Goal: Use online tool/utility: Utilize a website feature to perform a specific function

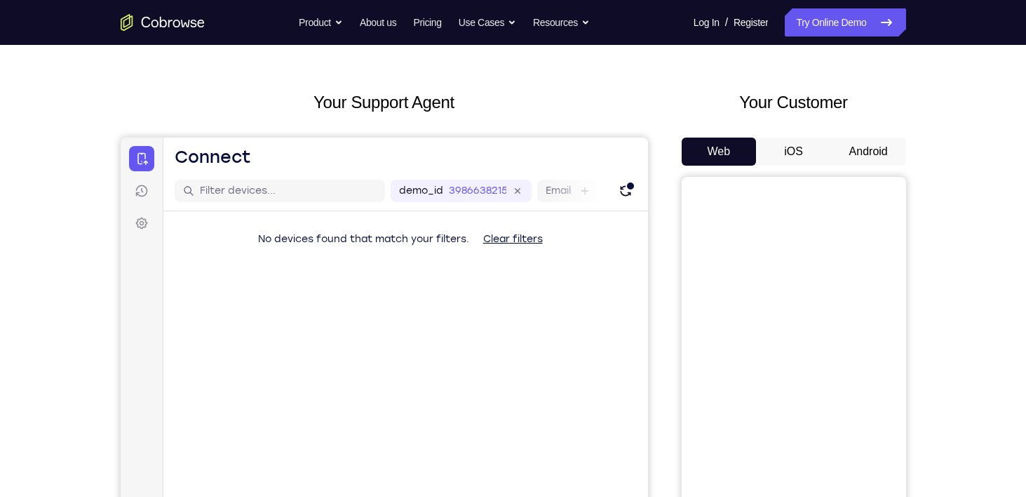
scroll to position [41, 0]
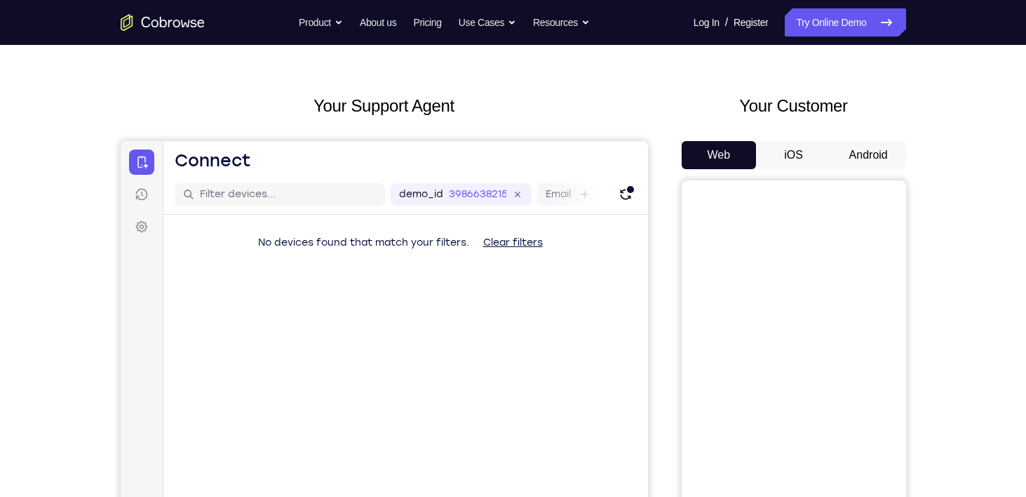
click at [863, 159] on button "Android" at bounding box center [868, 155] width 75 height 28
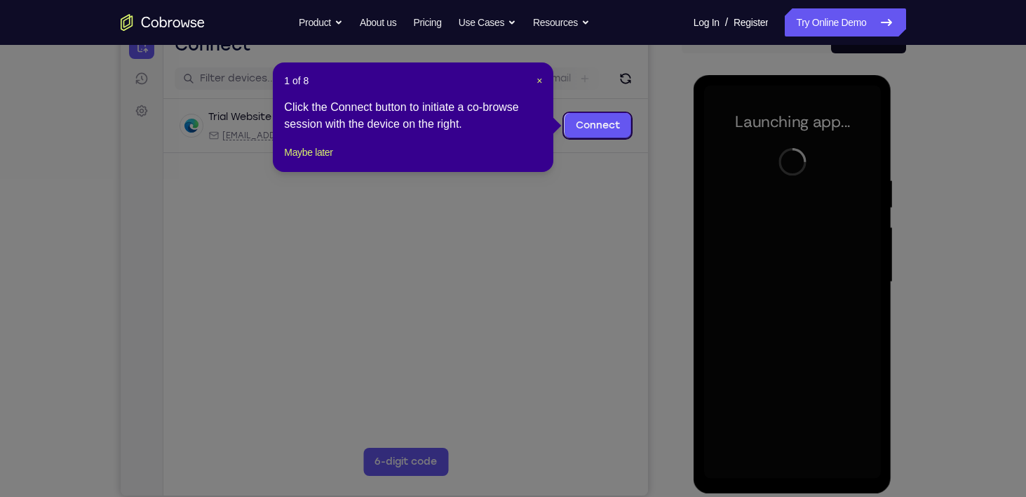
scroll to position [156, 0]
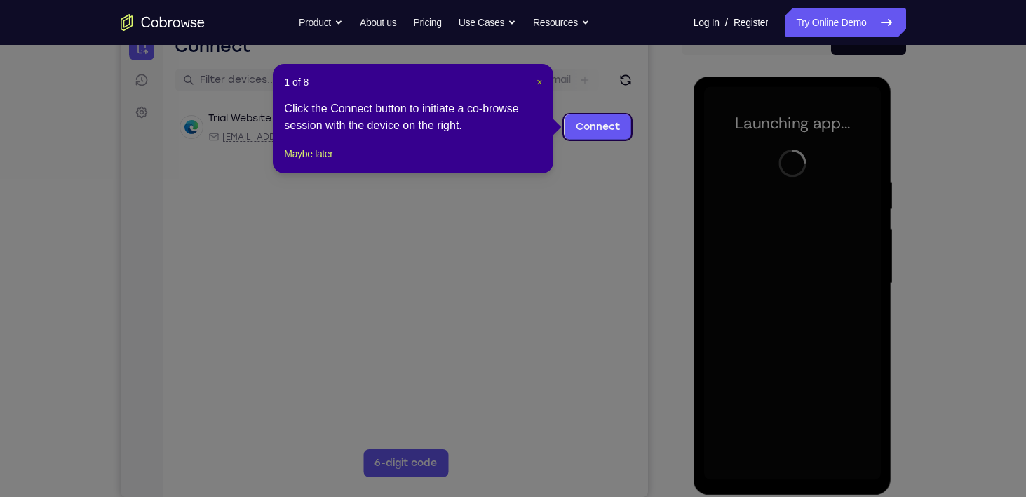
click at [537, 81] on span "×" at bounding box center [540, 81] width 6 height 11
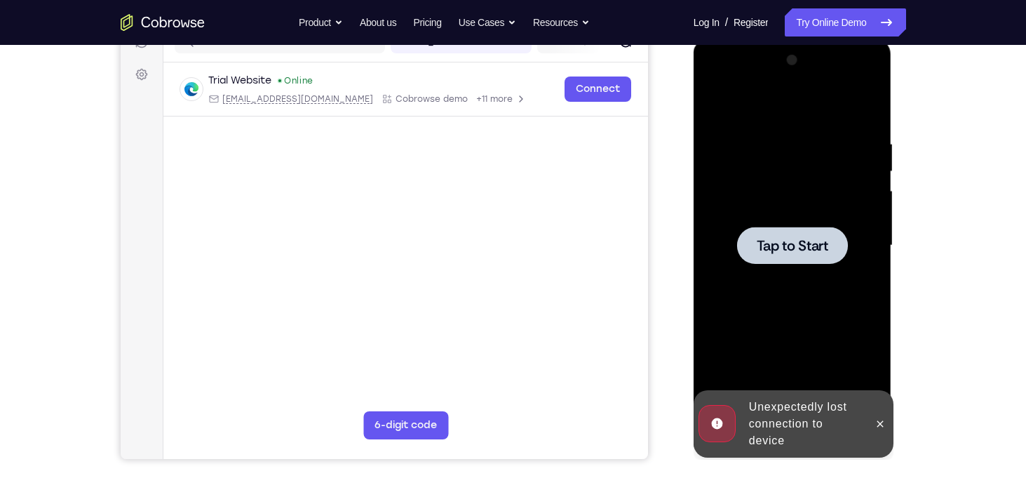
scroll to position [194, 0]
click at [788, 248] on span "Tap to Start" at bounding box center [793, 245] width 72 height 14
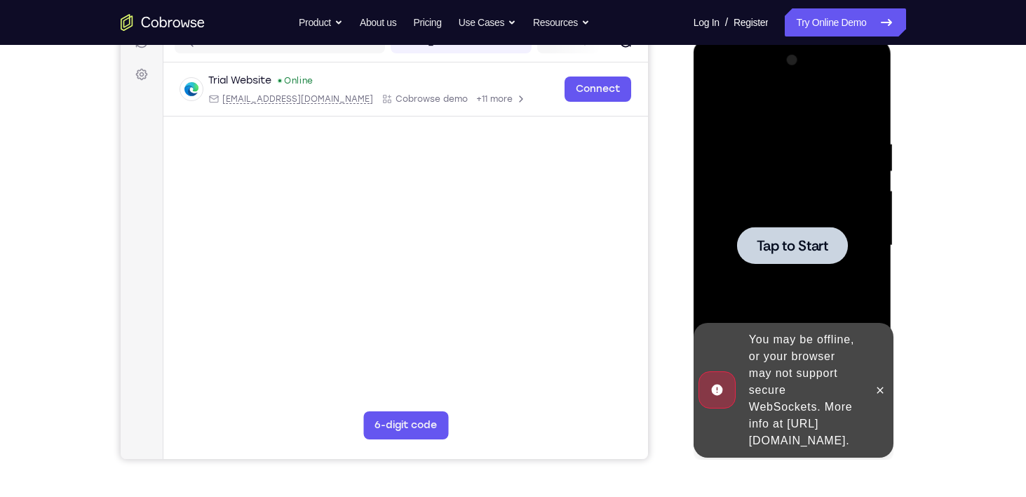
click at [796, 234] on div at bounding box center [792, 245] width 111 height 37
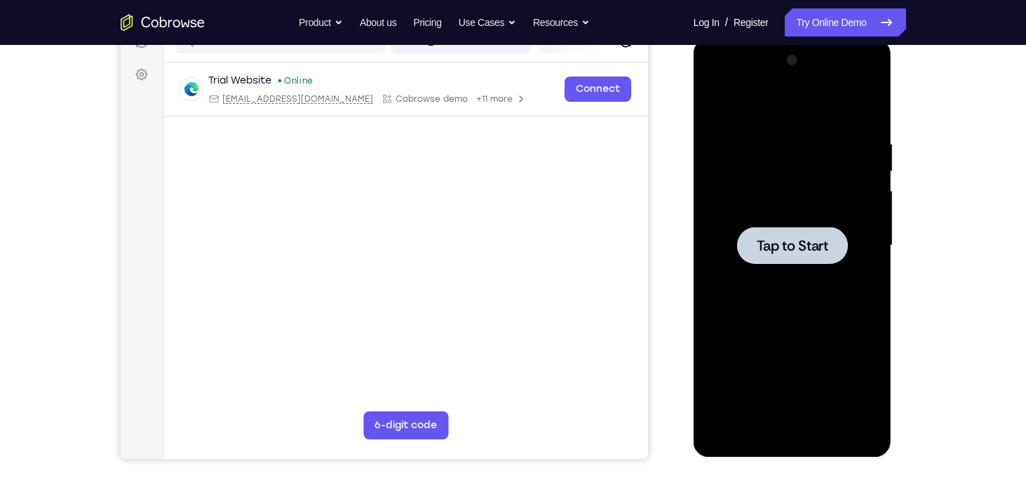
click at [781, 248] on span "Tap to Start" at bounding box center [793, 245] width 72 height 14
click at [783, 272] on div at bounding box center [792, 245] width 177 height 393
click at [772, 245] on span "Tap to Start" at bounding box center [793, 245] width 72 height 14
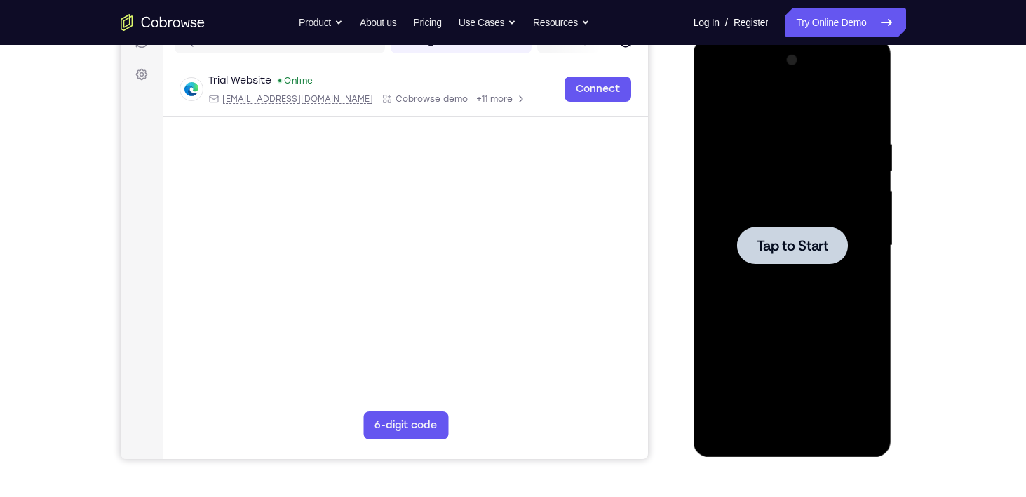
click at [772, 245] on span "Tap to Start" at bounding box center [793, 245] width 72 height 14
click at [830, 248] on div at bounding box center [792, 245] width 111 height 37
click at [773, 238] on span "Tap to Start" at bounding box center [793, 245] width 72 height 14
click at [789, 238] on span "Tap to Start" at bounding box center [793, 245] width 72 height 14
click at [787, 247] on span "Tap to Start" at bounding box center [793, 245] width 72 height 14
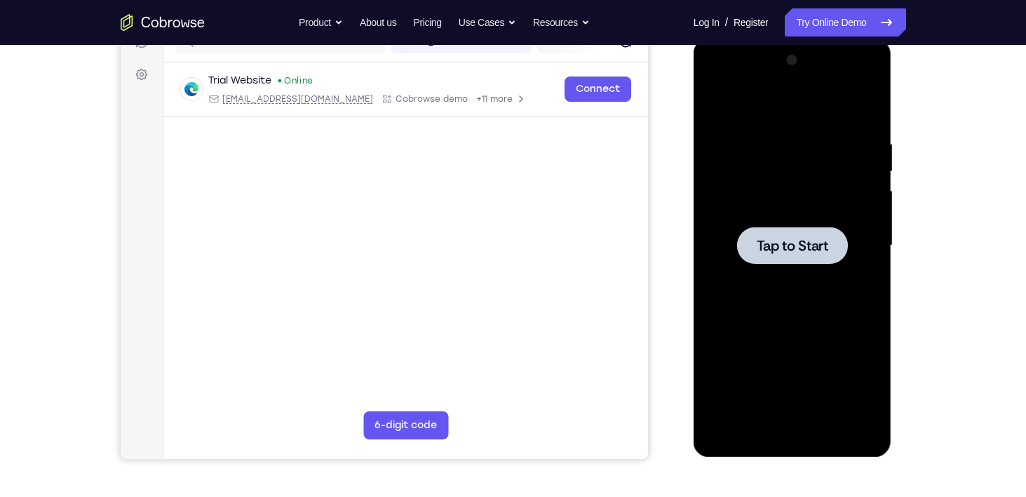
click at [763, 224] on div at bounding box center [792, 245] width 177 height 393
click at [769, 250] on span "Tap to Start" at bounding box center [793, 245] width 72 height 14
click at [798, 246] on span "Tap to Start" at bounding box center [793, 245] width 72 height 14
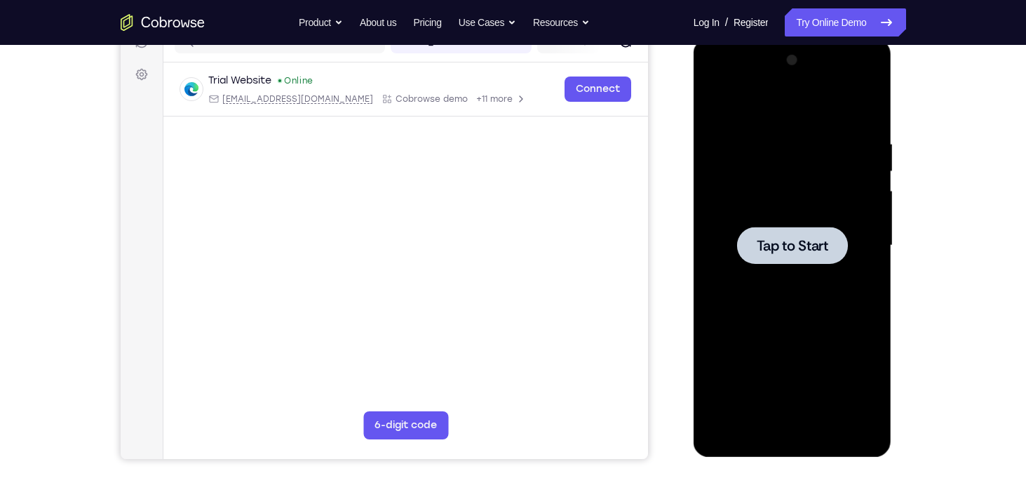
click at [798, 246] on span "Tap to Start" at bounding box center [793, 245] width 72 height 14
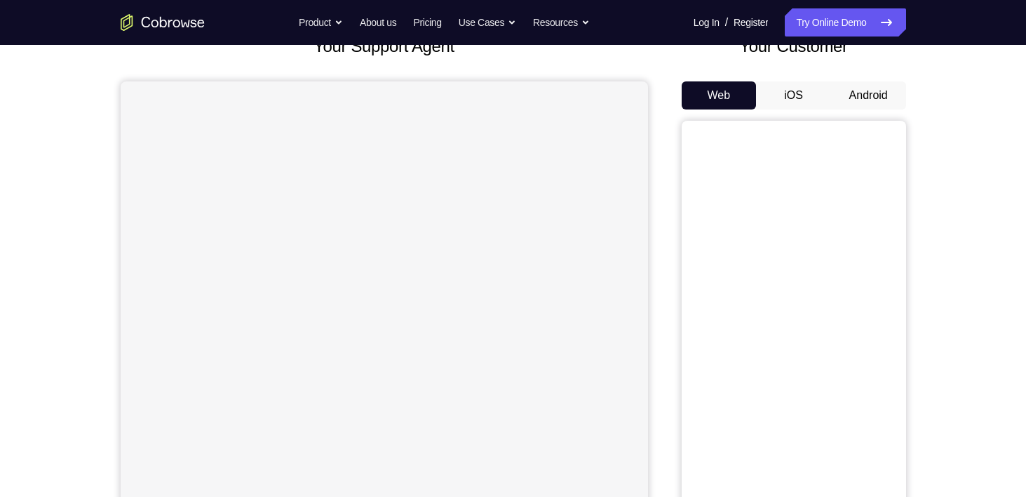
scroll to position [101, 0]
click at [870, 102] on button "Android" at bounding box center [868, 95] width 75 height 28
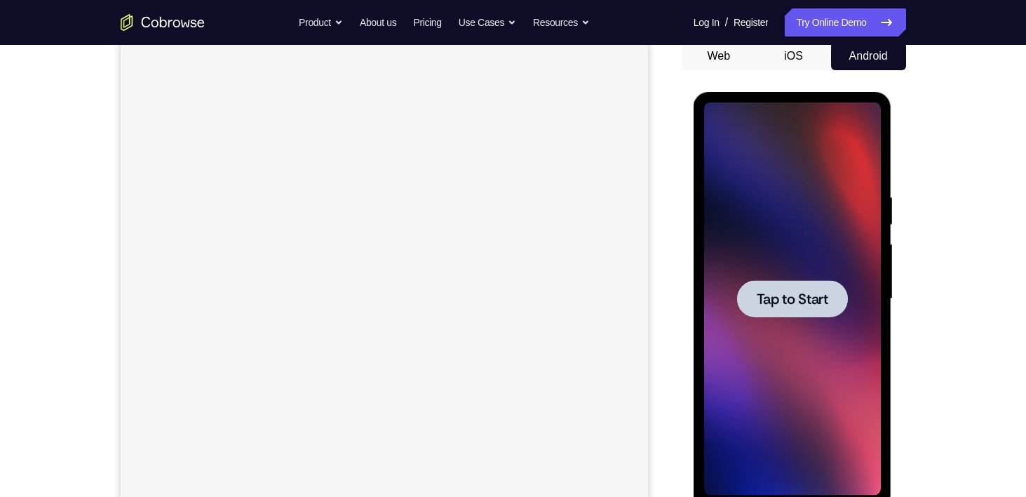
scroll to position [0, 0]
click at [804, 295] on span "Tap to Start" at bounding box center [793, 299] width 72 height 14
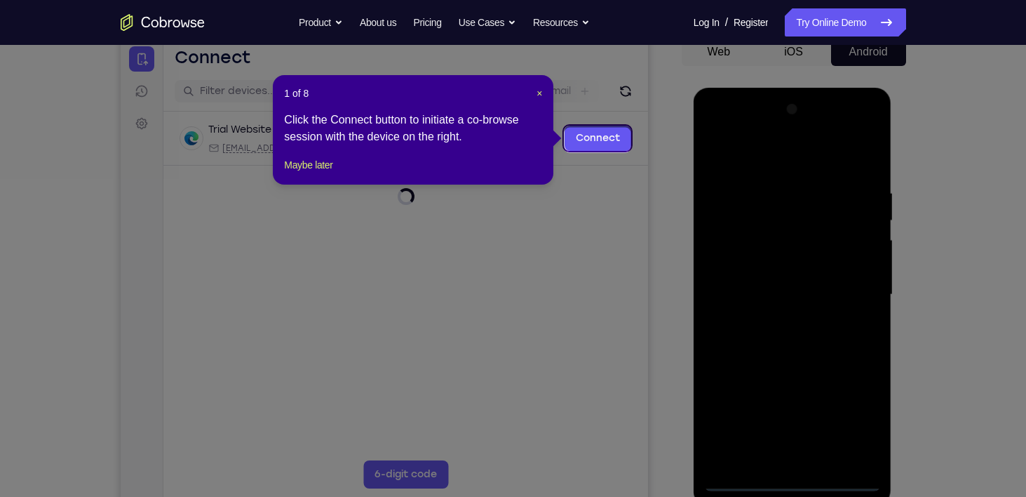
scroll to position [140, 0]
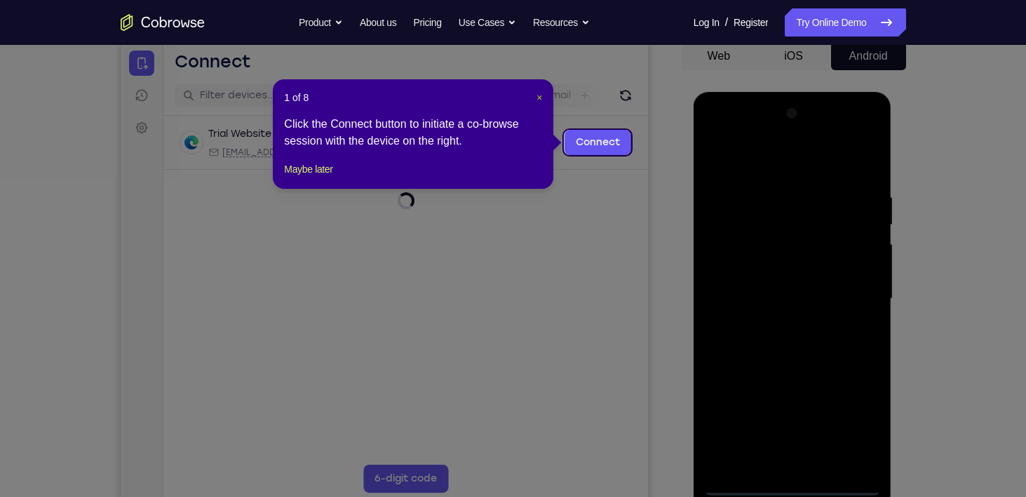
click at [541, 102] on span "×" at bounding box center [540, 97] width 6 height 11
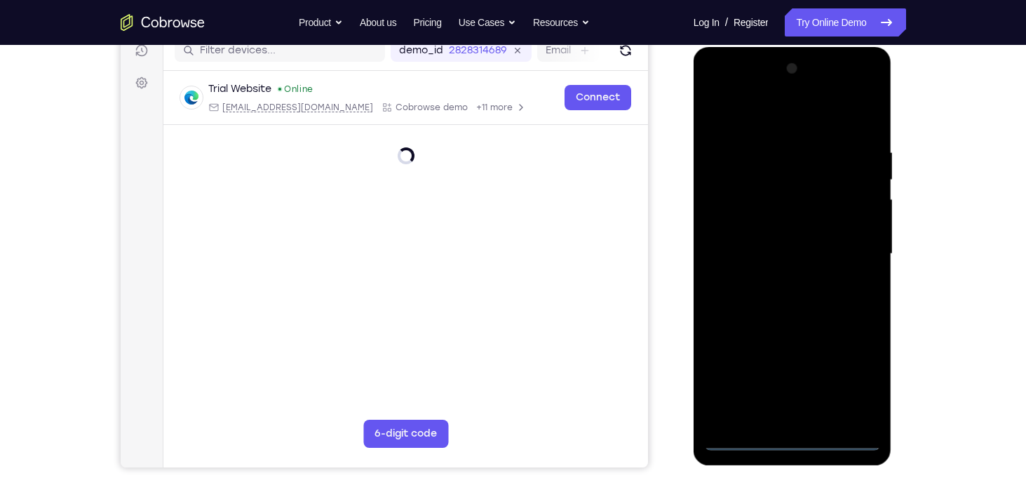
scroll to position [185, 0]
click at [795, 440] on div at bounding box center [792, 254] width 177 height 393
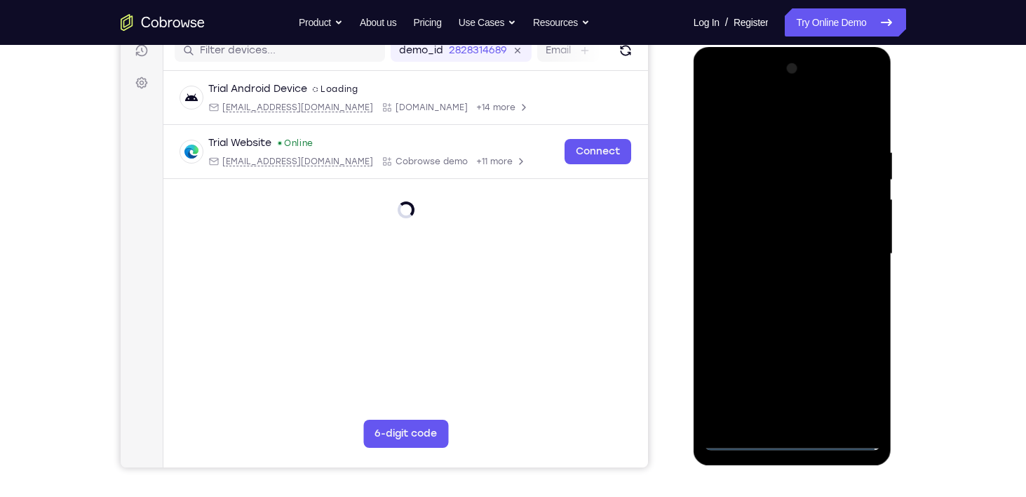
click at [857, 376] on div at bounding box center [792, 254] width 177 height 393
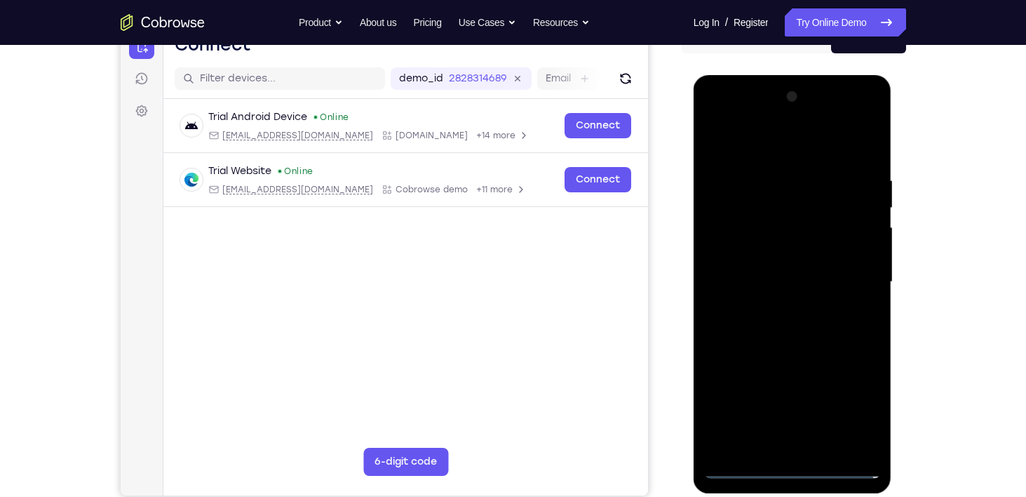
scroll to position [158, 0]
click at [759, 147] on div at bounding box center [792, 281] width 177 height 393
click at [854, 280] on div at bounding box center [792, 281] width 177 height 393
click at [774, 308] on div at bounding box center [792, 281] width 177 height 393
click at [732, 271] on div at bounding box center [792, 281] width 177 height 393
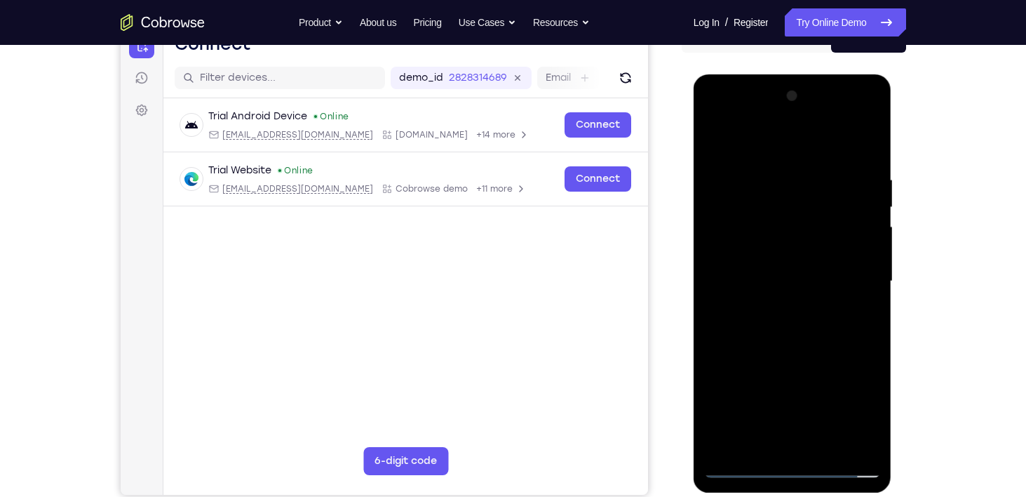
click at [757, 248] on div at bounding box center [792, 281] width 177 height 393
click at [779, 278] on div at bounding box center [792, 281] width 177 height 393
click at [791, 335] on div at bounding box center [792, 281] width 177 height 393
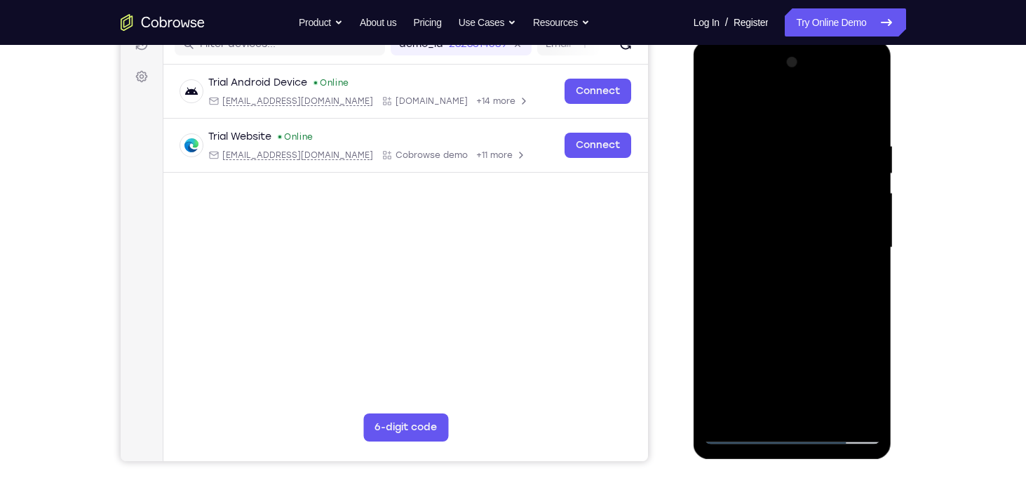
scroll to position [185, 0]
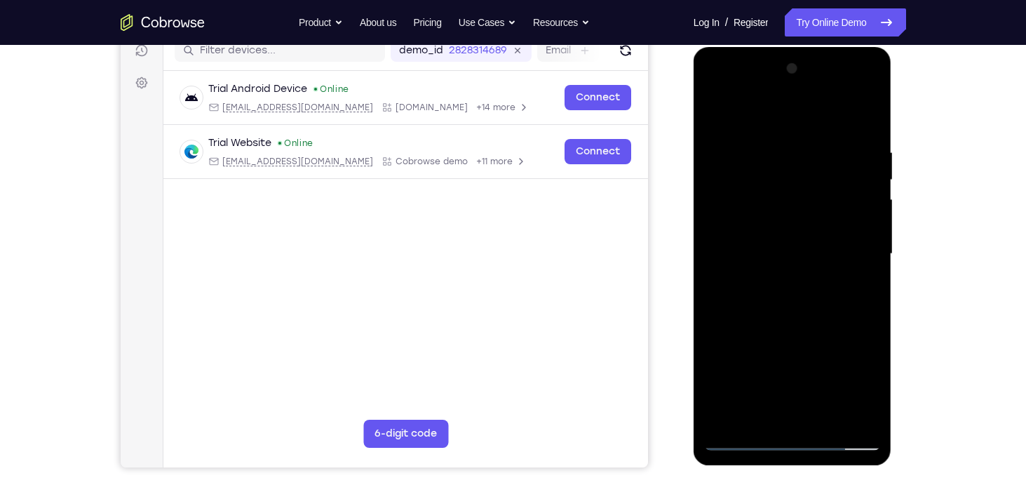
drag, startPoint x: 814, startPoint y: 334, endPoint x: 796, endPoint y: 265, distance: 71.1
click at [796, 265] on div at bounding box center [792, 254] width 177 height 393
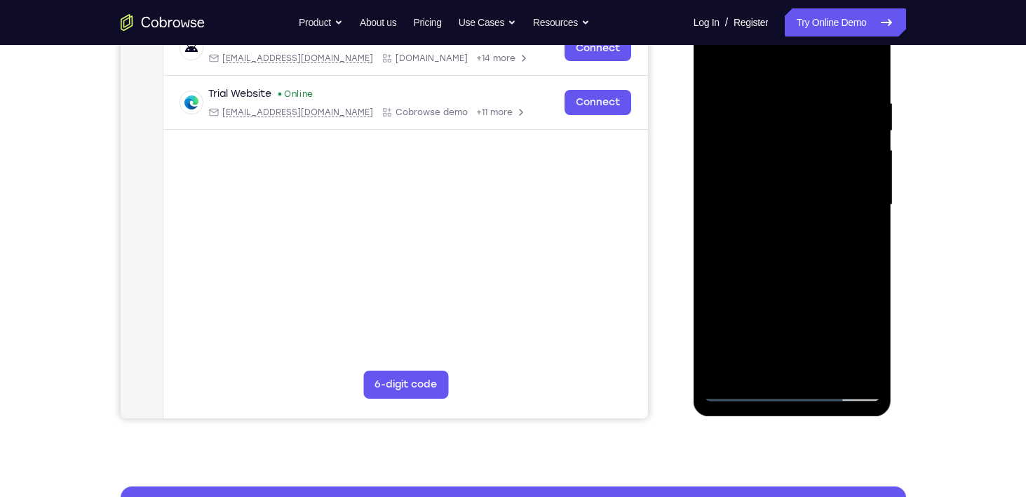
scroll to position [233, 0]
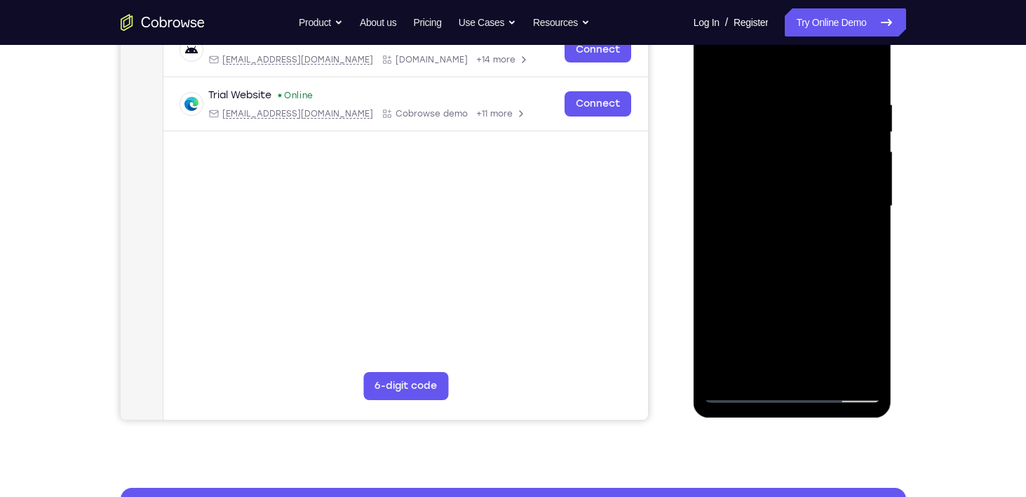
drag, startPoint x: 796, startPoint y: 215, endPoint x: 800, endPoint y: 241, distance: 26.2
click at [800, 241] on div at bounding box center [792, 206] width 177 height 393
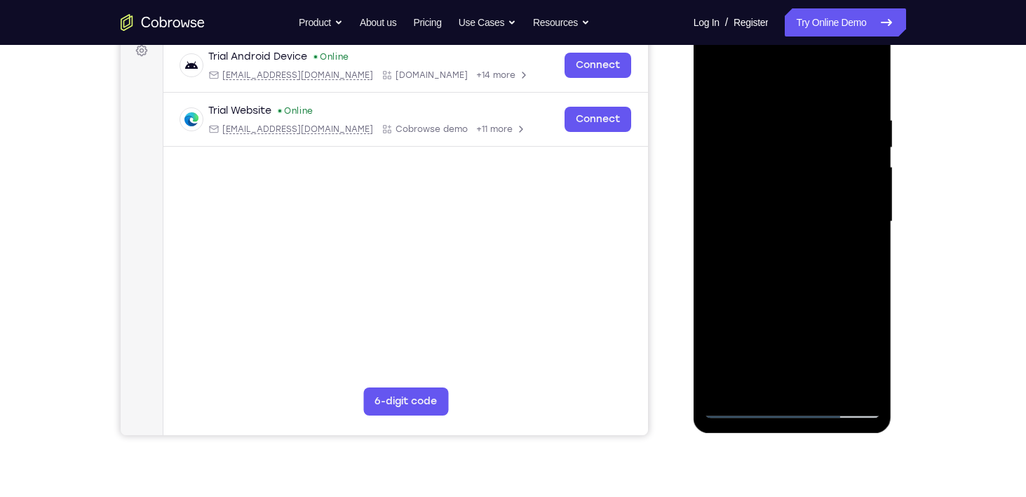
scroll to position [213, 0]
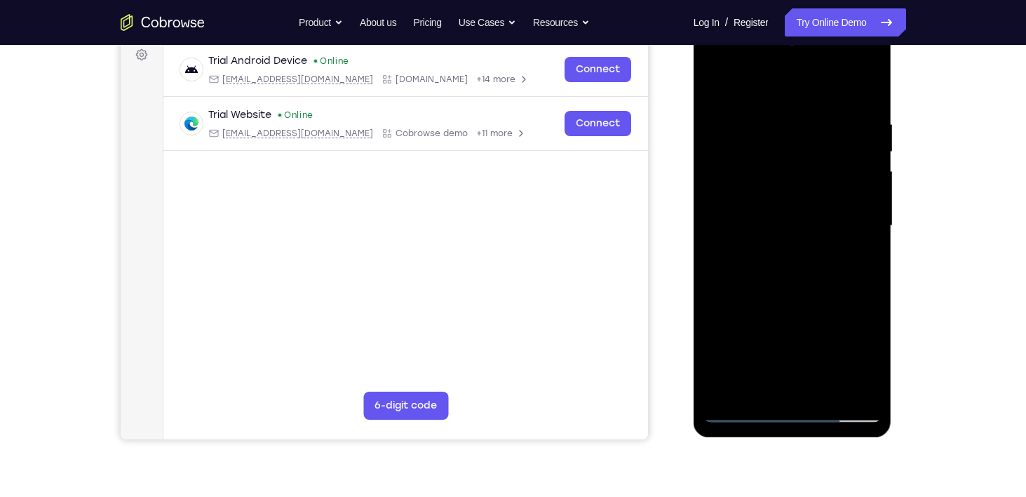
click at [873, 238] on div at bounding box center [792, 225] width 177 height 393
click at [868, 245] on div at bounding box center [792, 225] width 177 height 393
click at [712, 240] on div at bounding box center [792, 225] width 177 height 393
click at [869, 244] on div at bounding box center [792, 225] width 177 height 393
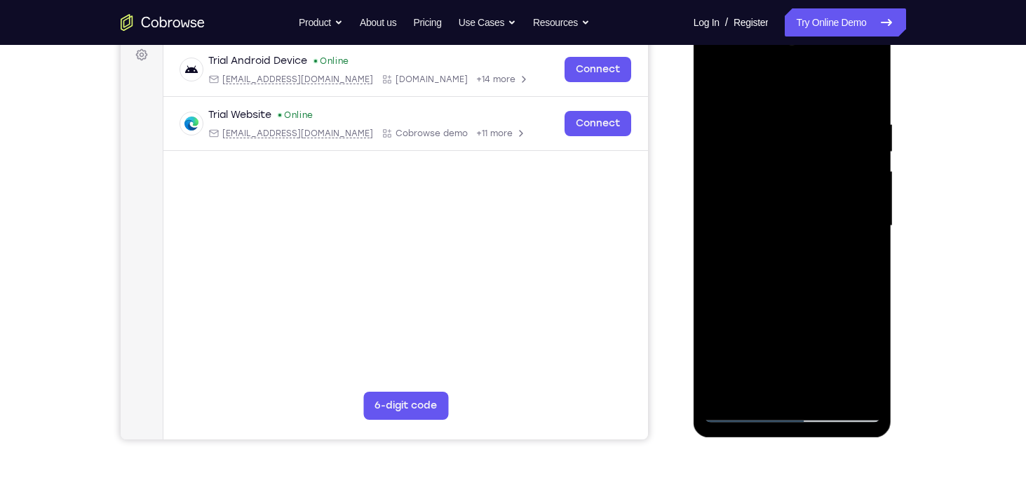
drag, startPoint x: 833, startPoint y: 360, endPoint x: 813, endPoint y: 283, distance: 79.1
click at [813, 283] on div at bounding box center [792, 225] width 177 height 393
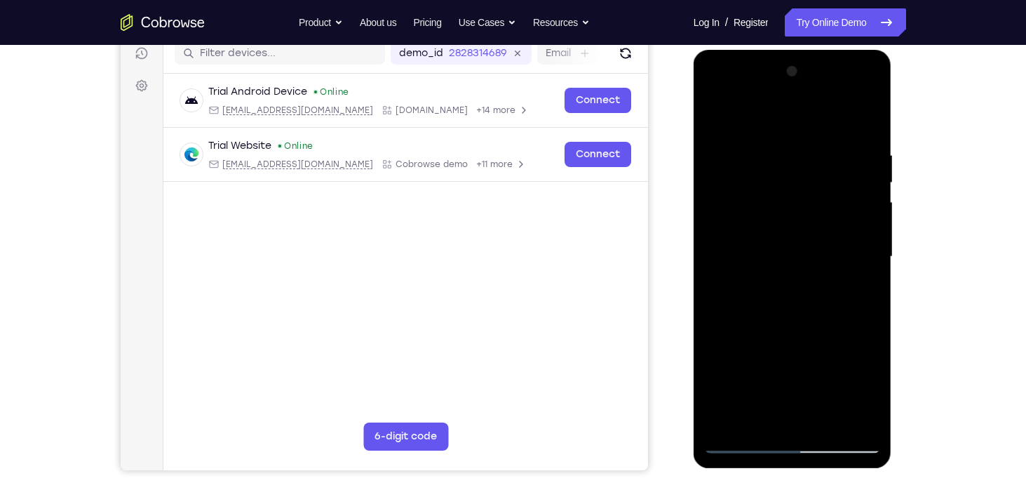
drag, startPoint x: 734, startPoint y: 211, endPoint x: 734, endPoint y: 252, distance: 40.7
click at [734, 252] on div at bounding box center [792, 256] width 177 height 393
click at [713, 234] on div at bounding box center [792, 256] width 177 height 393
drag, startPoint x: 818, startPoint y: 361, endPoint x: 769, endPoint y: 173, distance: 194.3
click at [769, 173] on div at bounding box center [792, 256] width 177 height 393
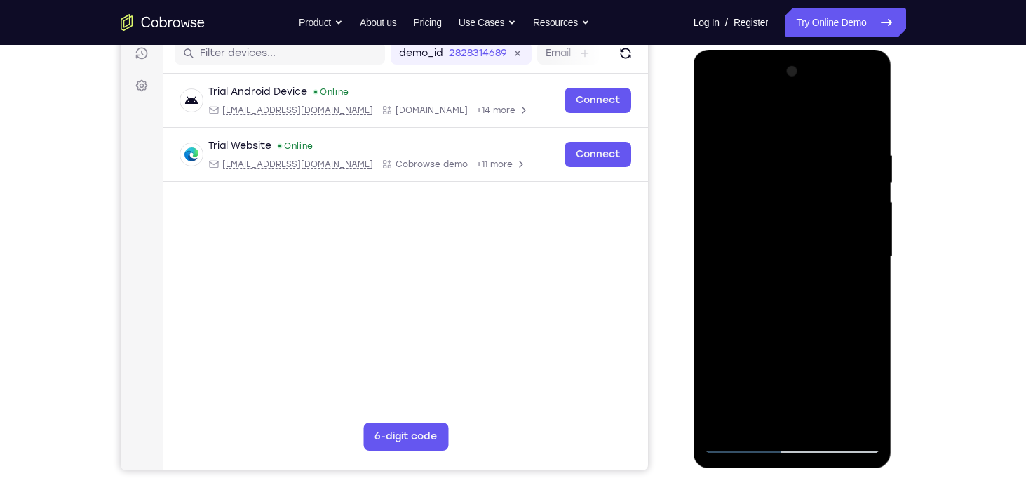
drag, startPoint x: 818, startPoint y: 307, endPoint x: 768, endPoint y: 126, distance: 187.7
click at [768, 126] on div at bounding box center [792, 256] width 177 height 393
click at [790, 346] on div at bounding box center [792, 256] width 177 height 393
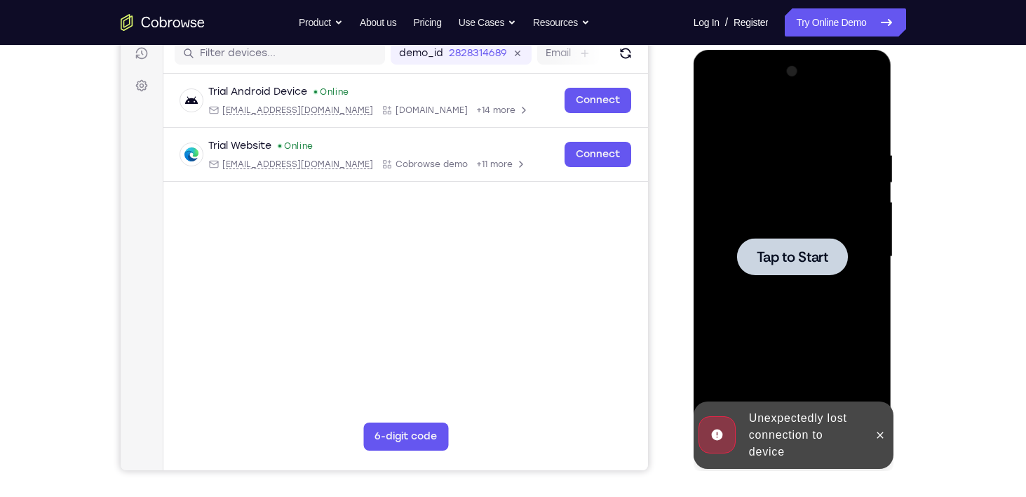
click at [776, 255] on span "Tap to Start" at bounding box center [793, 257] width 72 height 14
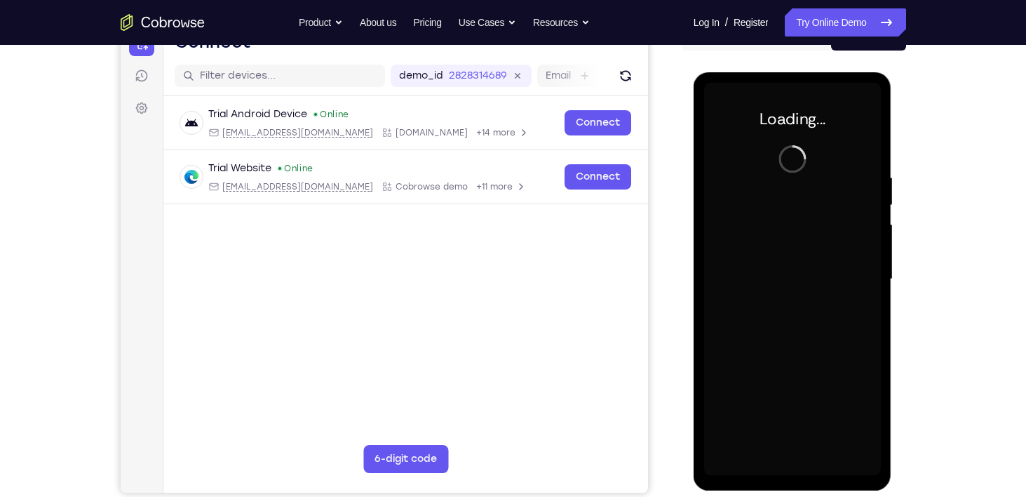
scroll to position [156, 0]
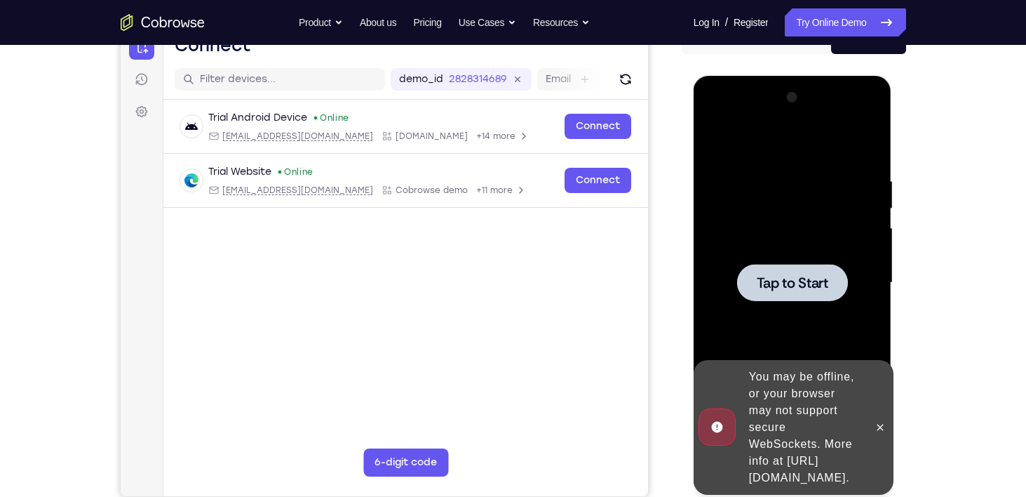
click at [781, 277] on span "Tap to Start" at bounding box center [793, 283] width 72 height 14
click at [782, 297] on div at bounding box center [792, 282] width 111 height 37
click at [876, 422] on icon at bounding box center [880, 427] width 11 height 11
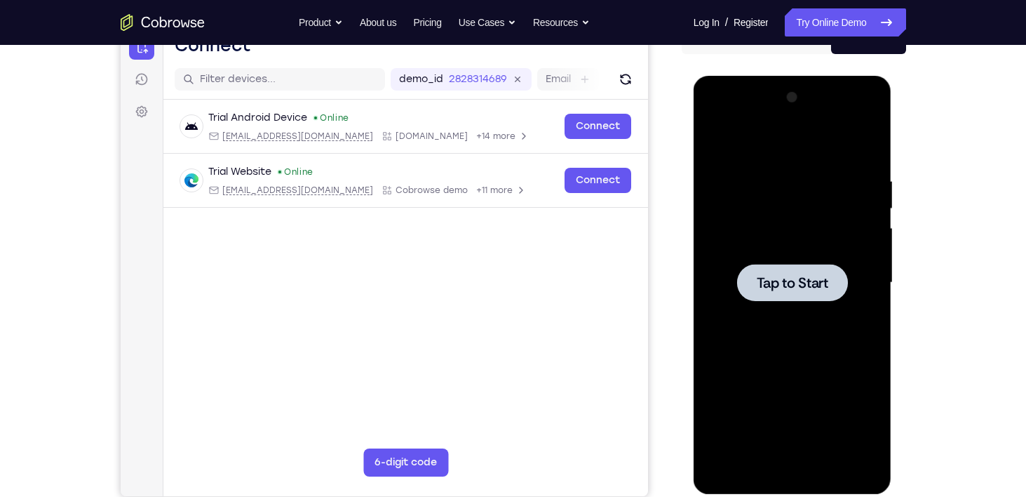
click at [800, 270] on div at bounding box center [792, 282] width 111 height 37
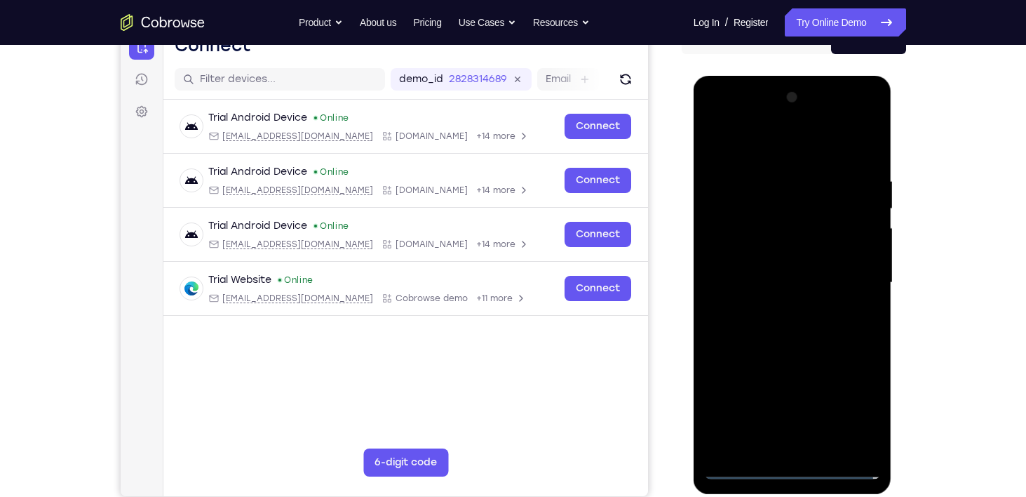
scroll to position [194, 0]
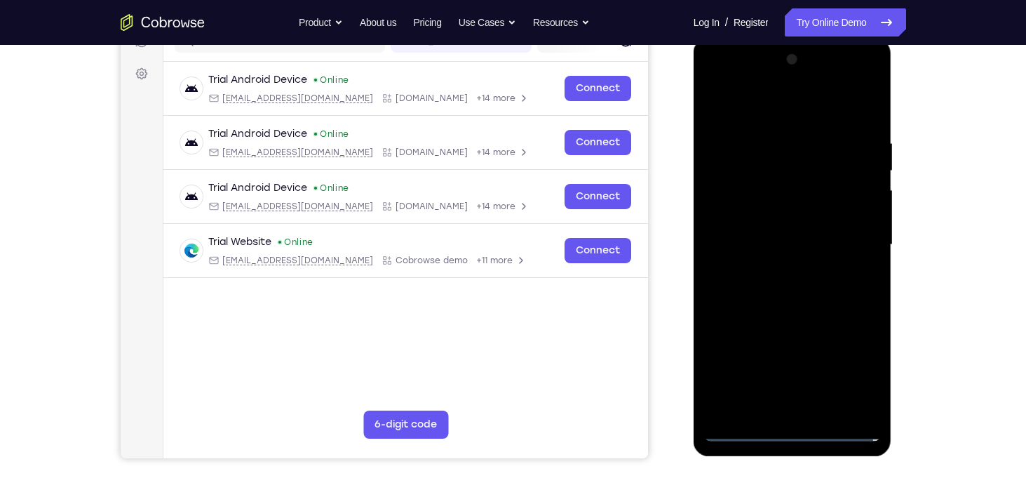
click at [797, 434] on div at bounding box center [792, 244] width 177 height 393
click at [852, 374] on div at bounding box center [792, 244] width 177 height 393
click at [754, 112] on div at bounding box center [792, 244] width 177 height 393
click at [858, 248] on div at bounding box center [792, 244] width 177 height 393
click at [776, 411] on div at bounding box center [792, 244] width 177 height 393
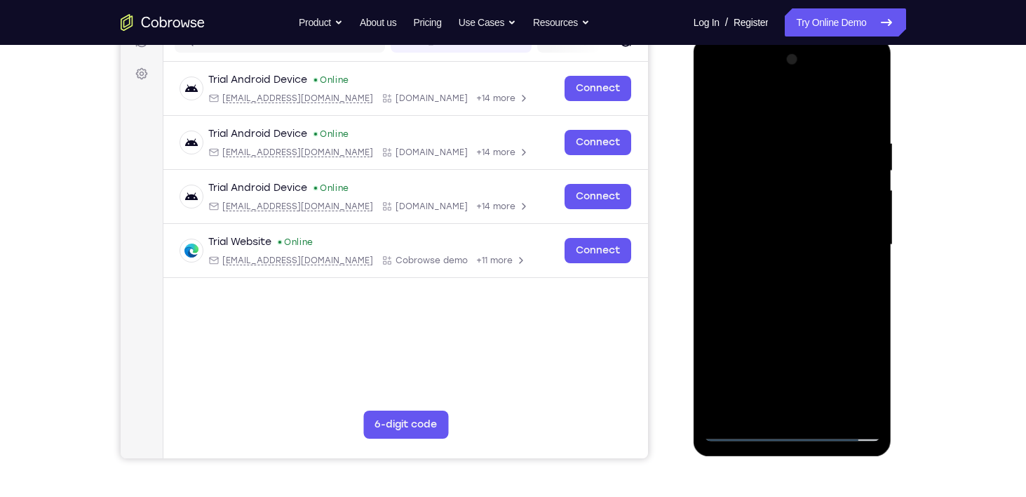
click at [741, 430] on div at bounding box center [792, 244] width 177 height 393
click at [809, 410] on div at bounding box center [792, 244] width 177 height 393
click at [755, 227] on div at bounding box center [792, 244] width 177 height 393
drag, startPoint x: 747, startPoint y: 211, endPoint x: 719, endPoint y: 217, distance: 28.8
click at [719, 217] on div at bounding box center [792, 244] width 177 height 393
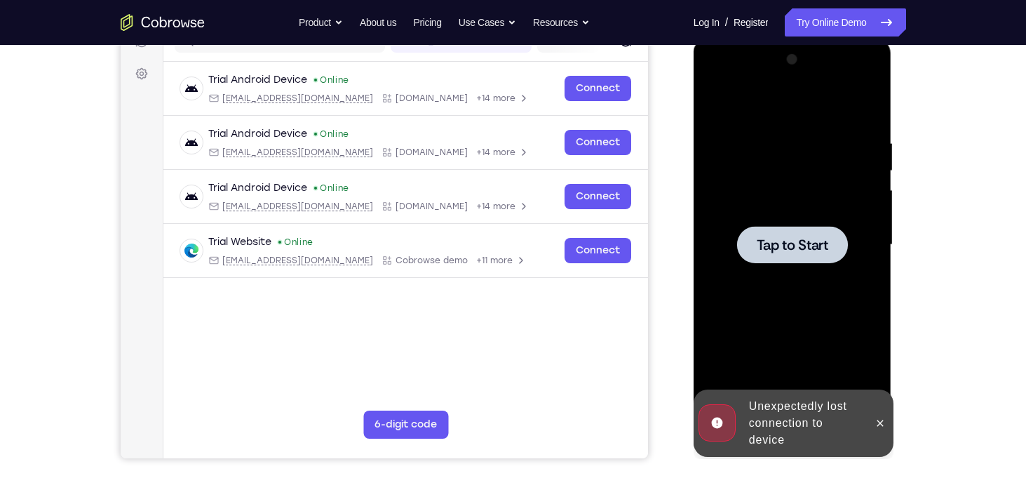
click at [776, 238] on span "Tap to Start" at bounding box center [793, 245] width 72 height 14
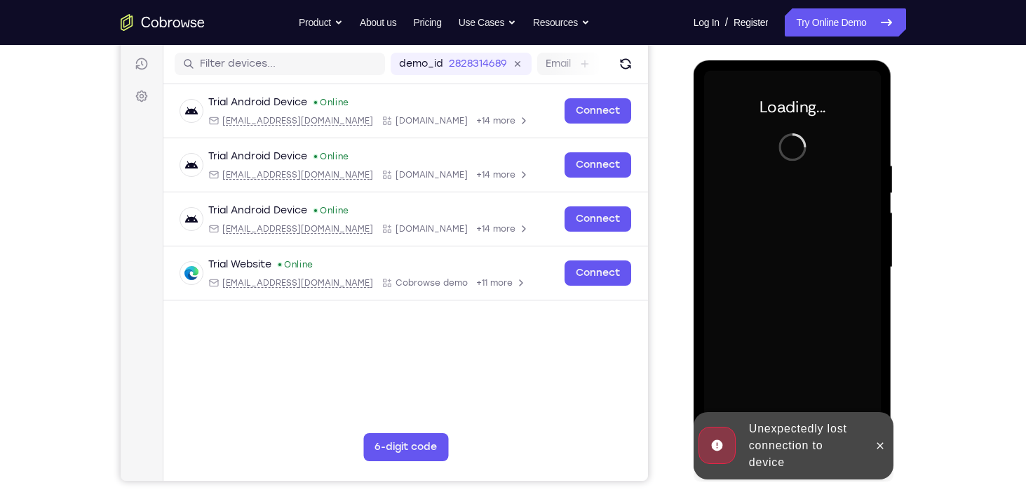
scroll to position [170, 0]
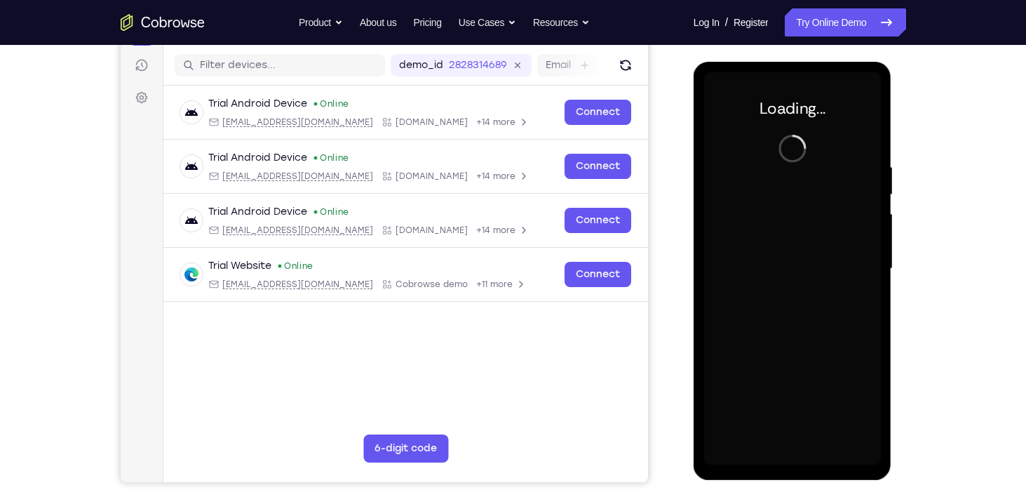
drag, startPoint x: 931, startPoint y: 212, endPoint x: 915, endPoint y: 194, distance: 24.3
click at [915, 194] on div "Your Support Agent Your Customer Web iOS Android Next Steps We’d be happy to gi…" at bounding box center [514, 336] width 898 height 925
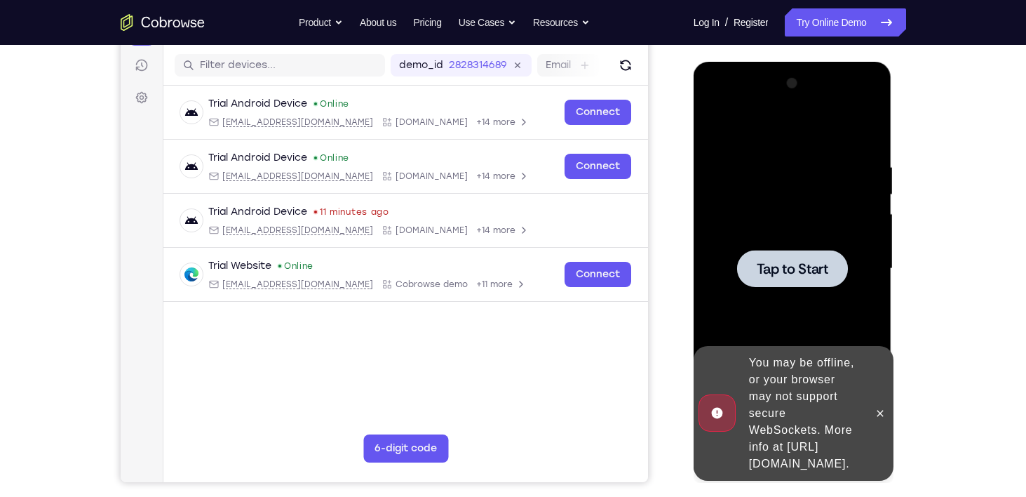
click at [795, 268] on span "Tap to Start" at bounding box center [793, 269] width 72 height 14
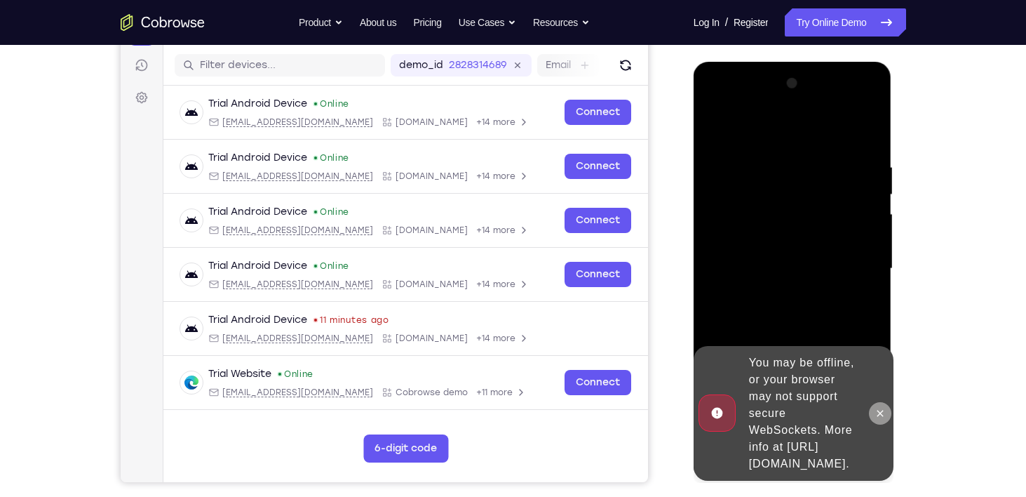
click at [876, 408] on icon at bounding box center [880, 413] width 11 height 11
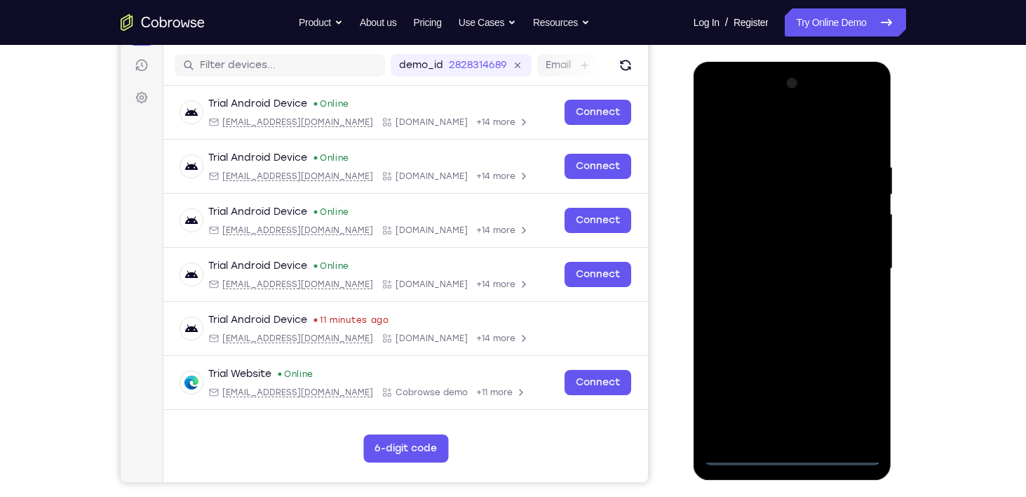
click at [797, 448] on div at bounding box center [792, 268] width 177 height 393
click at [796, 457] on div at bounding box center [792, 268] width 177 height 393
click at [857, 398] on div at bounding box center [792, 268] width 177 height 393
click at [781, 138] on div at bounding box center [792, 268] width 177 height 393
click at [848, 256] on div at bounding box center [792, 268] width 177 height 393
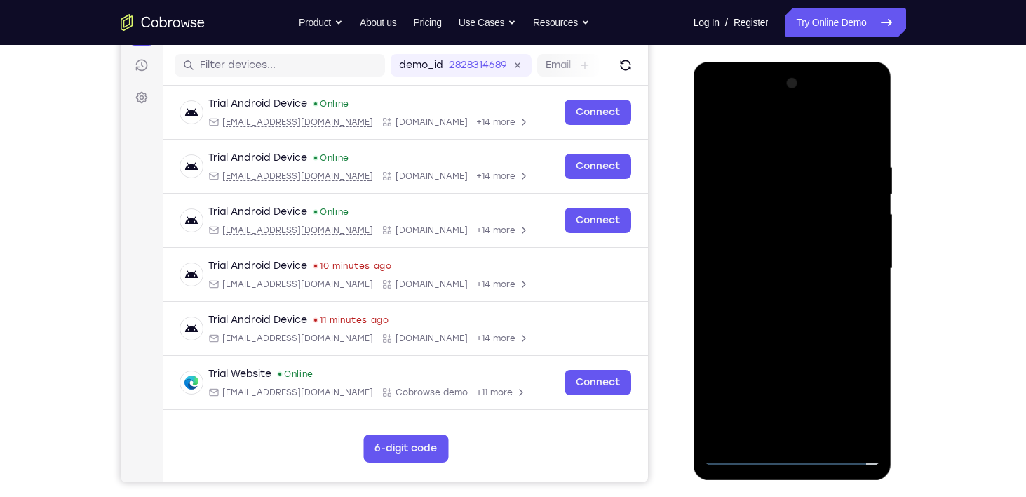
click at [780, 297] on div at bounding box center [792, 268] width 177 height 393
click at [750, 241] on div at bounding box center [792, 268] width 177 height 393
click at [757, 262] on div at bounding box center [792, 268] width 177 height 393
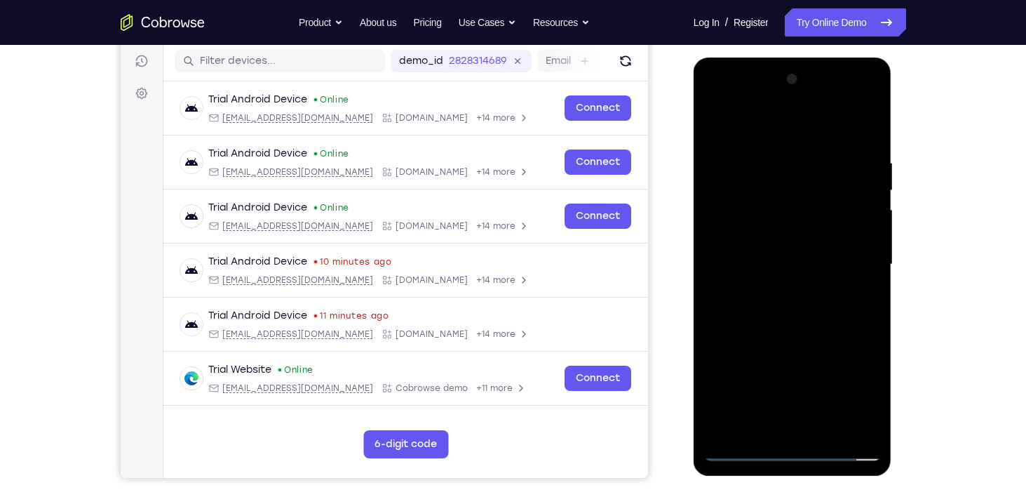
scroll to position [195, 0]
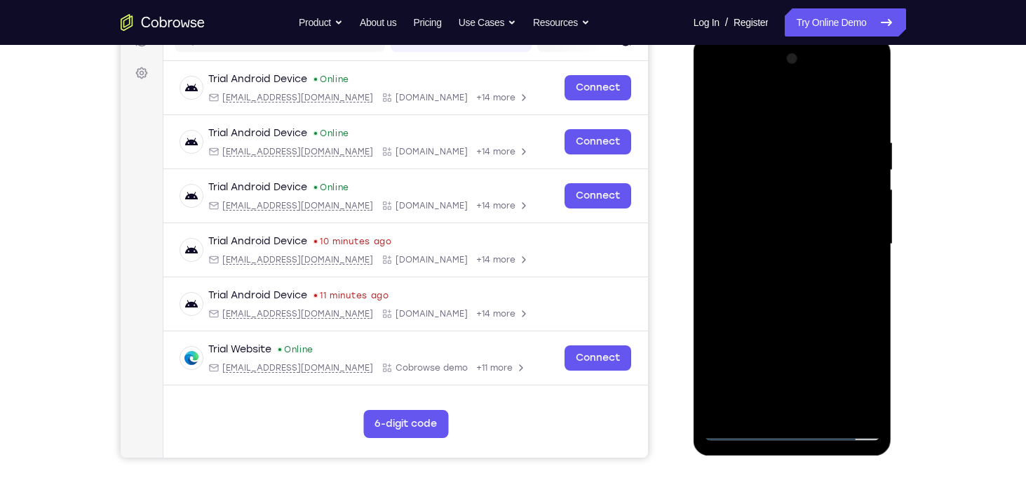
click at [780, 271] on div at bounding box center [792, 244] width 177 height 393
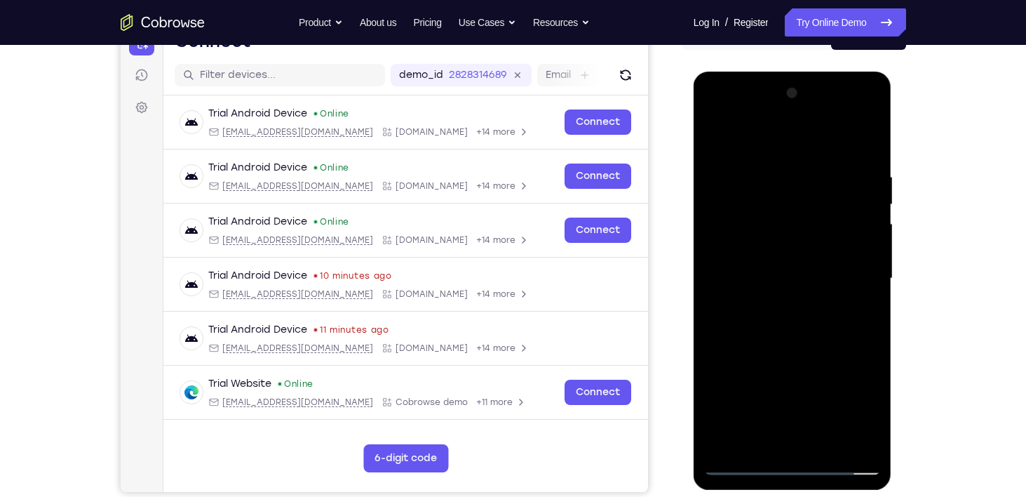
scroll to position [154, 0]
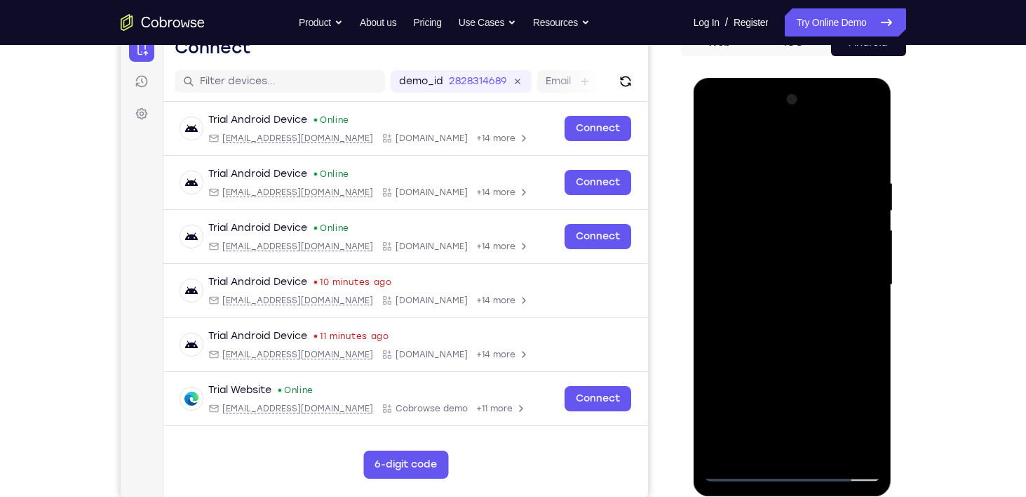
click at [790, 251] on div at bounding box center [792, 284] width 177 height 393
click at [826, 447] on div at bounding box center [792, 284] width 177 height 393
click at [789, 362] on div at bounding box center [792, 284] width 177 height 393
click at [763, 267] on div at bounding box center [792, 284] width 177 height 393
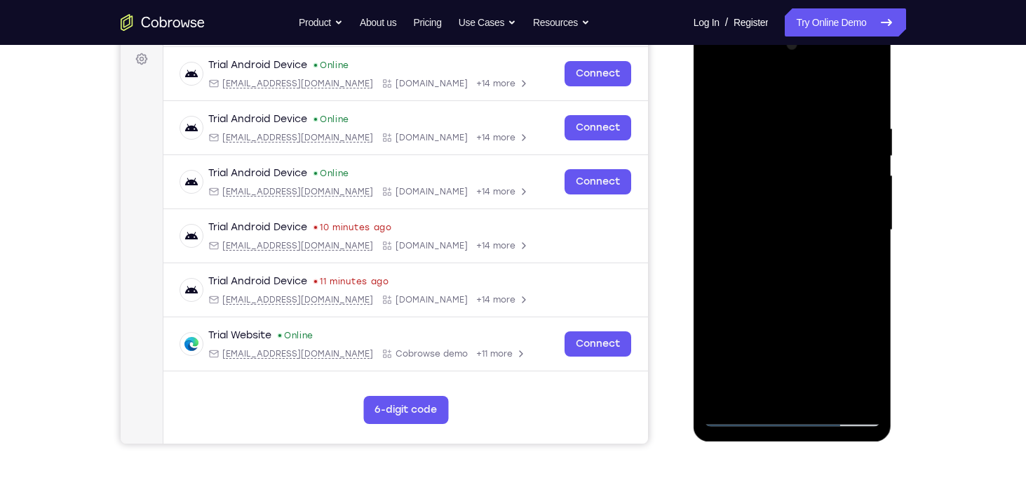
scroll to position [208, 0]
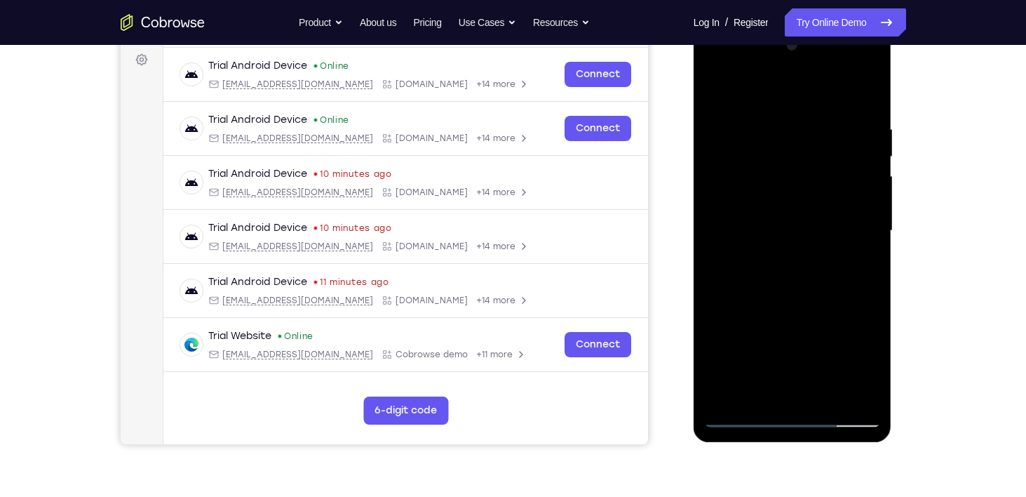
click at [778, 363] on div at bounding box center [792, 230] width 177 height 393
click at [815, 362] on div at bounding box center [792, 230] width 177 height 393
click at [872, 367] on div at bounding box center [792, 230] width 177 height 393
click at [739, 267] on div at bounding box center [792, 230] width 177 height 393
click at [741, 264] on div at bounding box center [792, 230] width 177 height 393
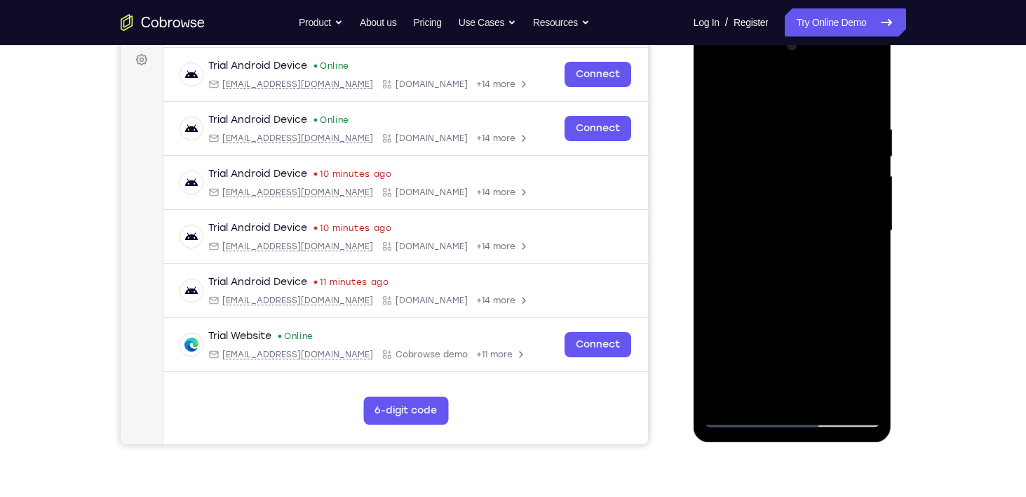
click at [868, 365] on div at bounding box center [792, 230] width 177 height 393
click at [866, 364] on div at bounding box center [792, 230] width 177 height 393
click at [857, 265] on div at bounding box center [792, 230] width 177 height 393
click at [748, 117] on div at bounding box center [792, 230] width 177 height 393
click at [802, 240] on div at bounding box center [792, 230] width 177 height 393
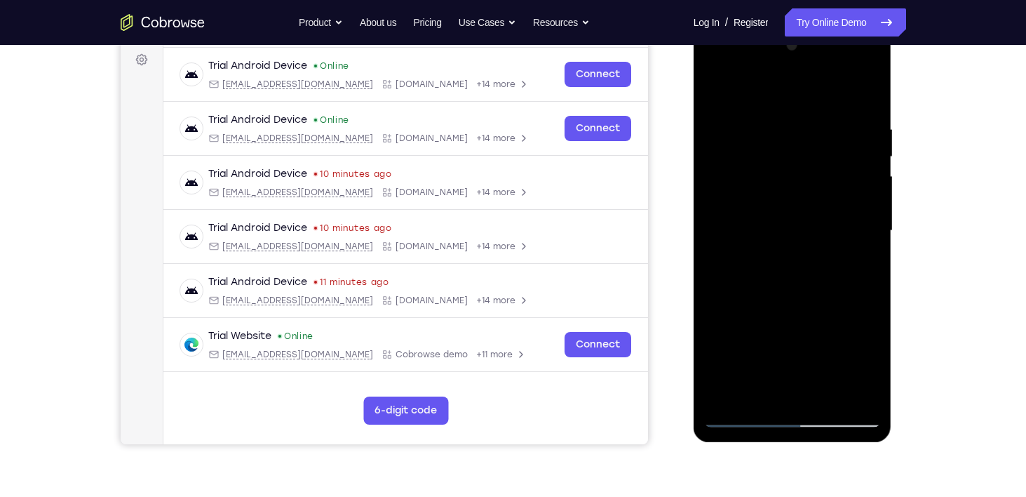
click at [874, 362] on div at bounding box center [792, 230] width 177 height 393
click at [867, 372] on div at bounding box center [792, 230] width 177 height 393
click at [870, 363] on div at bounding box center [792, 230] width 177 height 393
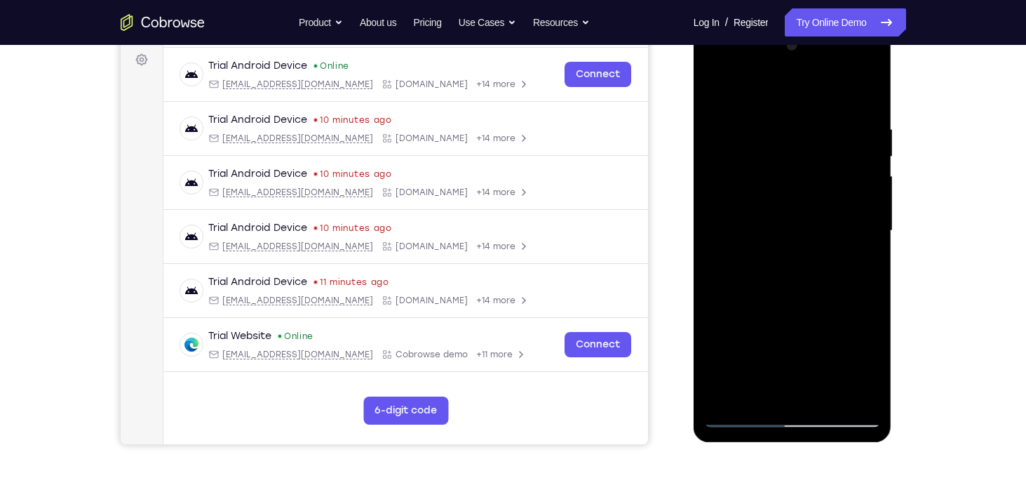
click at [870, 363] on div at bounding box center [792, 230] width 177 height 393
click at [859, 268] on div at bounding box center [792, 230] width 177 height 393
click at [863, 358] on div at bounding box center [792, 230] width 177 height 393
drag, startPoint x: 860, startPoint y: 359, endPoint x: 757, endPoint y: 267, distance: 138.6
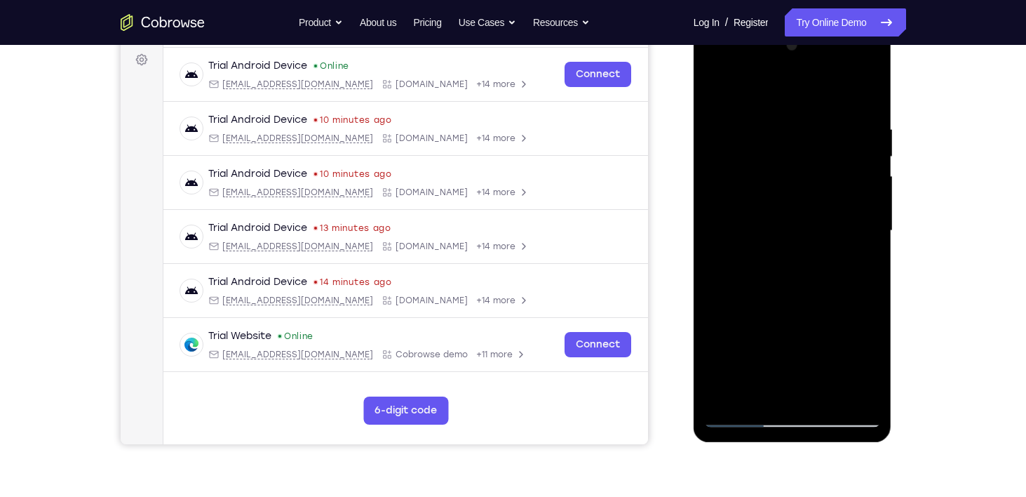
click at [757, 267] on div at bounding box center [792, 230] width 177 height 393
click at [871, 361] on div at bounding box center [792, 230] width 177 height 393
click at [872, 364] on div at bounding box center [792, 230] width 177 height 393
click at [867, 364] on div at bounding box center [792, 230] width 177 height 393
click at [861, 267] on div at bounding box center [792, 230] width 177 height 393
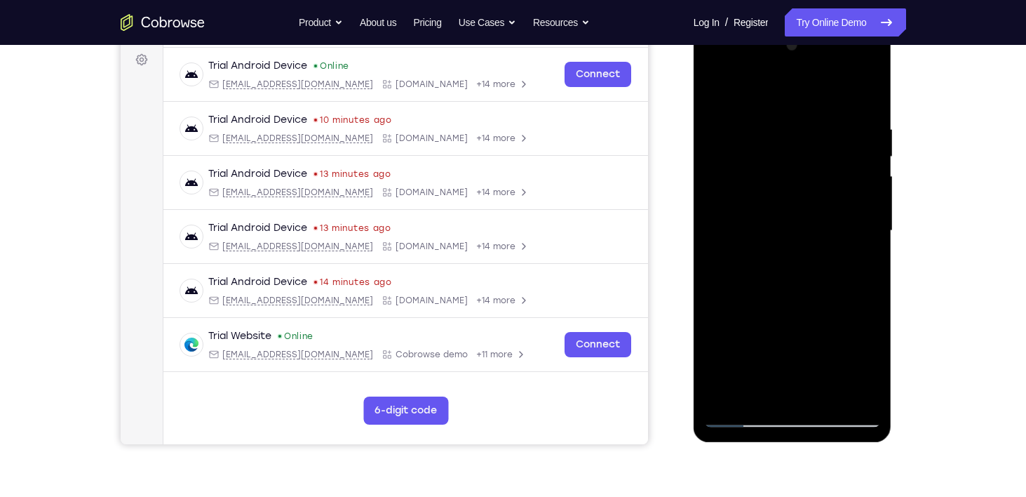
click at [744, 417] on div at bounding box center [792, 230] width 177 height 393
drag, startPoint x: 805, startPoint y: 297, endPoint x: 795, endPoint y: 349, distance: 52.1
click at [795, 349] on div at bounding box center [792, 230] width 177 height 393
click at [720, 88] on div at bounding box center [792, 230] width 177 height 393
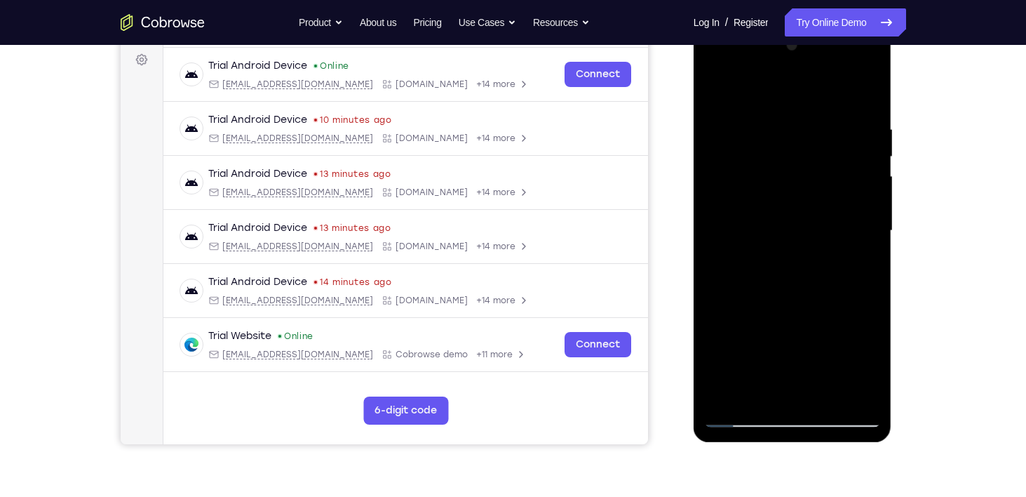
drag, startPoint x: 812, startPoint y: 126, endPoint x: 729, endPoint y: 117, distance: 83.9
click at [729, 117] on div at bounding box center [792, 230] width 177 height 393
click at [855, 182] on div at bounding box center [792, 230] width 177 height 393
click at [727, 157] on div at bounding box center [792, 230] width 177 height 393
click at [844, 195] on div at bounding box center [792, 230] width 177 height 393
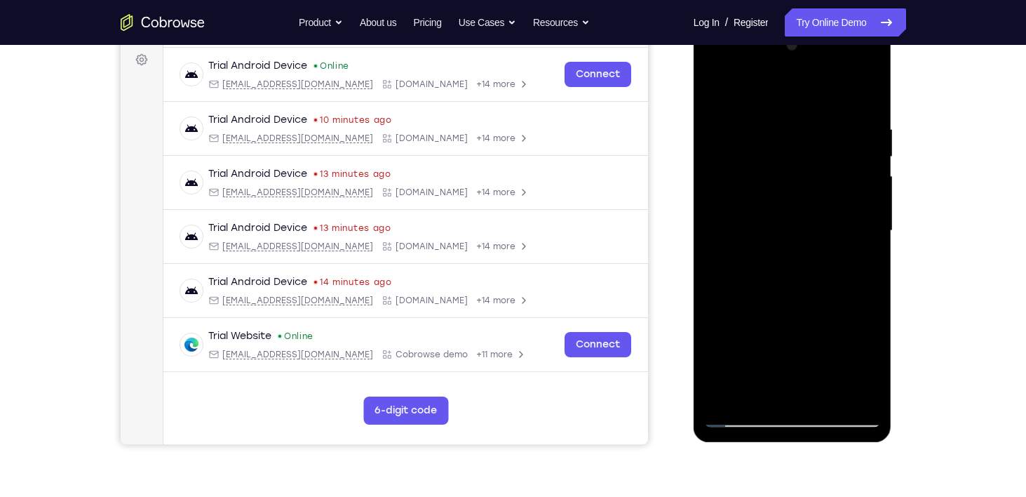
click at [844, 195] on div at bounding box center [792, 230] width 177 height 393
click at [833, 98] on div at bounding box center [792, 230] width 177 height 393
click at [862, 94] on div at bounding box center [792, 230] width 177 height 393
click at [742, 414] on div at bounding box center [792, 230] width 177 height 393
click at [750, 400] on div at bounding box center [792, 230] width 177 height 393
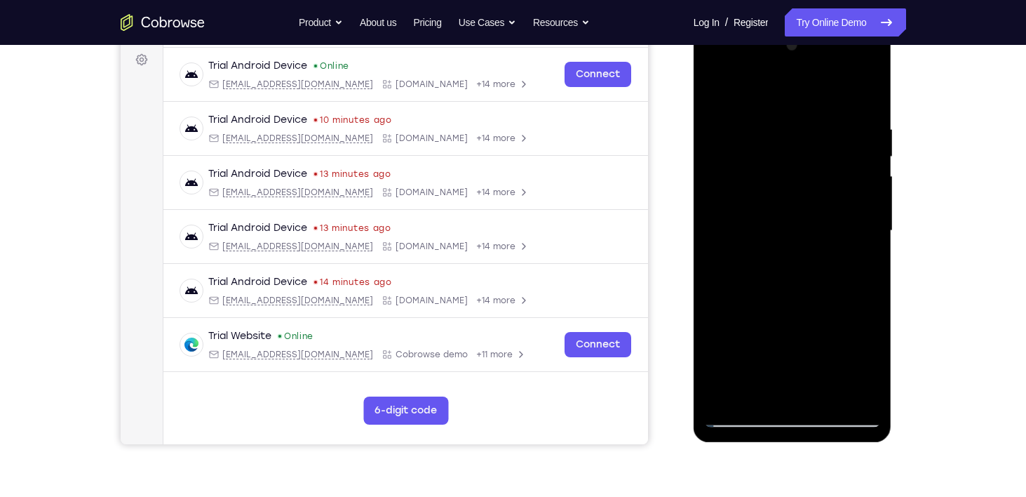
click at [751, 386] on div at bounding box center [792, 230] width 177 height 393
click at [860, 270] on div at bounding box center [792, 230] width 177 height 393
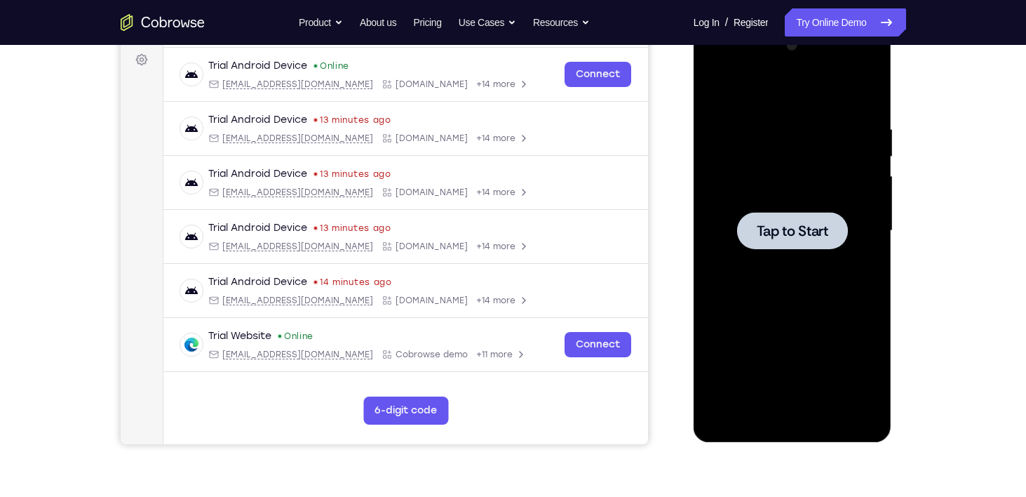
click at [754, 224] on div at bounding box center [792, 230] width 111 height 37
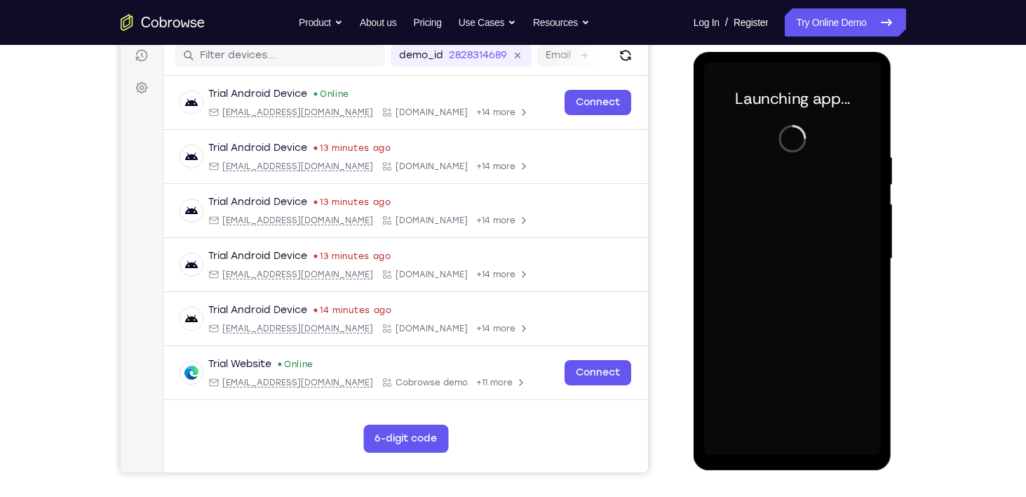
scroll to position [180, 0]
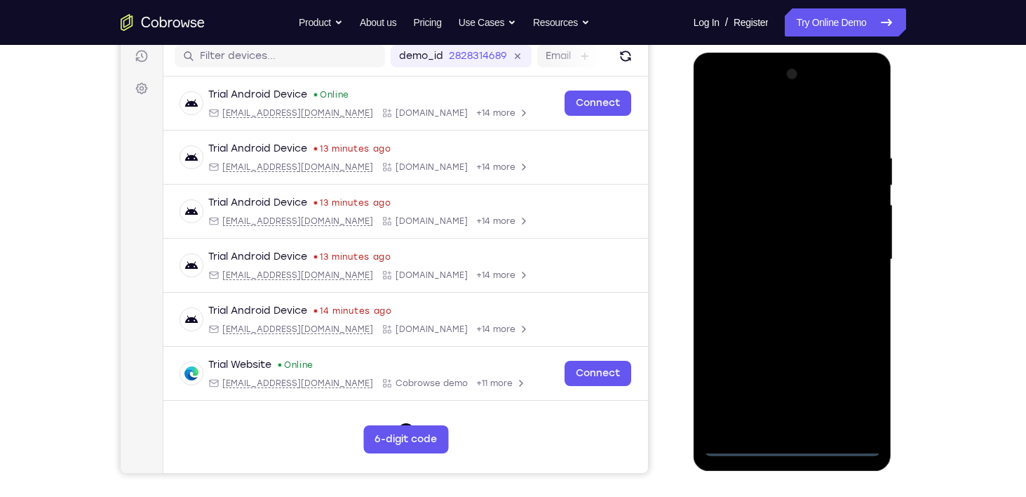
click at [788, 443] on div at bounding box center [792, 259] width 177 height 393
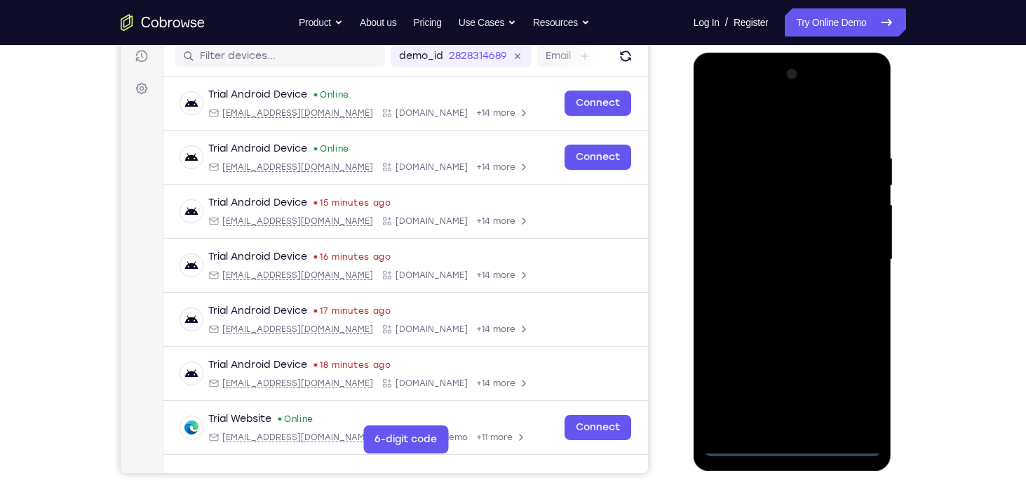
click at [851, 387] on div at bounding box center [792, 259] width 177 height 393
click at [787, 113] on div at bounding box center [792, 259] width 177 height 393
click at [854, 251] on div at bounding box center [792, 259] width 177 height 393
click at [779, 285] on div at bounding box center [792, 259] width 177 height 393
click at [746, 248] on div at bounding box center [792, 259] width 177 height 393
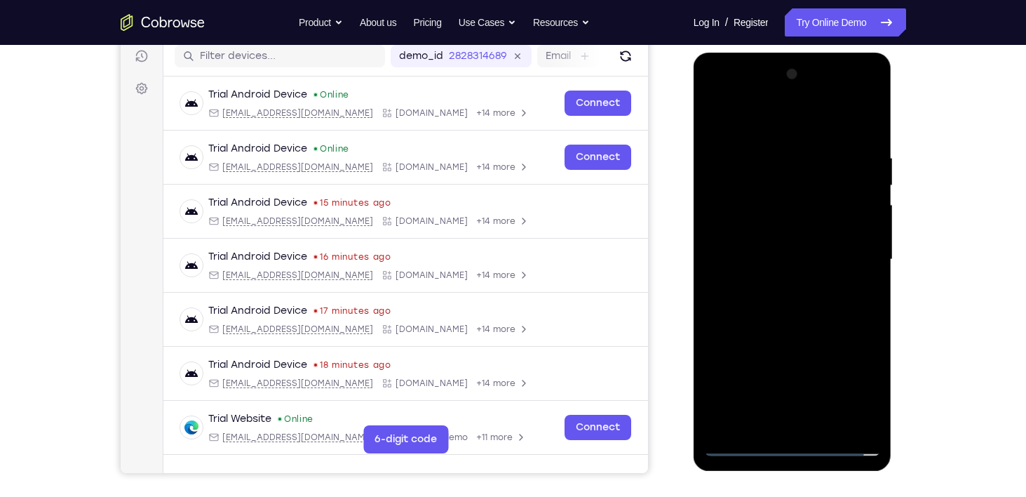
click at [730, 236] on div at bounding box center [792, 259] width 177 height 393
click at [865, 394] on div at bounding box center [792, 259] width 177 height 393
click at [760, 196] on div at bounding box center [792, 259] width 177 height 393
click at [740, 229] on div at bounding box center [792, 259] width 177 height 393
click at [797, 263] on div at bounding box center [792, 259] width 177 height 393
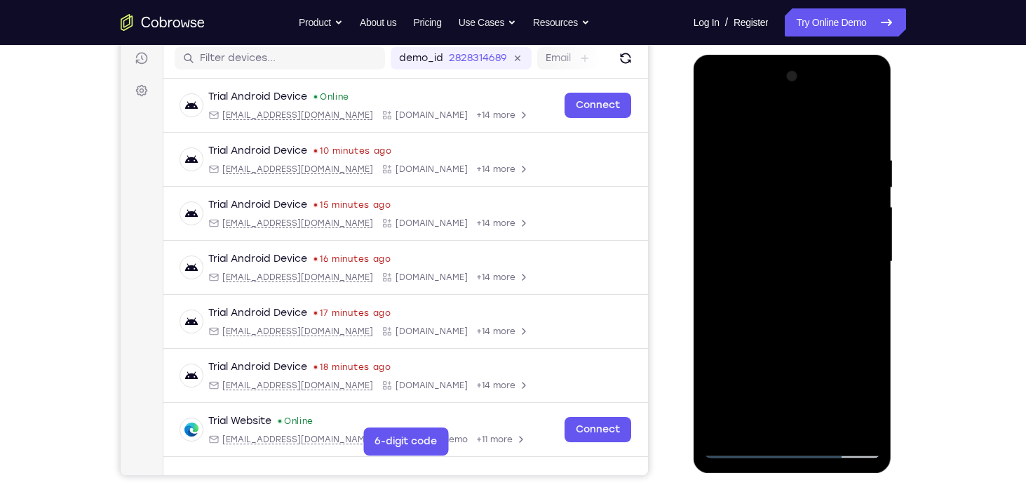
scroll to position [178, 0]
click at [808, 316] on div at bounding box center [792, 261] width 177 height 393
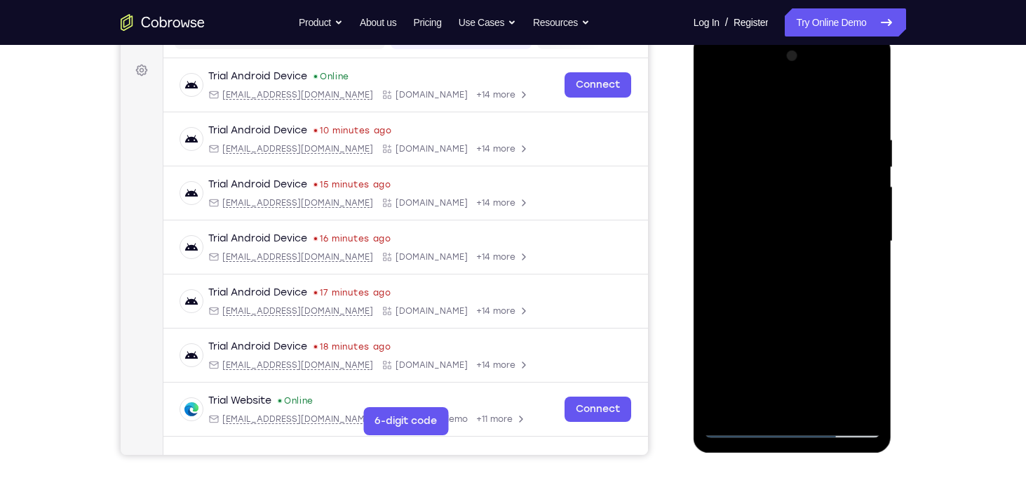
scroll to position [197, 0]
click at [865, 245] on div at bounding box center [792, 242] width 177 height 393
click at [869, 245] on div at bounding box center [792, 242] width 177 height 393
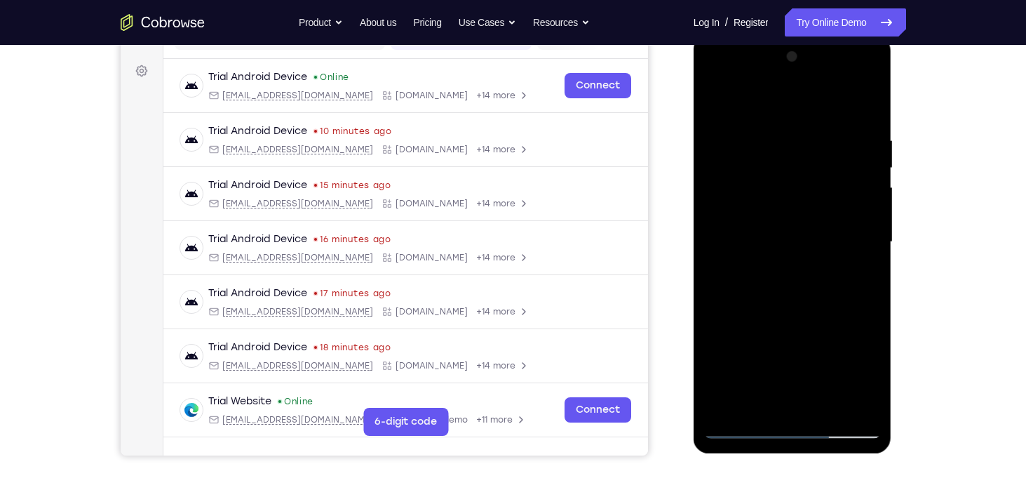
drag, startPoint x: 823, startPoint y: 357, endPoint x: 797, endPoint y: 147, distance: 211.2
click at [797, 147] on div at bounding box center [792, 242] width 177 height 393
drag, startPoint x: 822, startPoint y: 264, endPoint x: 807, endPoint y: 168, distance: 97.2
click at [807, 168] on div at bounding box center [792, 242] width 177 height 393
drag, startPoint x: 833, startPoint y: 357, endPoint x: 803, endPoint y: 182, distance: 177.1
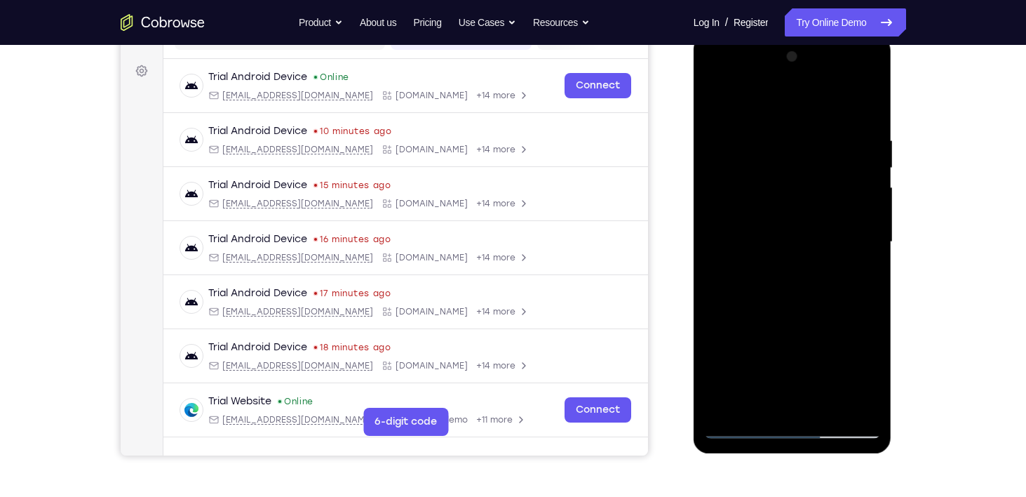
click at [803, 182] on div at bounding box center [792, 242] width 177 height 393
drag, startPoint x: 828, startPoint y: 316, endPoint x: 791, endPoint y: 116, distance: 203.2
click at [791, 116] on div at bounding box center [792, 242] width 177 height 393
drag, startPoint x: 816, startPoint y: 326, endPoint x: 769, endPoint y: 115, distance: 216.3
click at [769, 115] on div at bounding box center [792, 242] width 177 height 393
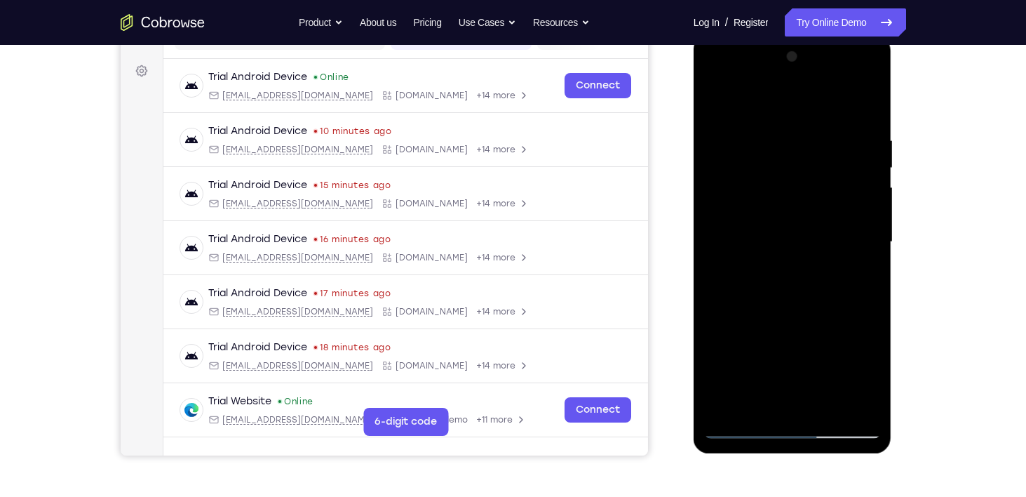
drag, startPoint x: 797, startPoint y: 314, endPoint x: 776, endPoint y: 124, distance: 190.5
click at [776, 124] on div at bounding box center [792, 242] width 177 height 393
drag, startPoint x: 816, startPoint y: 324, endPoint x: 783, endPoint y: 159, distance: 168.0
click at [783, 159] on div at bounding box center [792, 242] width 177 height 393
click at [873, 196] on div at bounding box center [792, 242] width 177 height 393
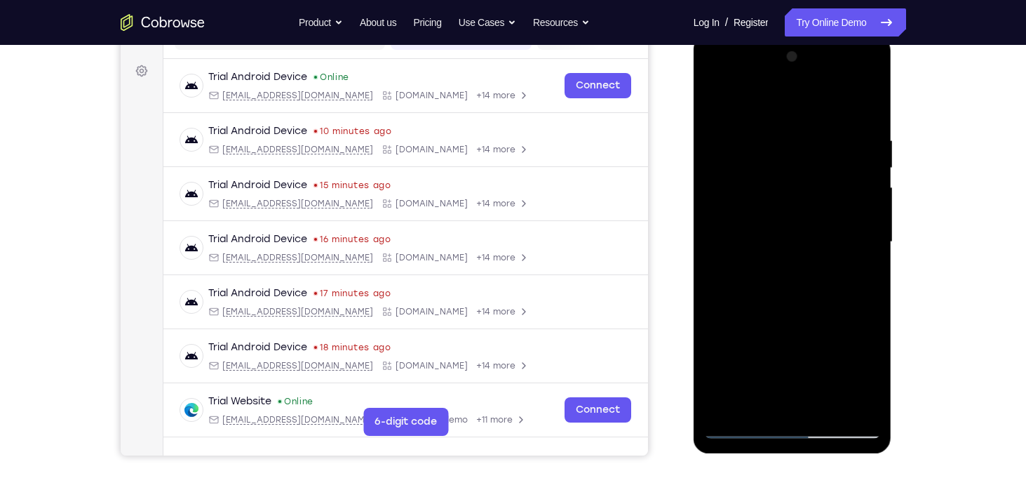
click at [873, 196] on div at bounding box center [792, 242] width 177 height 393
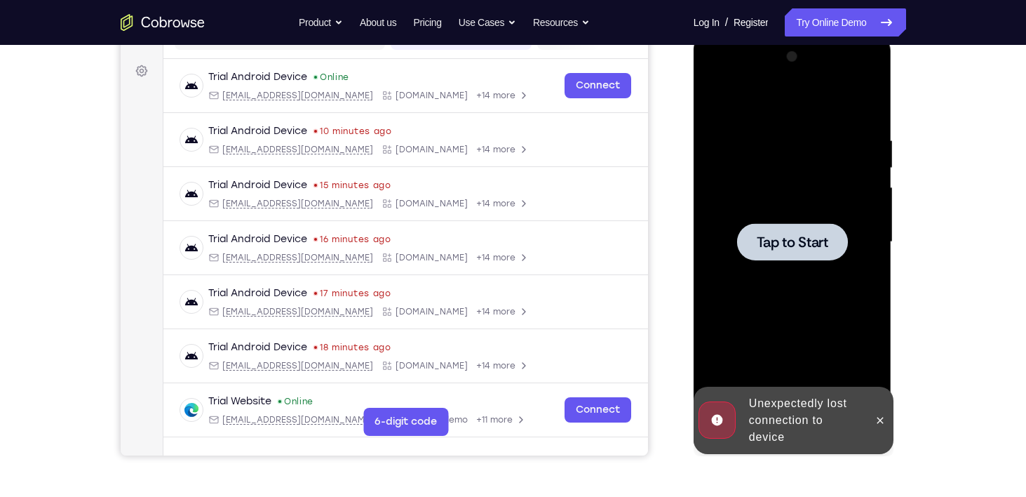
click at [824, 404] on div at bounding box center [792, 242] width 177 height 393
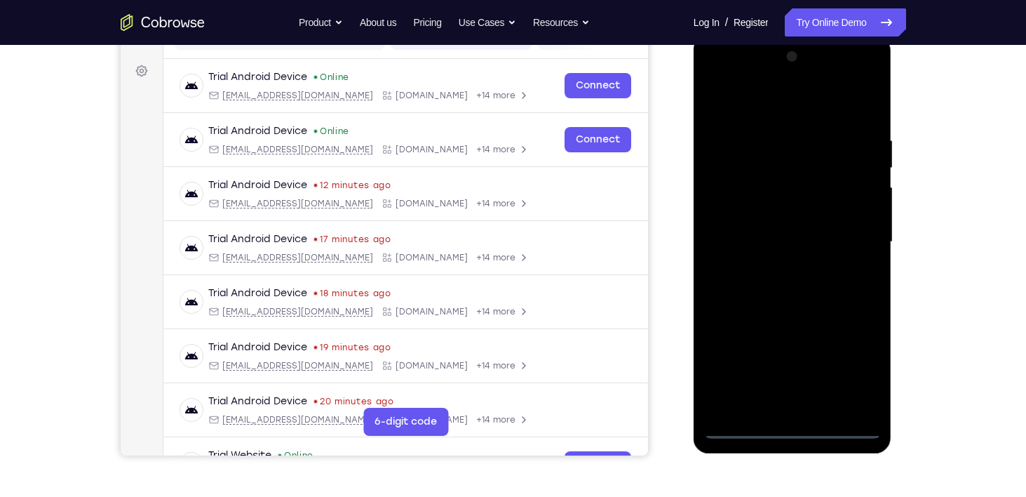
click at [797, 431] on div at bounding box center [792, 242] width 177 height 393
click at [858, 361] on div at bounding box center [792, 242] width 177 height 393
click at [773, 112] on div at bounding box center [792, 242] width 177 height 393
click at [846, 241] on div at bounding box center [792, 242] width 177 height 393
click at [773, 269] on div at bounding box center [792, 242] width 177 height 393
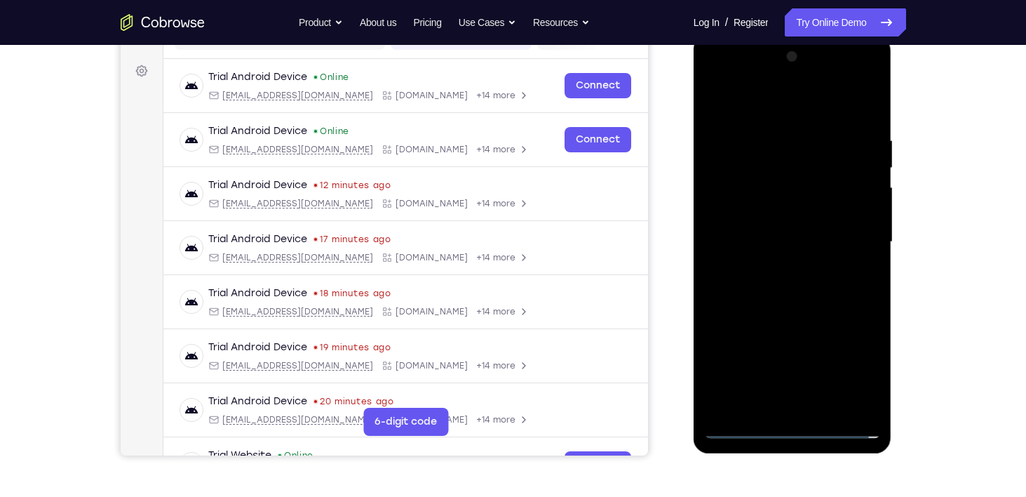
click at [775, 227] on div at bounding box center [792, 242] width 177 height 393
click at [736, 210] on div at bounding box center [792, 242] width 177 height 393
click at [798, 243] on div at bounding box center [792, 242] width 177 height 393
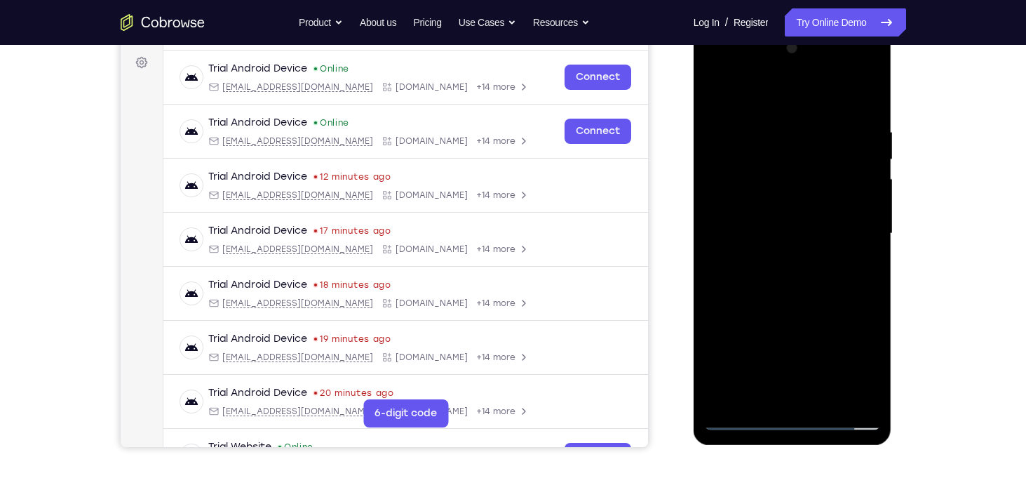
scroll to position [208, 0]
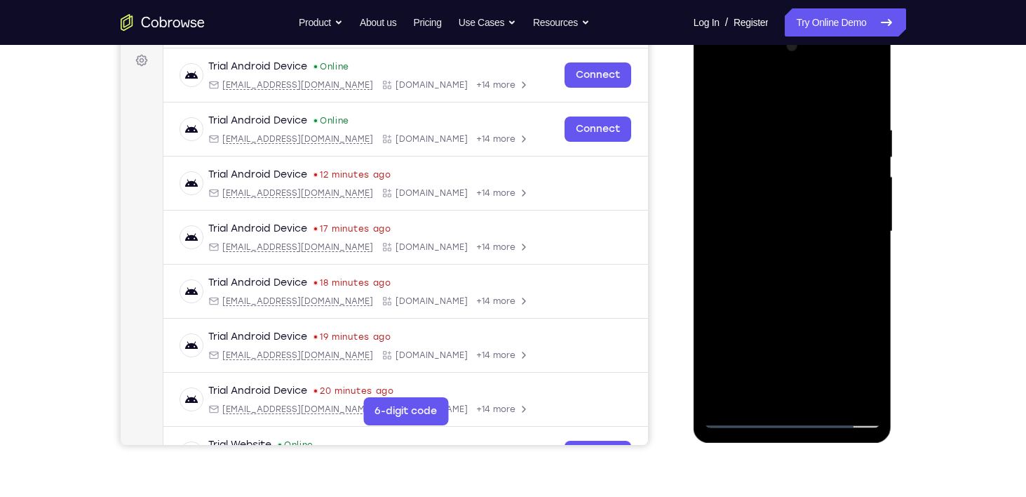
click at [793, 285] on div at bounding box center [792, 231] width 177 height 393
click at [822, 404] on div at bounding box center [792, 231] width 177 height 393
click at [802, 309] on div at bounding box center [792, 231] width 177 height 393
drag, startPoint x: 810, startPoint y: 325, endPoint x: 799, endPoint y: 202, distance: 123.3
click at [799, 202] on div at bounding box center [792, 231] width 177 height 393
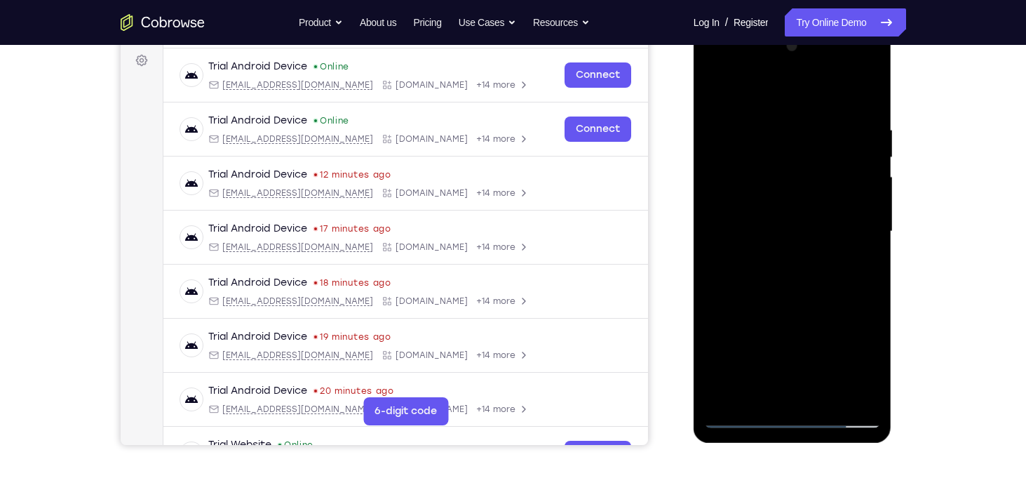
drag, startPoint x: 816, startPoint y: 356, endPoint x: 799, endPoint y: 243, distance: 113.5
click at [799, 243] on div at bounding box center [792, 231] width 177 height 393
drag, startPoint x: 797, startPoint y: 336, endPoint x: 788, endPoint y: 449, distance: 113.4
click at [788, 445] on html "Online web based iOS Simulators and Android Emulators. Run iPhone, iPad, Mobile…" at bounding box center [794, 235] width 200 height 421
drag, startPoint x: 772, startPoint y: 230, endPoint x: 783, endPoint y: 346, distance: 116.3
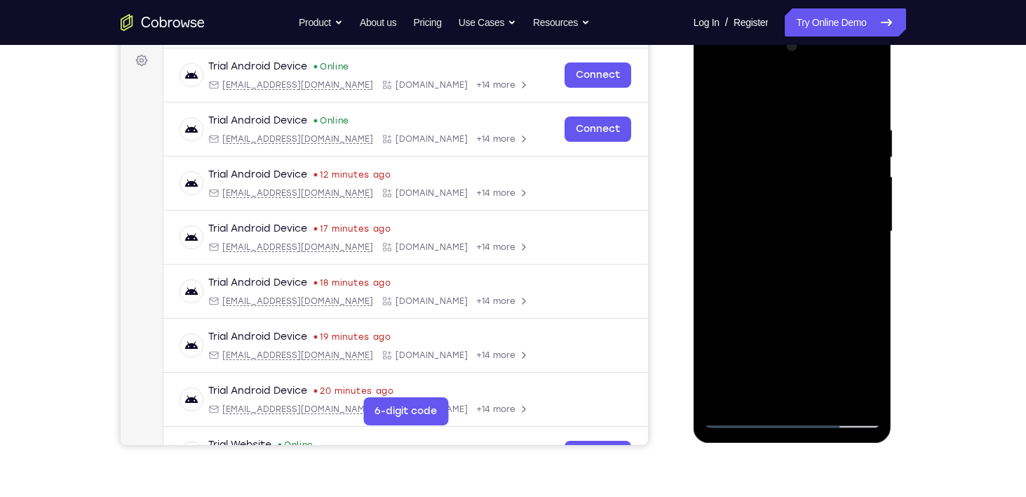
click at [783, 346] on div at bounding box center [792, 231] width 177 height 393
drag, startPoint x: 709, startPoint y: 170, endPoint x: 701, endPoint y: 288, distance: 118.8
click at [701, 288] on div at bounding box center [793, 234] width 198 height 418
click at [760, 108] on div at bounding box center [792, 231] width 177 height 393
click at [718, 93] on div at bounding box center [792, 231] width 177 height 393
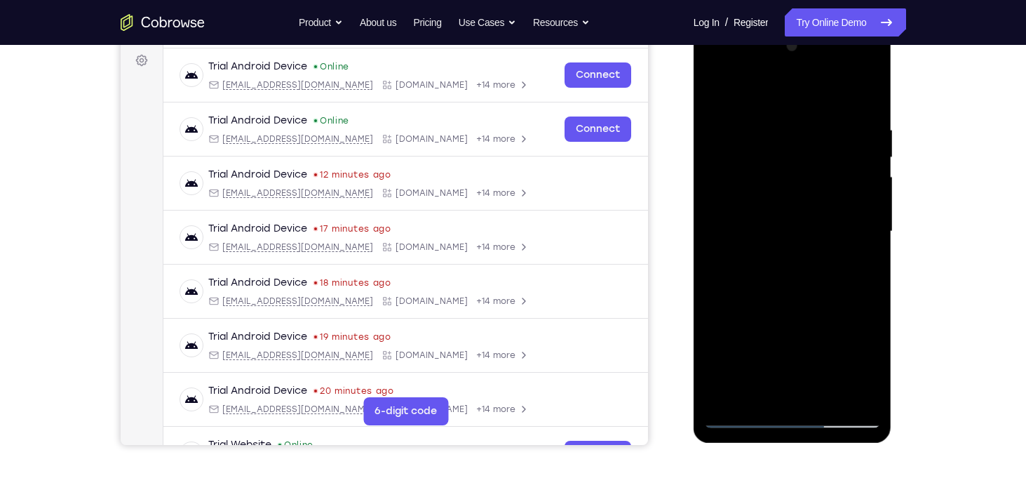
drag, startPoint x: 814, startPoint y: 325, endPoint x: 779, endPoint y: 145, distance: 183.1
click at [779, 145] on div at bounding box center [792, 231] width 177 height 393
drag, startPoint x: 820, startPoint y: 305, endPoint x: 786, endPoint y: 111, distance: 197.3
click at [786, 111] on div at bounding box center [792, 231] width 177 height 393
click at [815, 354] on div at bounding box center [792, 231] width 177 height 393
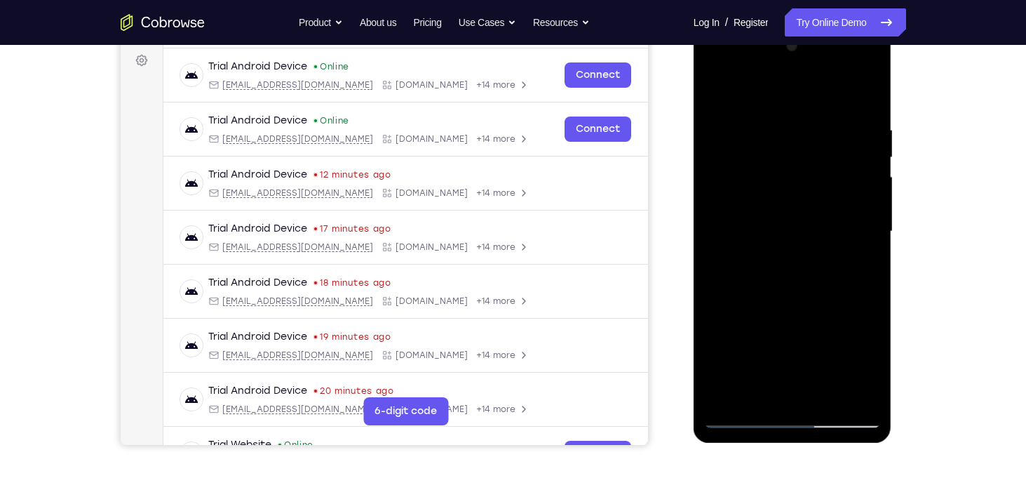
drag, startPoint x: 828, startPoint y: 346, endPoint x: 790, endPoint y: 72, distance: 277.5
click at [790, 72] on div at bounding box center [792, 231] width 177 height 393
drag, startPoint x: 815, startPoint y: 271, endPoint x: 787, endPoint y: 105, distance: 168.6
click at [787, 105] on div at bounding box center [792, 231] width 177 height 393
drag, startPoint x: 809, startPoint y: 307, endPoint x: 772, endPoint y: 100, distance: 209.5
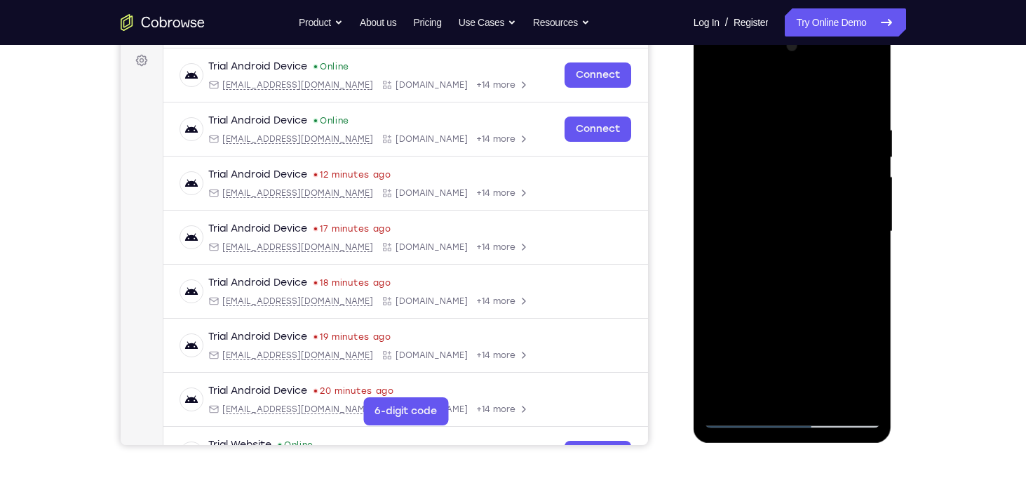
click at [772, 100] on div at bounding box center [792, 231] width 177 height 393
drag, startPoint x: 718, startPoint y: 322, endPoint x: 729, endPoint y: 101, distance: 221.2
click at [729, 101] on div at bounding box center [792, 231] width 177 height 393
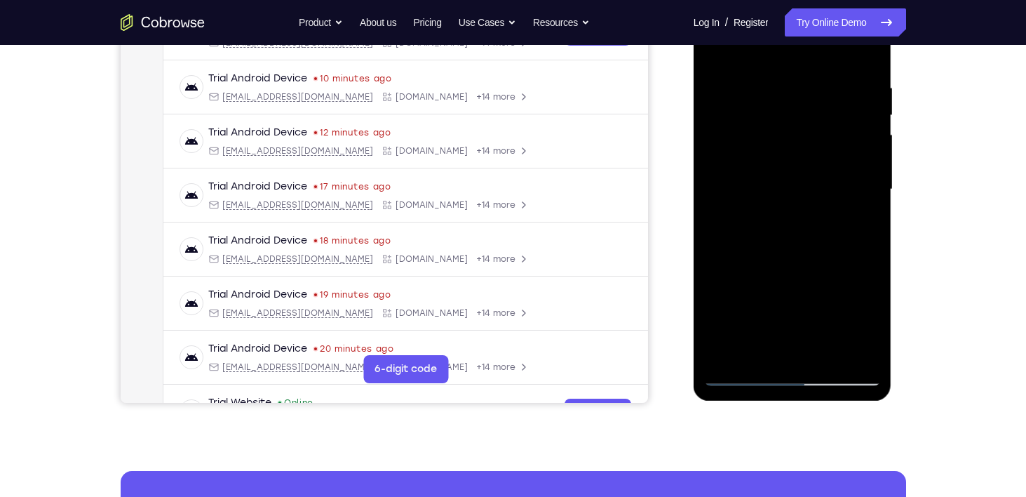
scroll to position [253, 0]
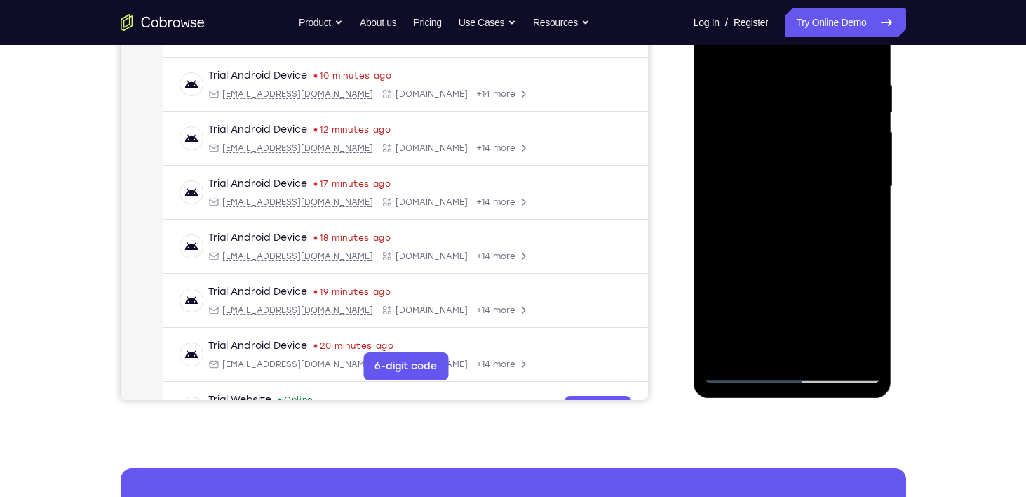
drag, startPoint x: 786, startPoint y: 297, endPoint x: 785, endPoint y: 208, distance: 89.1
click at [785, 208] on div at bounding box center [792, 186] width 177 height 393
drag, startPoint x: 816, startPoint y: 308, endPoint x: 775, endPoint y: 83, distance: 228.8
click at [775, 83] on div at bounding box center [792, 186] width 177 height 393
drag, startPoint x: 814, startPoint y: 240, endPoint x: 787, endPoint y: 51, distance: 190.6
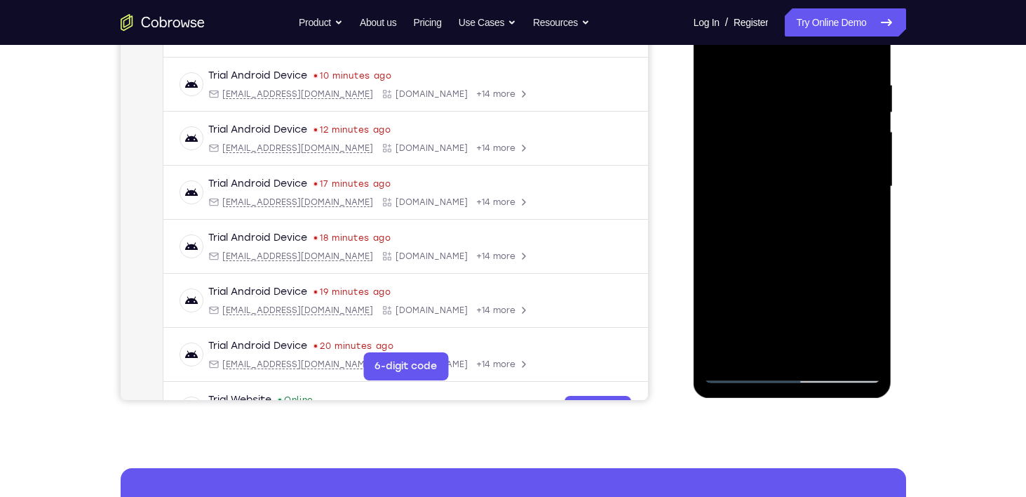
click at [787, 51] on div at bounding box center [792, 186] width 177 height 393
drag, startPoint x: 815, startPoint y: 224, endPoint x: 793, endPoint y: 105, distance: 121.9
click at [793, 105] on div at bounding box center [792, 186] width 177 height 393
click at [879, 250] on div at bounding box center [792, 186] width 177 height 393
click at [874, 248] on div at bounding box center [792, 186] width 177 height 393
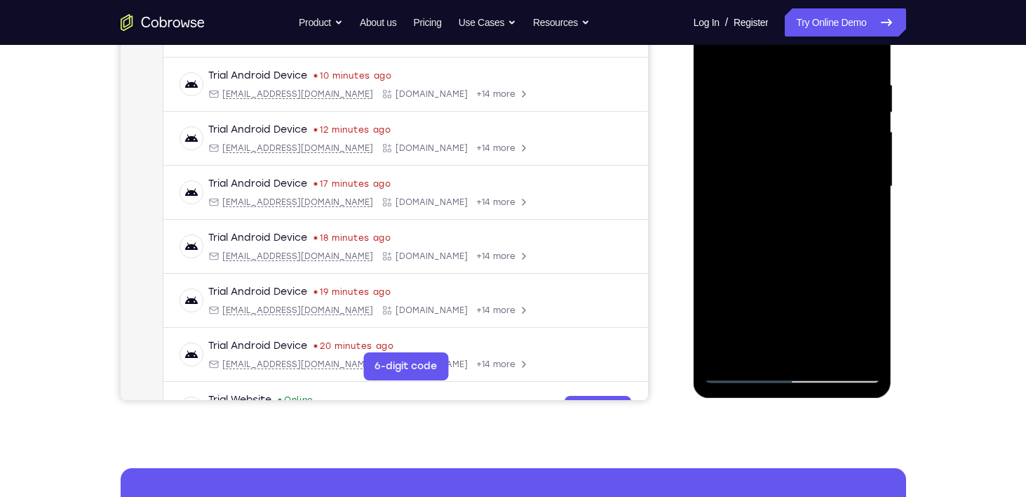
click at [871, 248] on div at bounding box center [792, 186] width 177 height 393
click at [870, 246] on div at bounding box center [792, 186] width 177 height 393
click at [869, 245] on div at bounding box center [792, 186] width 177 height 393
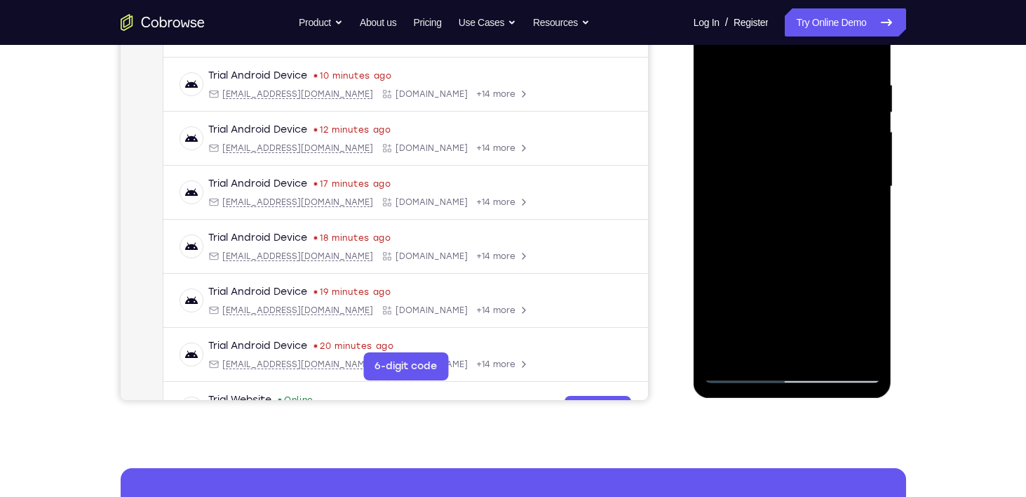
click at [719, 245] on div at bounding box center [792, 186] width 177 height 393
drag, startPoint x: 788, startPoint y: 276, endPoint x: 763, endPoint y: 159, distance: 120.5
click at [763, 159] on div at bounding box center [792, 186] width 177 height 393
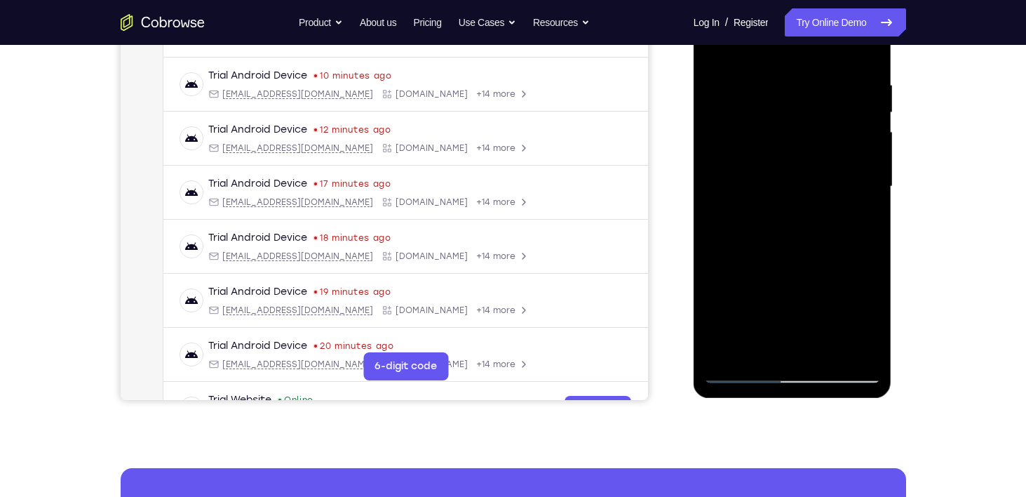
click at [713, 274] on div at bounding box center [792, 186] width 177 height 393
drag, startPoint x: 804, startPoint y: 272, endPoint x: 763, endPoint y: 128, distance: 150.1
click at [763, 128] on div at bounding box center [792, 186] width 177 height 393
drag, startPoint x: 807, startPoint y: 247, endPoint x: 775, endPoint y: 108, distance: 142.4
click at [775, 108] on div at bounding box center [792, 186] width 177 height 393
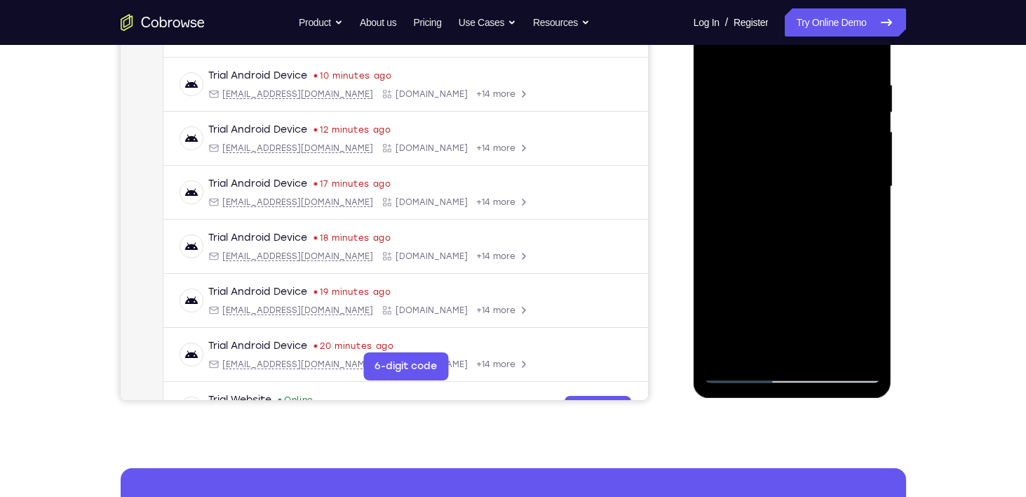
drag, startPoint x: 833, startPoint y: 281, endPoint x: 781, endPoint y: 135, distance: 154.2
click at [781, 135] on div at bounding box center [792, 186] width 177 height 393
drag, startPoint x: 835, startPoint y: 288, endPoint x: 788, endPoint y: 21, distance: 271.2
click at [788, 21] on div at bounding box center [792, 186] width 177 height 393
drag, startPoint x: 816, startPoint y: 280, endPoint x: 782, endPoint y: 89, distance: 193.7
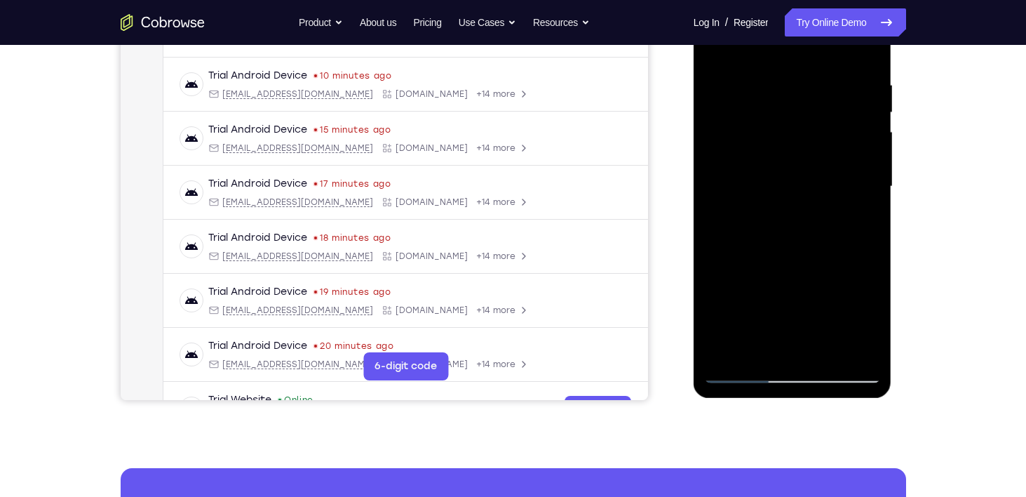
click at [782, 89] on div at bounding box center [792, 186] width 177 height 393
drag, startPoint x: 807, startPoint y: 286, endPoint x: 760, endPoint y: 96, distance: 195.6
click at [760, 96] on div at bounding box center [792, 186] width 177 height 393
drag, startPoint x: 795, startPoint y: 220, endPoint x: 758, endPoint y: 75, distance: 149.2
click at [758, 75] on div at bounding box center [792, 186] width 177 height 393
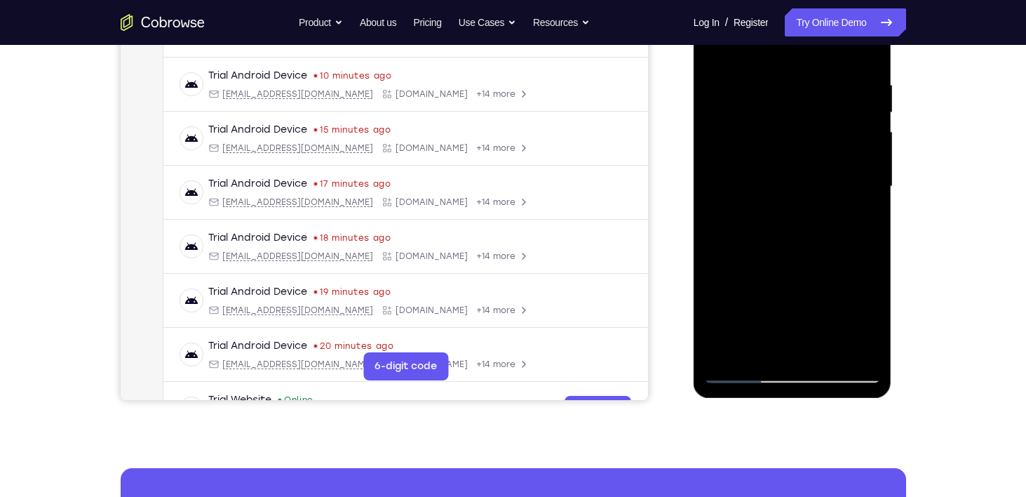
drag, startPoint x: 786, startPoint y: 297, endPoint x: 726, endPoint y: 98, distance: 207.5
click at [726, 98] on div at bounding box center [792, 186] width 177 height 393
click at [800, 242] on div at bounding box center [792, 186] width 177 height 393
drag, startPoint x: 833, startPoint y: 238, endPoint x: 757, endPoint y: 59, distance: 194.5
click at [757, 59] on div at bounding box center [792, 186] width 177 height 393
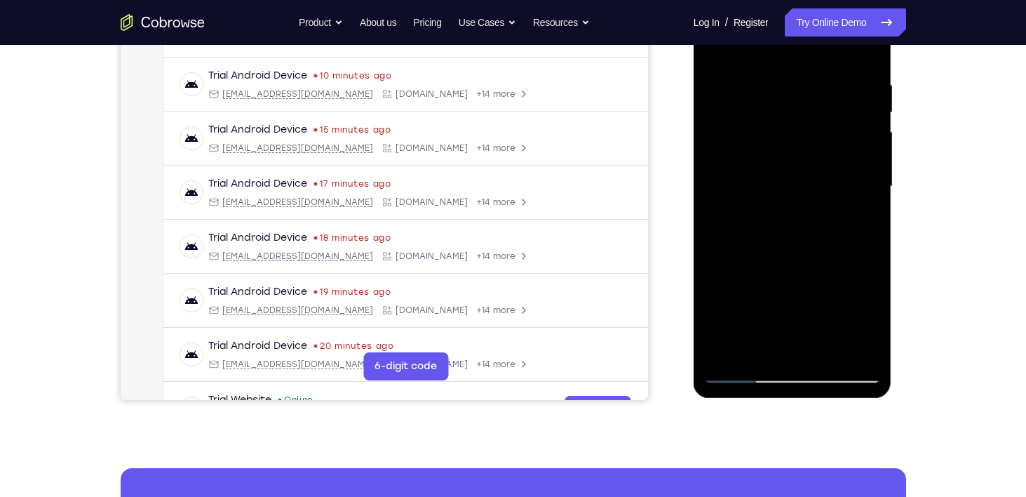
drag, startPoint x: 828, startPoint y: 267, endPoint x: 774, endPoint y: 76, distance: 199.0
click at [774, 76] on div at bounding box center [792, 186] width 177 height 393
drag, startPoint x: 856, startPoint y: 262, endPoint x: 796, endPoint y: 86, distance: 185.2
click at [796, 86] on div at bounding box center [792, 186] width 177 height 393
drag, startPoint x: 828, startPoint y: 299, endPoint x: 776, endPoint y: 105, distance: 200.9
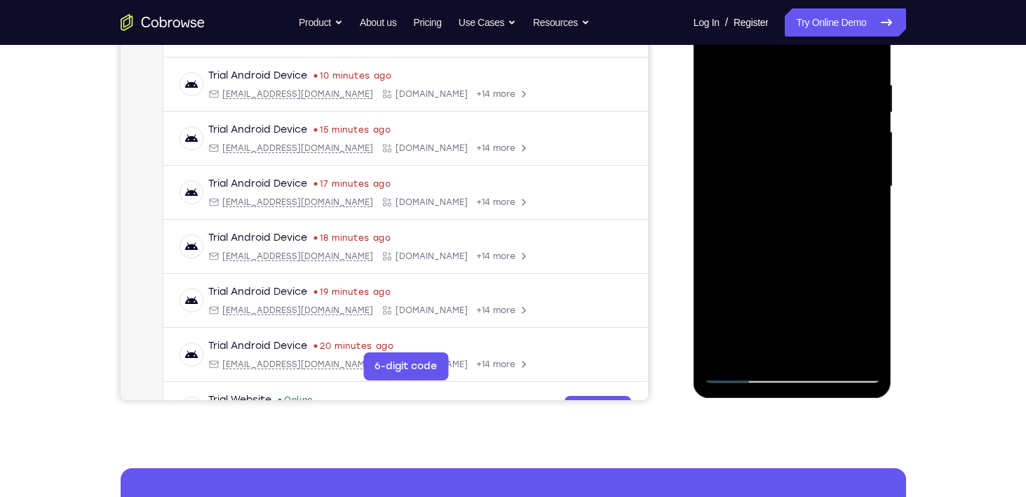
click at [776, 105] on div at bounding box center [792, 186] width 177 height 393
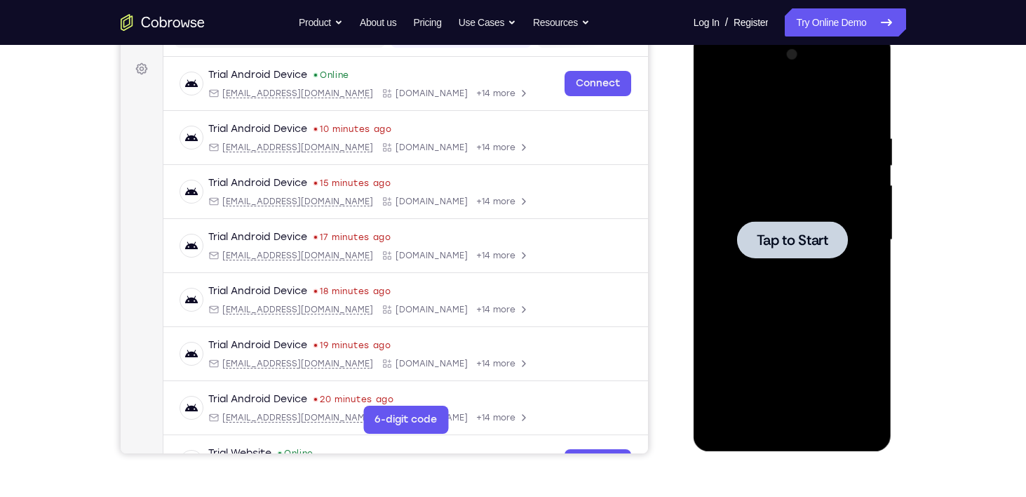
scroll to position [198, 0]
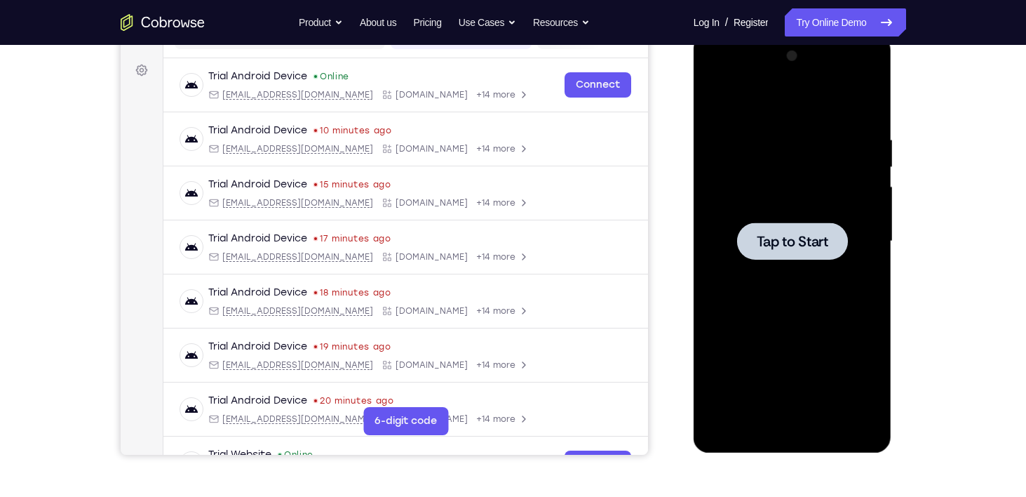
drag, startPoint x: 664, startPoint y: 149, endPoint x: 665, endPoint y: 222, distance: 73.7
click at [665, 222] on div "Your Support Agent Your Customer Web iOS Android" at bounding box center [514, 196] width 786 height 518
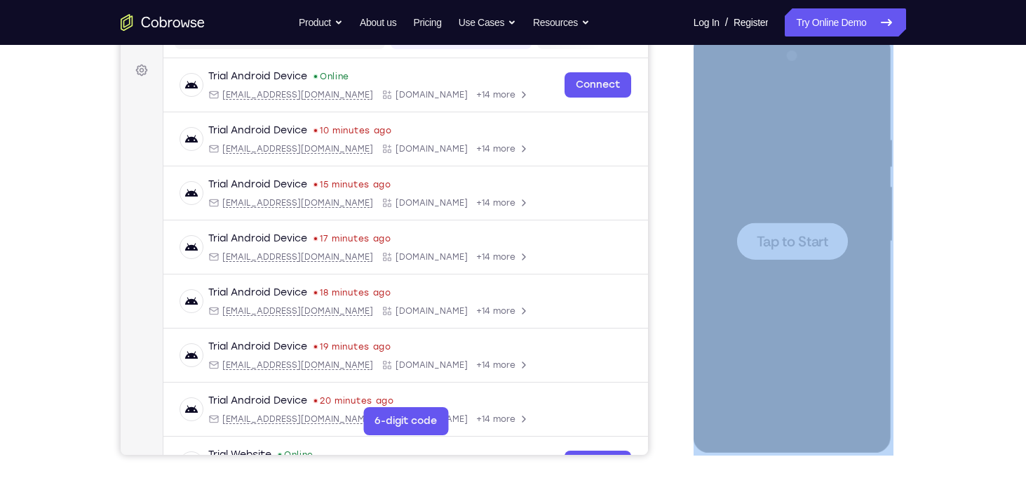
drag, startPoint x: 675, startPoint y: 220, endPoint x: 1003, endPoint y: 147, distance: 335.6
click at [1003, 147] on div "Your Support Agent Your Customer Web iOS Android Next Steps We’d be happy to gi…" at bounding box center [513, 309] width 1026 height 925
drag, startPoint x: 1003, startPoint y: 147, endPoint x: 968, endPoint y: 238, distance: 97.7
click at [968, 238] on div "Your Support Agent Your Customer Web iOS Android Next Steps We’d be happy to gi…" at bounding box center [513, 309] width 1026 height 925
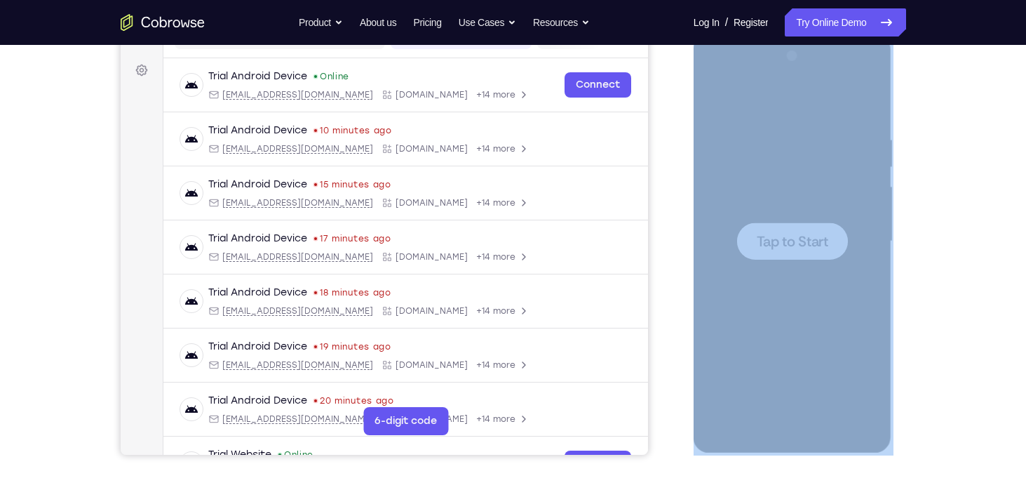
click at [671, 156] on div "Your Support Agent Your Customer Web iOS Android" at bounding box center [514, 196] width 786 height 518
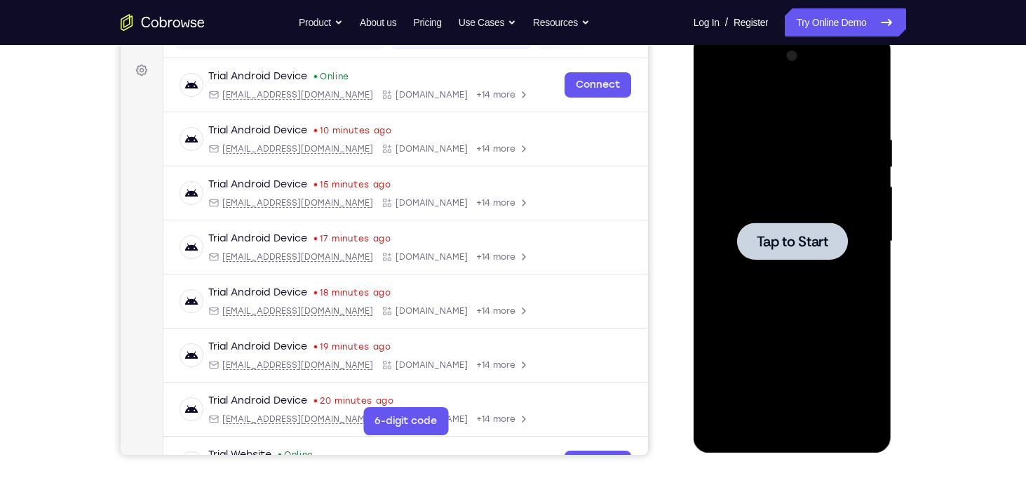
drag, startPoint x: 934, startPoint y: 235, endPoint x: 935, endPoint y: 283, distance: 47.7
click at [935, 283] on div "Your Support Agent Your Customer Web iOS Android Next Steps We’d be happy to gi…" at bounding box center [514, 309] width 898 height 925
click at [801, 240] on span "Tap to Start" at bounding box center [793, 241] width 72 height 14
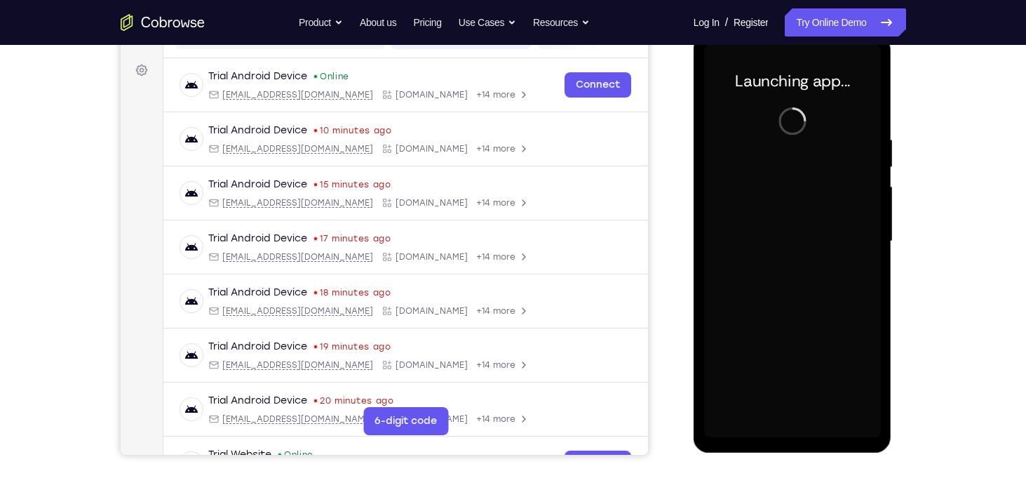
drag, startPoint x: 945, startPoint y: 182, endPoint x: 959, endPoint y: 272, distance: 90.8
click at [959, 272] on div "Your Support Agent Your Customer Web iOS Android Next Steps We’d be happy to gi…" at bounding box center [514, 309] width 898 height 925
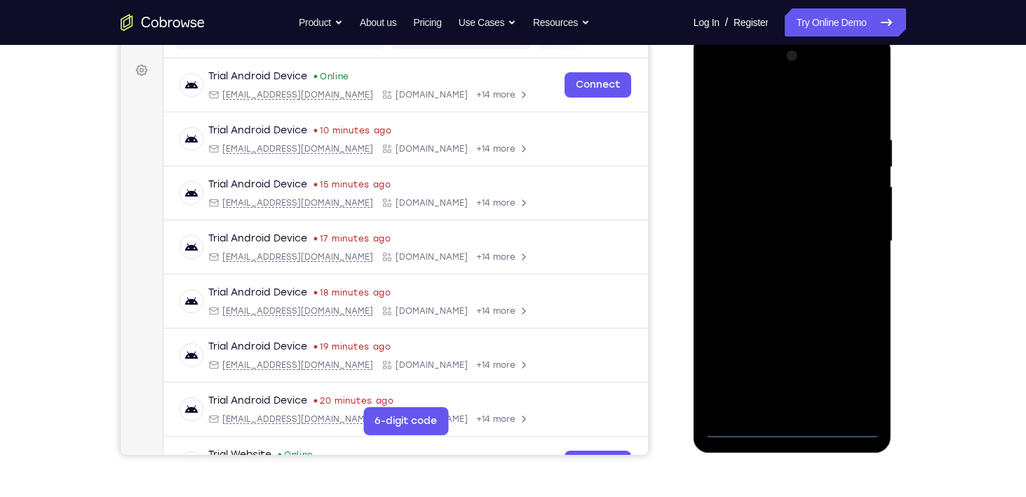
drag, startPoint x: 904, startPoint y: 203, endPoint x: 970, endPoint y: 276, distance: 98.8
click at [970, 276] on div "Your Support Agent Your Customer Web iOS Android Next Steps We’d be happy to gi…" at bounding box center [513, 309] width 1026 height 925
drag, startPoint x: 926, startPoint y: 176, endPoint x: 928, endPoint y: 257, distance: 81.4
click at [928, 257] on div "Your Support Agent Your Customer Web iOS Android Next Steps We’d be happy to gi…" at bounding box center [514, 309] width 898 height 925
click at [790, 424] on div at bounding box center [792, 241] width 177 height 393
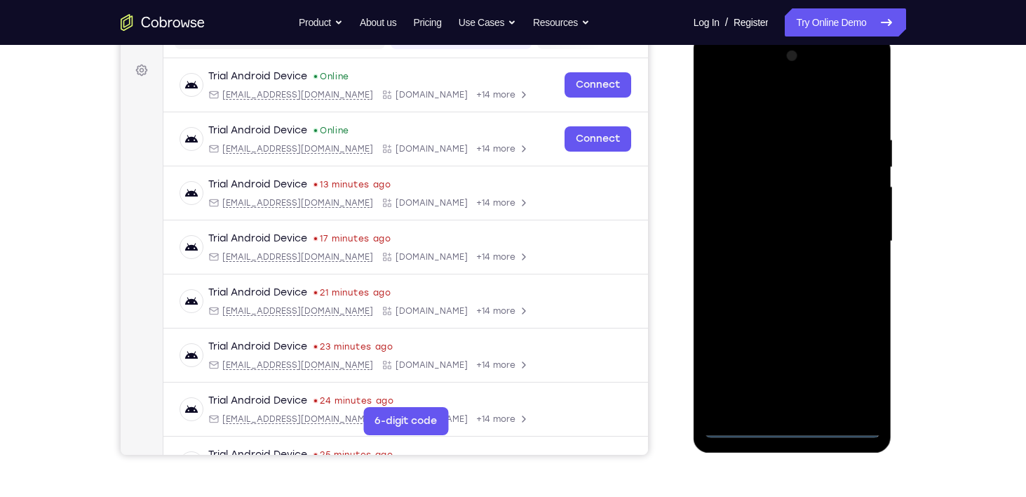
click at [854, 363] on div at bounding box center [792, 241] width 177 height 393
click at [740, 97] on div at bounding box center [792, 241] width 177 height 393
click at [859, 237] on div at bounding box center [792, 241] width 177 height 393
click at [807, 407] on div at bounding box center [792, 241] width 177 height 393
click at [755, 231] on div at bounding box center [792, 241] width 177 height 393
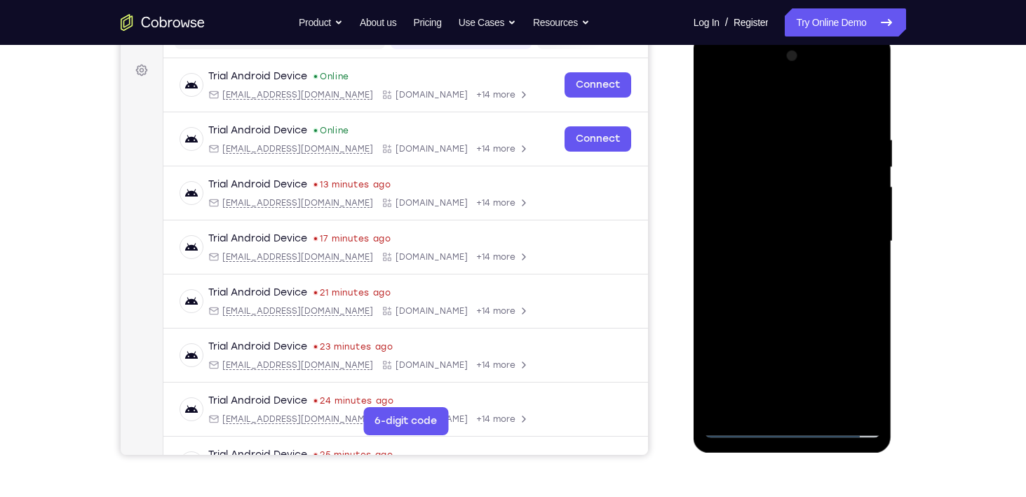
click at [760, 218] on div at bounding box center [792, 241] width 177 height 393
drag, startPoint x: 854, startPoint y: 361, endPoint x: 864, endPoint y: 400, distance: 40.7
click at [864, 400] on div at bounding box center [792, 241] width 177 height 393
click at [869, 380] on div at bounding box center [792, 241] width 177 height 393
click at [763, 182] on div at bounding box center [792, 241] width 177 height 393
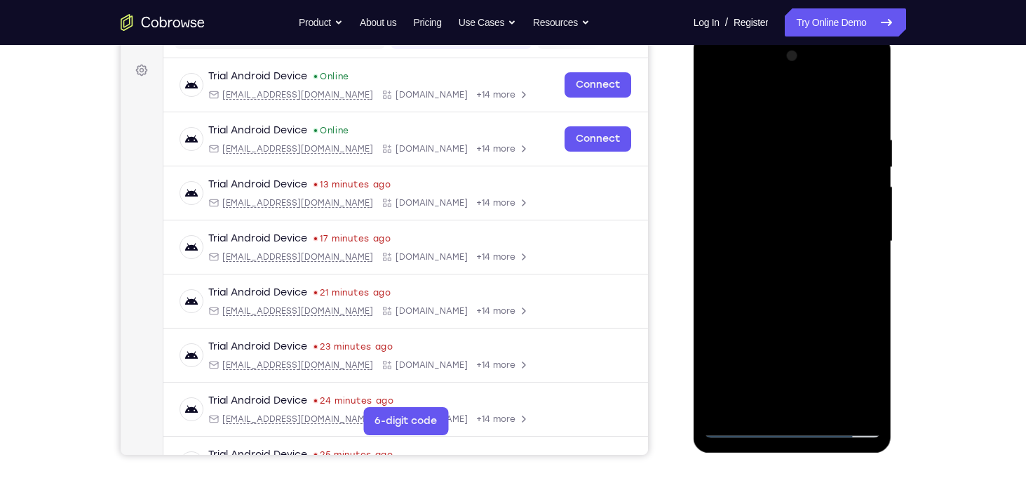
click at [763, 182] on div at bounding box center [792, 241] width 177 height 393
click at [739, 212] on div at bounding box center [792, 241] width 177 height 393
click at [796, 242] on div at bounding box center [792, 241] width 177 height 393
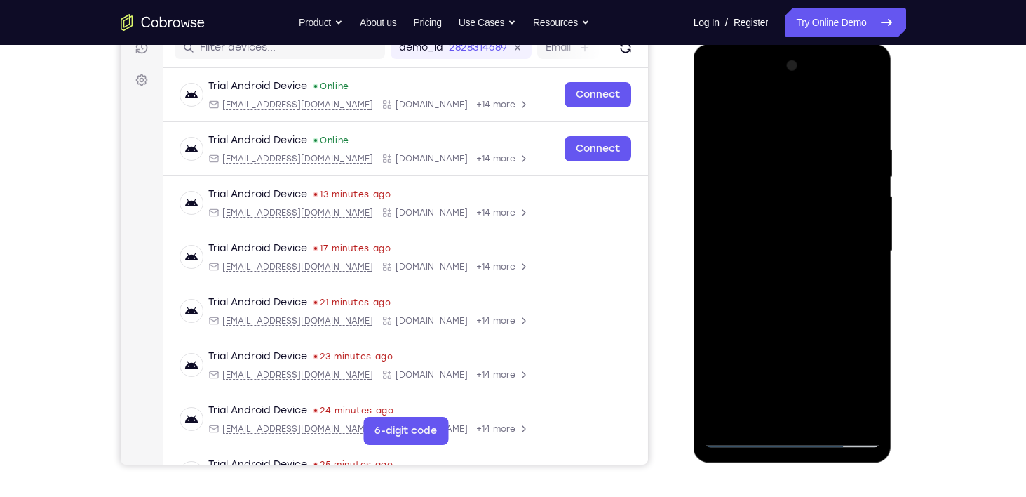
scroll to position [188, 0]
click at [876, 310] on div at bounding box center [792, 251] width 177 height 393
click at [819, 304] on div at bounding box center [792, 251] width 177 height 393
click at [874, 315] on div at bounding box center [792, 251] width 177 height 393
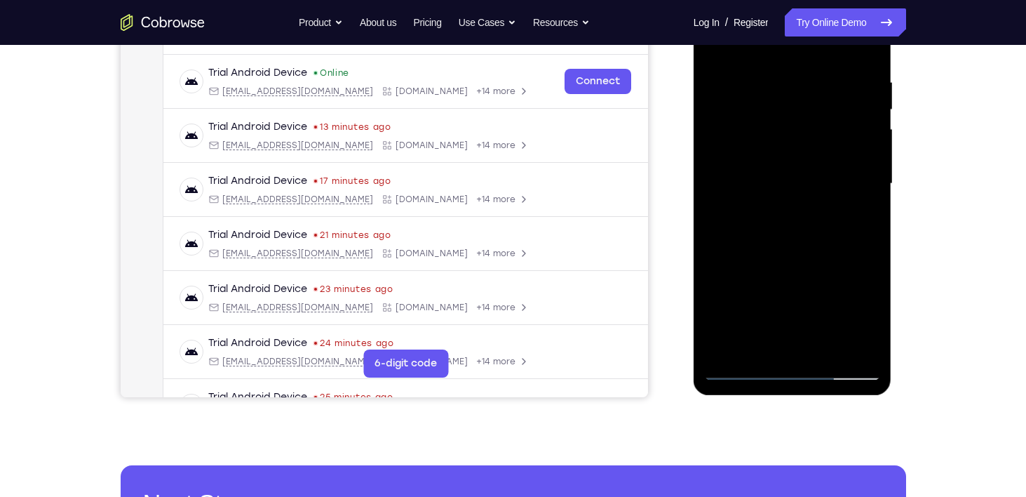
scroll to position [255, 0]
drag, startPoint x: 776, startPoint y: 285, endPoint x: 760, endPoint y: 125, distance: 161.4
click at [760, 125] on div at bounding box center [792, 183] width 177 height 393
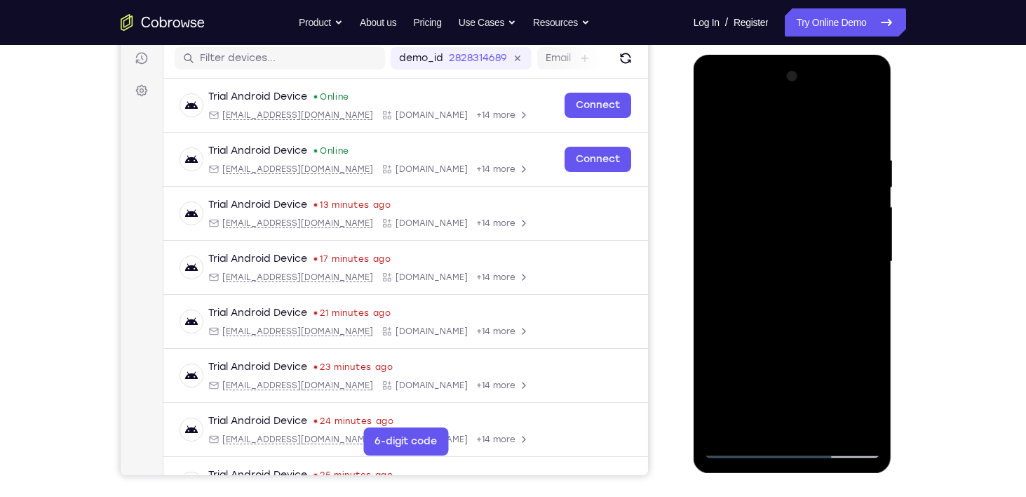
scroll to position [177, 0]
click at [776, 163] on div at bounding box center [792, 262] width 177 height 393
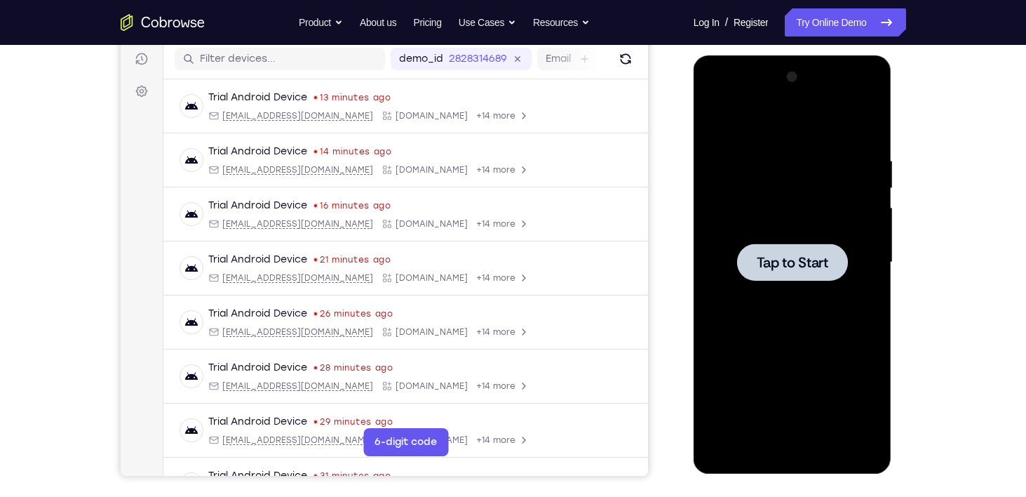
click at [659, 258] on div "Your Support Agent Your Customer Web iOS Android" at bounding box center [514, 217] width 786 height 518
click at [763, 250] on div at bounding box center [792, 261] width 111 height 37
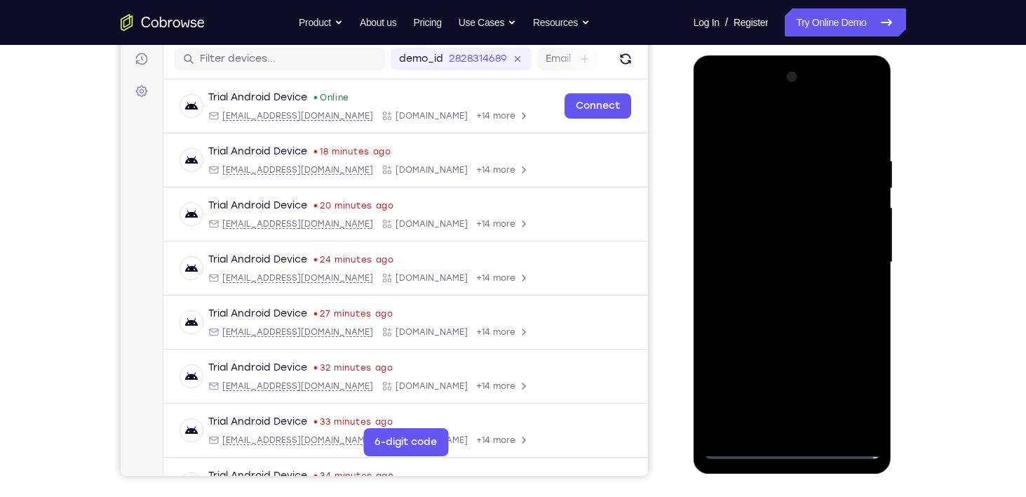
click at [797, 440] on div at bounding box center [792, 262] width 177 height 393
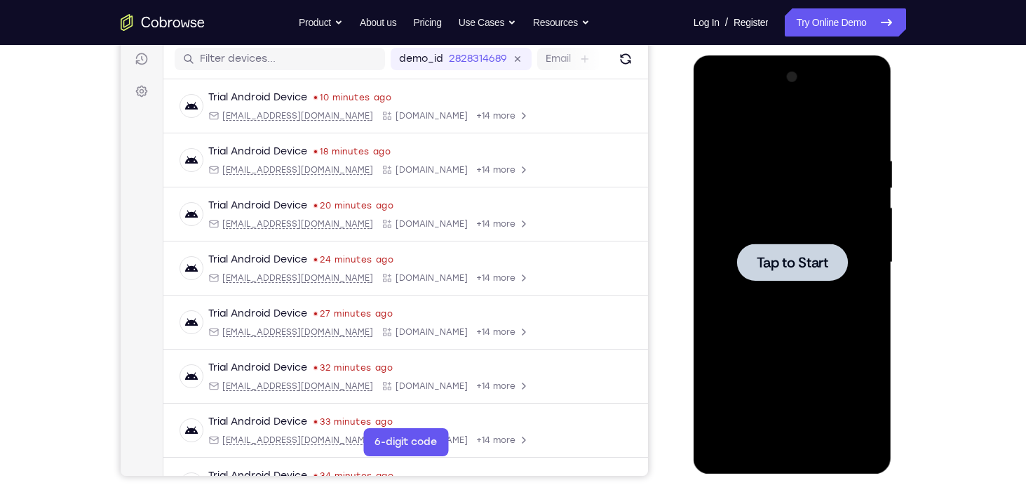
click at [783, 251] on div at bounding box center [792, 261] width 111 height 37
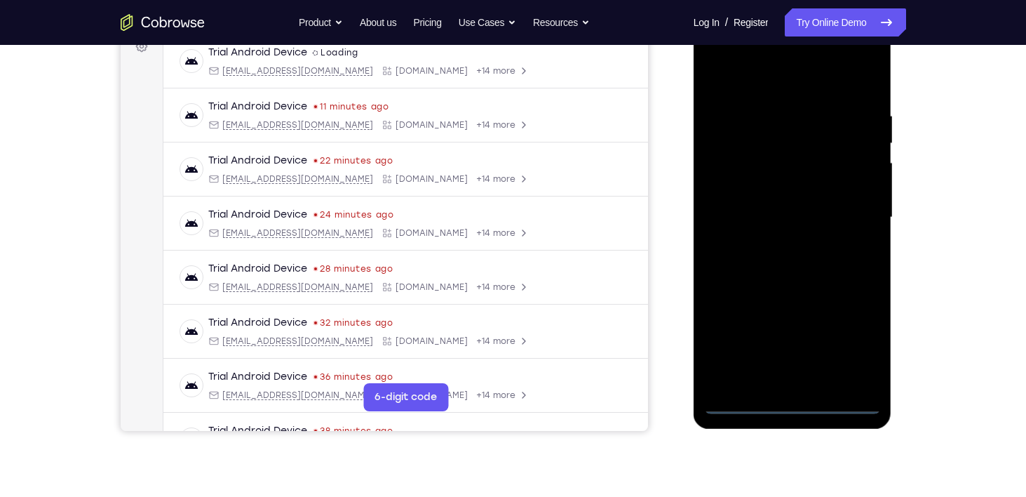
scroll to position [218, 0]
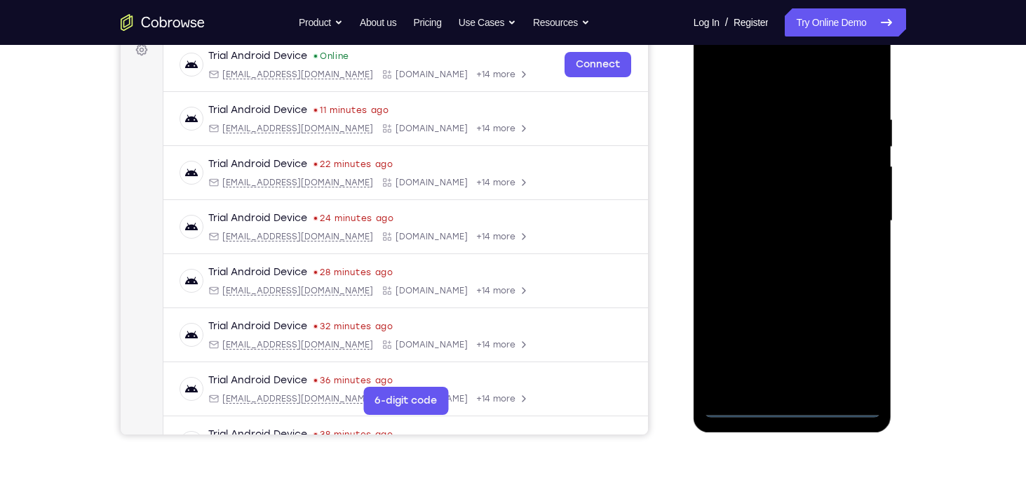
click at [790, 406] on div at bounding box center [792, 221] width 177 height 393
click at [866, 340] on div at bounding box center [792, 221] width 177 height 393
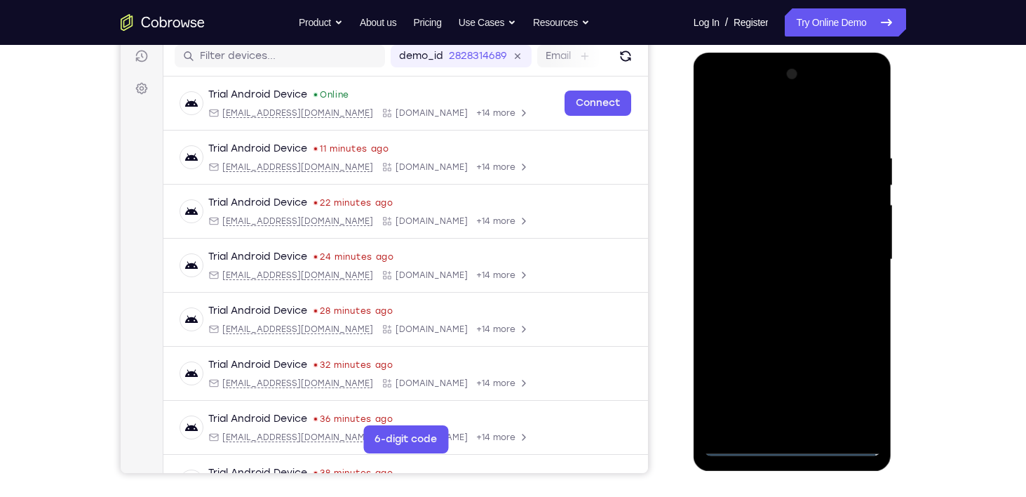
click at [778, 129] on div at bounding box center [792, 259] width 177 height 393
click at [854, 247] on div at bounding box center [792, 259] width 177 height 393
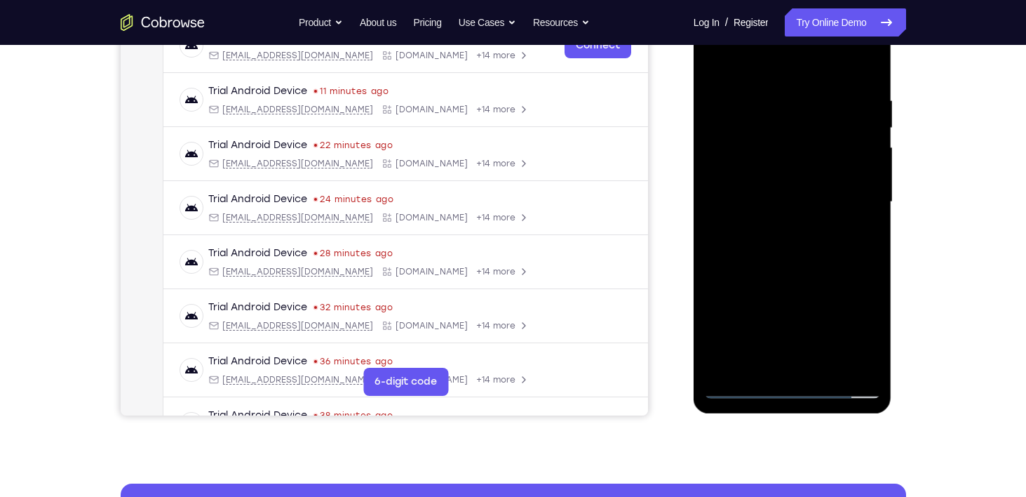
scroll to position [236, 0]
click at [779, 230] on div at bounding box center [792, 202] width 177 height 393
click at [753, 186] on div at bounding box center [792, 202] width 177 height 393
click at [739, 181] on div at bounding box center [792, 202] width 177 height 393
click at [790, 201] on div at bounding box center [792, 202] width 177 height 393
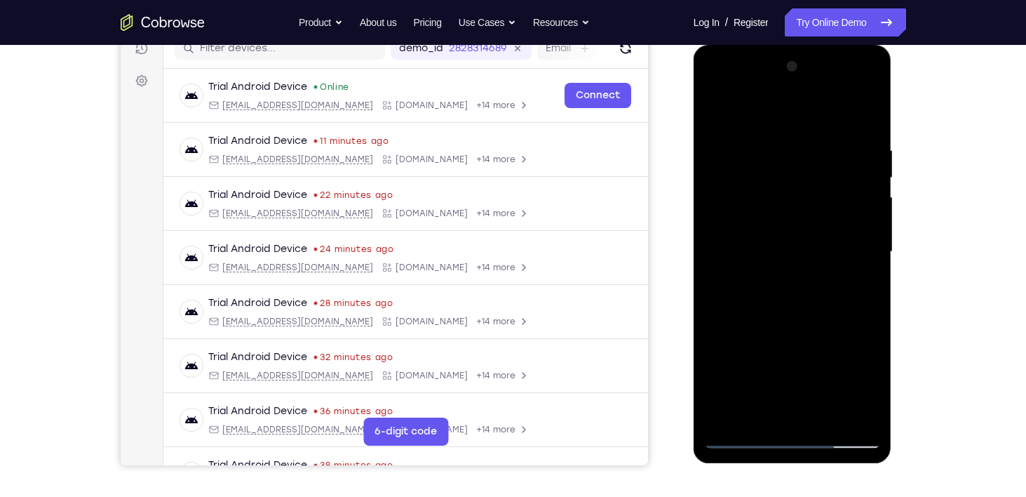
scroll to position [198, 0]
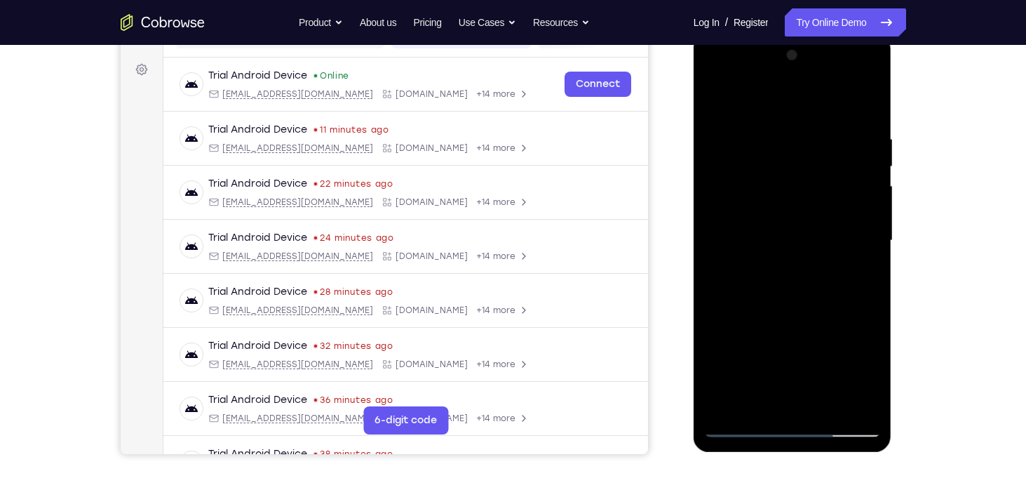
click at [790, 302] on div at bounding box center [792, 240] width 177 height 393
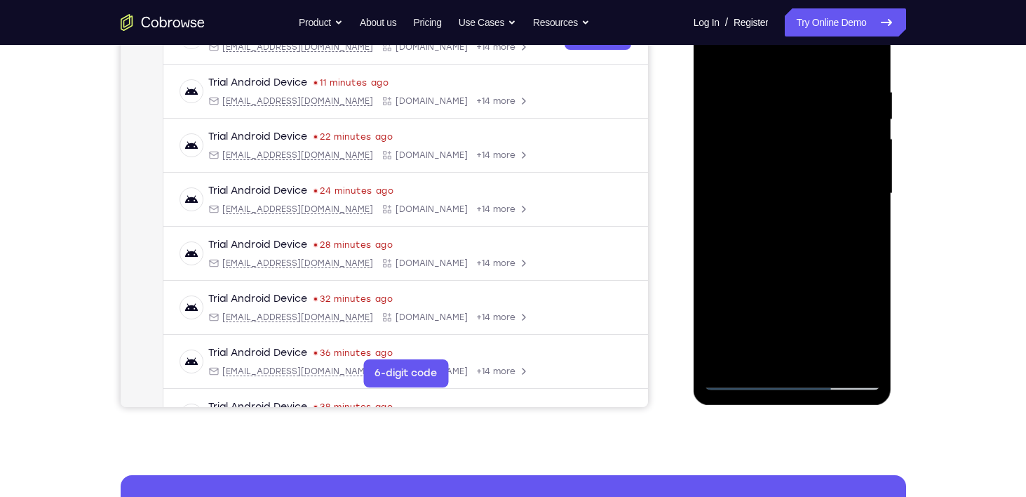
scroll to position [236, 0]
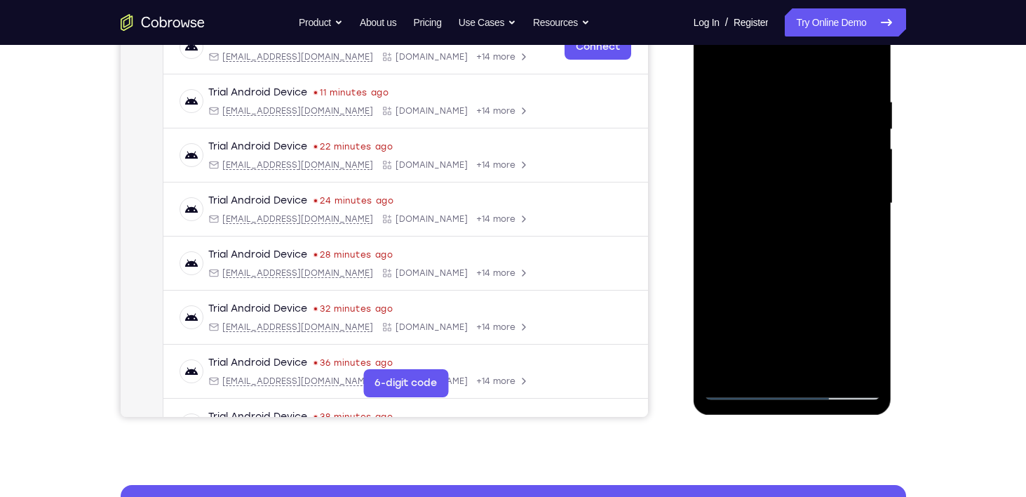
click at [825, 368] on div at bounding box center [792, 203] width 177 height 393
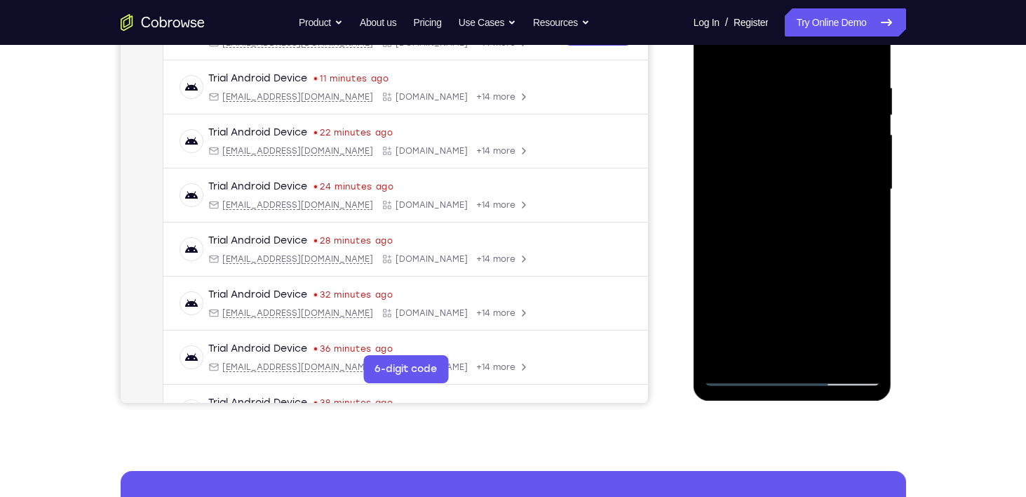
scroll to position [250, 0]
click at [827, 351] on div at bounding box center [792, 189] width 177 height 393
click at [796, 264] on div at bounding box center [792, 189] width 177 height 393
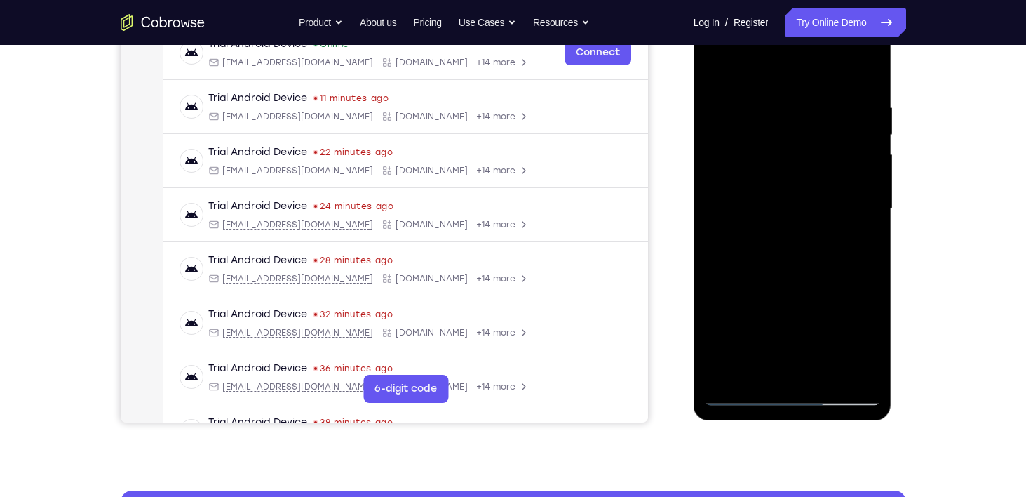
scroll to position [230, 0]
click at [792, 189] on div at bounding box center [792, 209] width 177 height 393
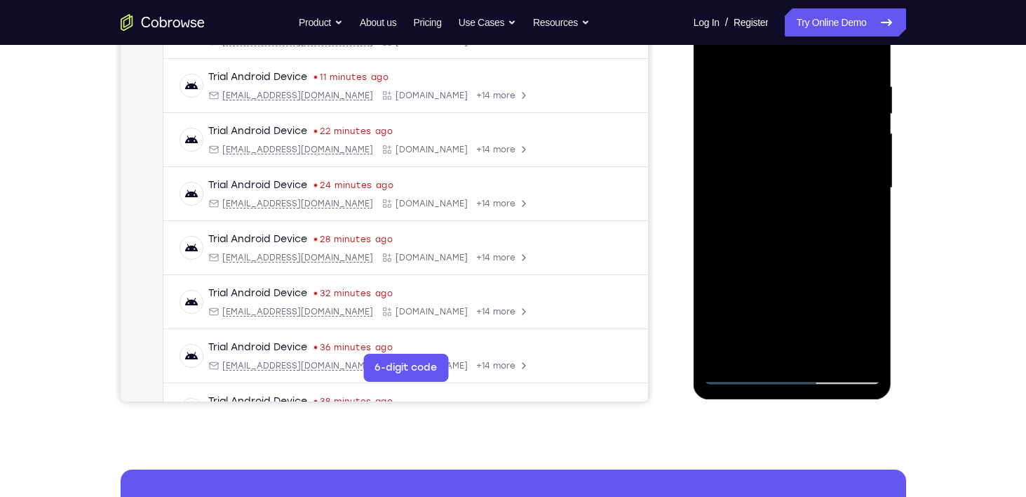
scroll to position [250, 0]
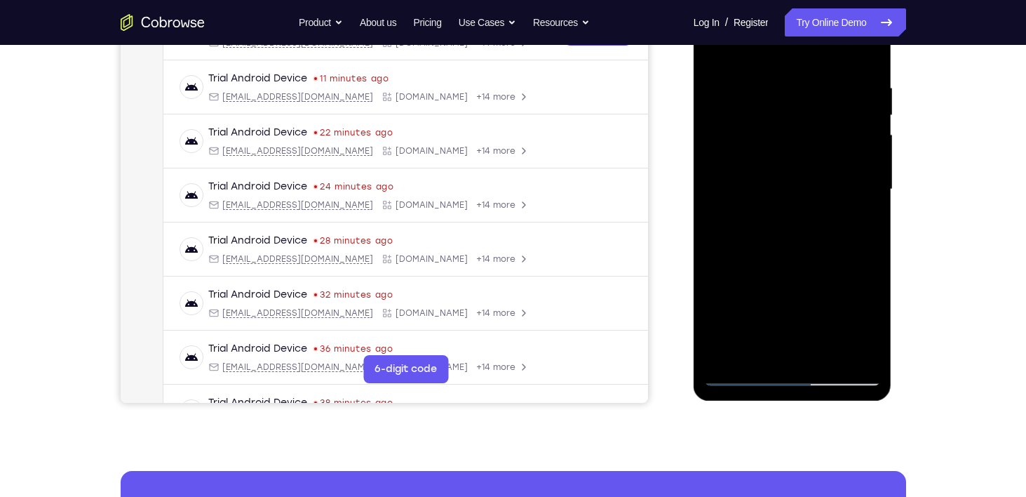
click at [751, 323] on div at bounding box center [792, 189] width 177 height 393
click at [773, 321] on div at bounding box center [792, 189] width 177 height 393
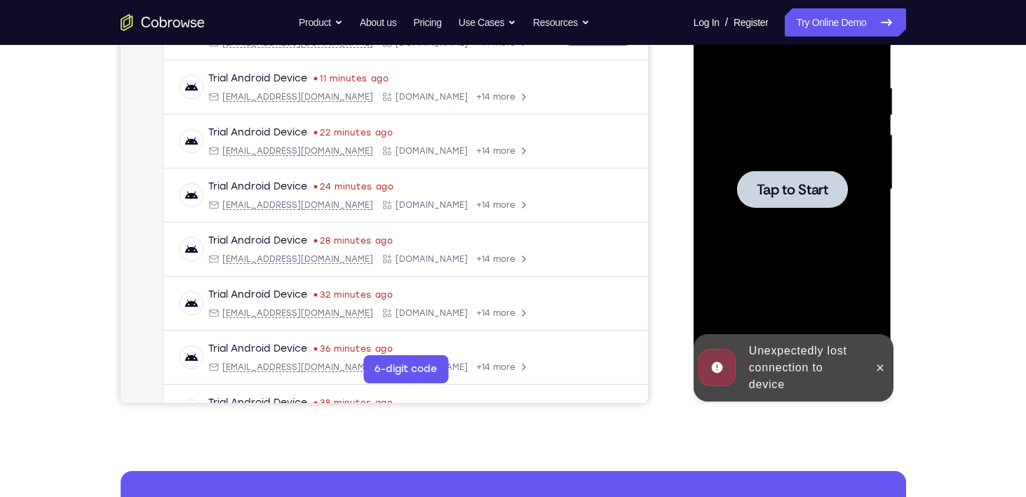
click at [788, 196] on span "Tap to Start" at bounding box center [793, 189] width 72 height 14
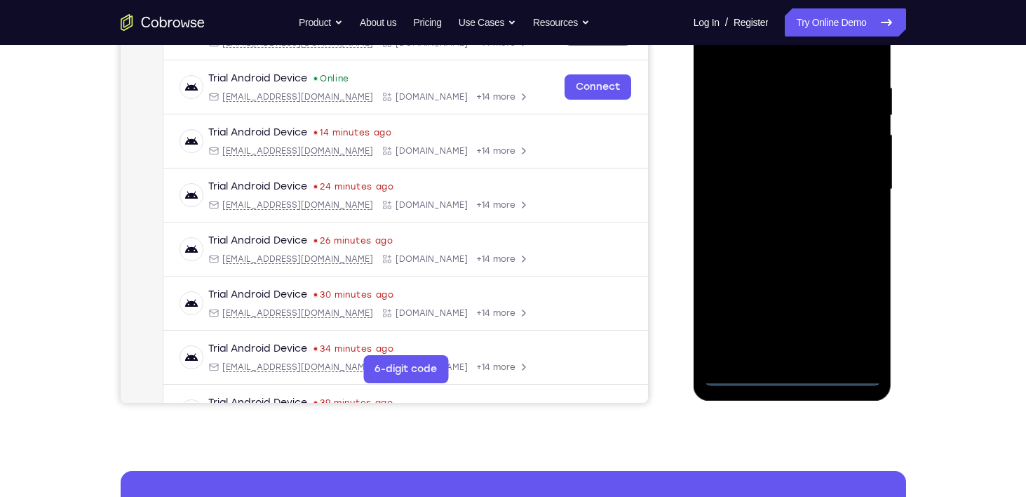
click at [795, 376] on div at bounding box center [792, 189] width 177 height 393
click at [845, 316] on div at bounding box center [792, 189] width 177 height 393
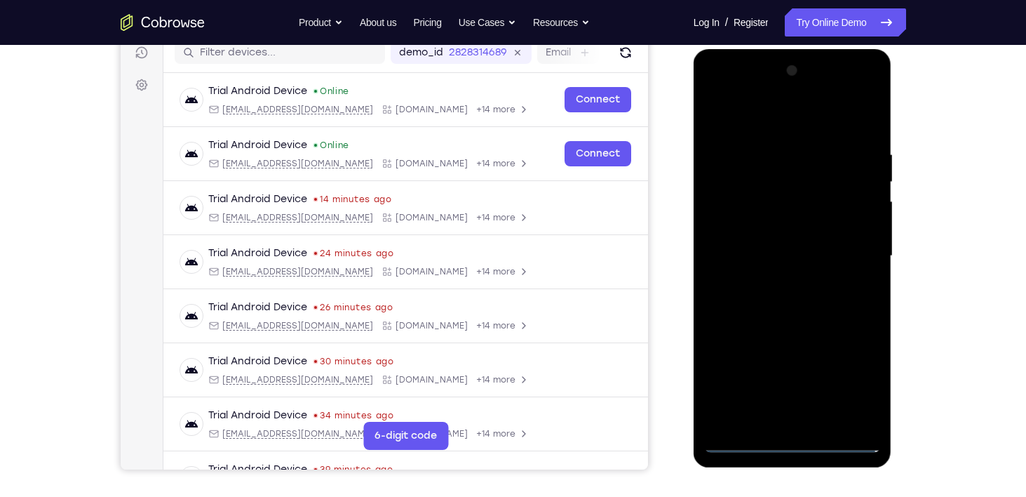
scroll to position [180, 0]
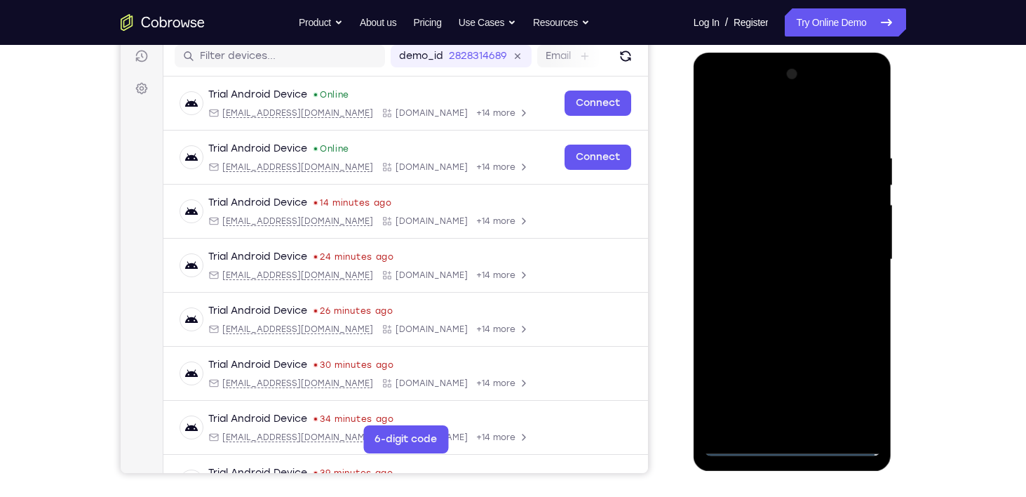
click at [772, 123] on div at bounding box center [792, 259] width 177 height 393
click at [856, 256] on div at bounding box center [792, 259] width 177 height 393
click at [781, 285] on div at bounding box center [792, 259] width 177 height 393
click at [779, 252] on div at bounding box center [792, 259] width 177 height 393
drag, startPoint x: 779, startPoint y: 252, endPoint x: 727, endPoint y: 242, distance: 52.8
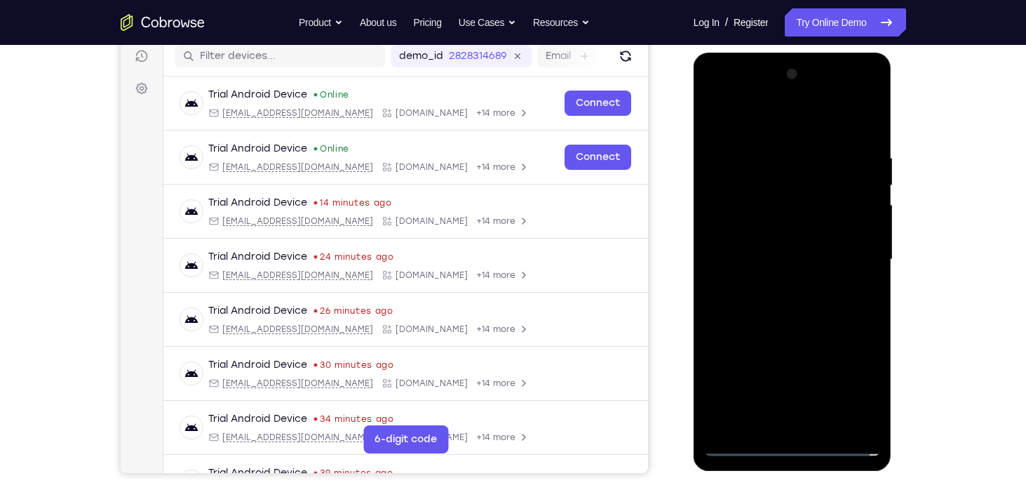
click at [727, 242] on div at bounding box center [792, 259] width 177 height 393
click at [753, 229] on div at bounding box center [792, 259] width 177 height 393
click at [790, 255] on div at bounding box center [792, 259] width 177 height 393
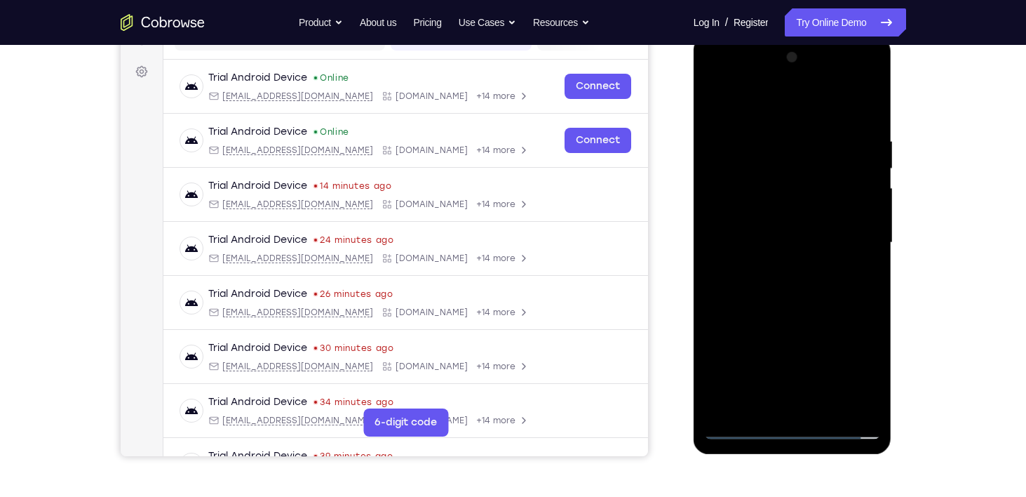
scroll to position [194, 0]
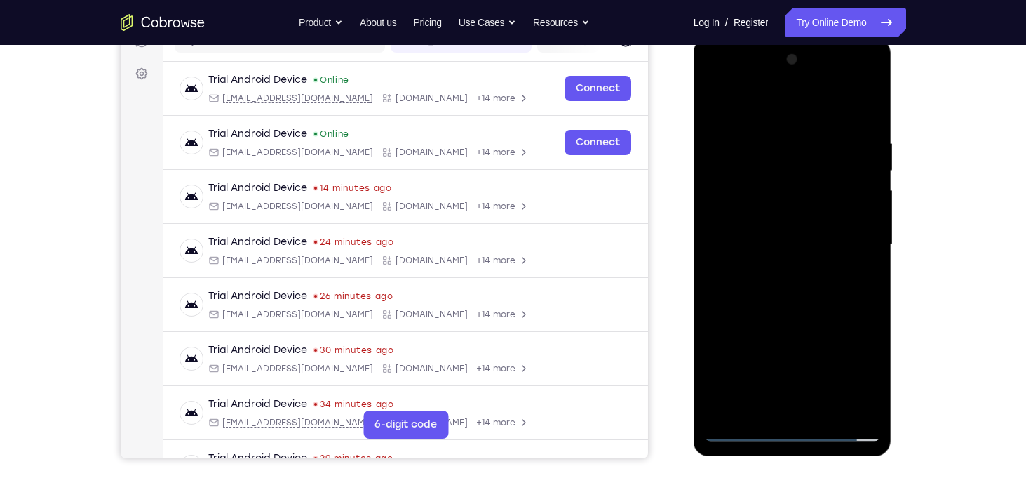
click at [791, 301] on div at bounding box center [792, 244] width 177 height 393
click at [823, 406] on div at bounding box center [792, 244] width 177 height 393
click at [792, 317] on div at bounding box center [792, 244] width 177 height 393
click at [763, 224] on div at bounding box center [792, 244] width 177 height 393
click at [748, 373] on div at bounding box center [792, 244] width 177 height 393
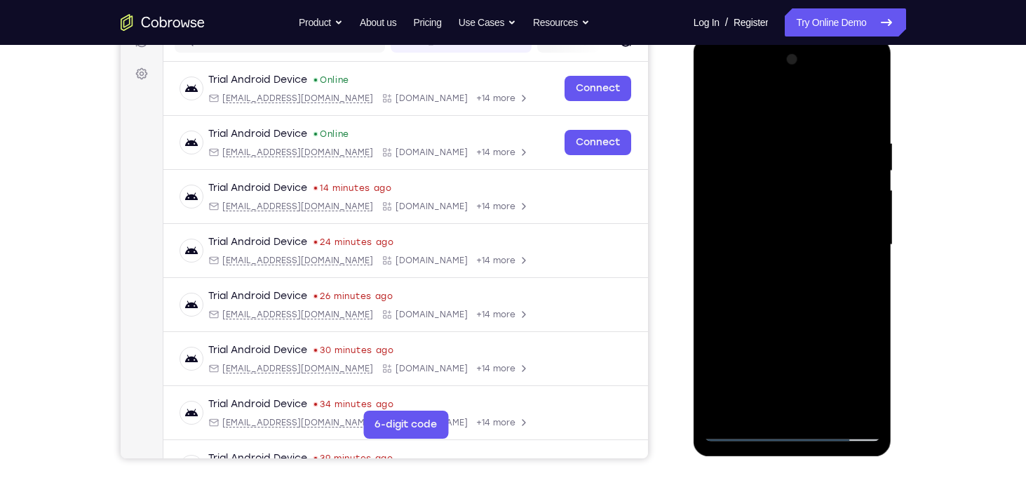
click at [773, 375] on div at bounding box center [792, 244] width 177 height 393
click at [758, 406] on div at bounding box center [792, 244] width 177 height 393
drag, startPoint x: 811, startPoint y: 371, endPoint x: 793, endPoint y: 325, distance: 49.8
click at [793, 325] on div at bounding box center [792, 244] width 177 height 393
click at [734, 332] on div at bounding box center [792, 244] width 177 height 393
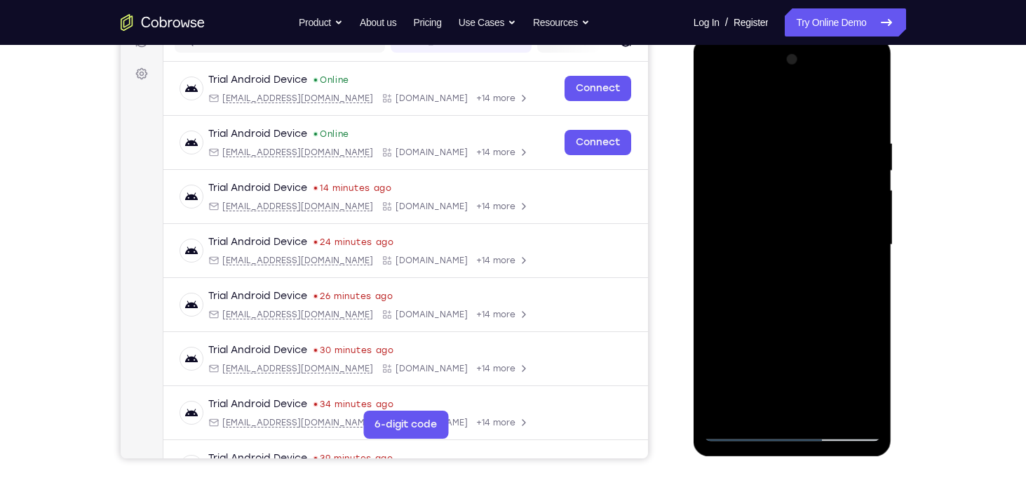
drag, startPoint x: 845, startPoint y: 331, endPoint x: 868, endPoint y: 431, distance: 102.8
click at [868, 431] on div at bounding box center [792, 244] width 177 height 393
drag, startPoint x: 829, startPoint y: 368, endPoint x: 808, endPoint y: 281, distance: 88.8
click at [808, 281] on div at bounding box center [792, 244] width 177 height 393
drag, startPoint x: 840, startPoint y: 377, endPoint x: 822, endPoint y: 290, distance: 88.9
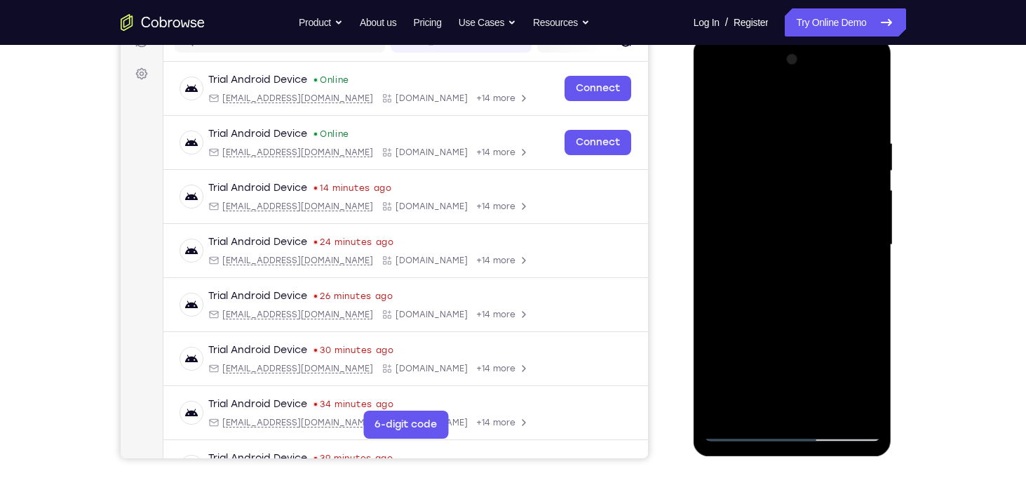
click at [822, 290] on div at bounding box center [792, 244] width 177 height 393
click at [753, 391] on div at bounding box center [792, 244] width 177 height 393
click at [868, 412] on div at bounding box center [792, 244] width 177 height 393
click at [863, 269] on div at bounding box center [792, 244] width 177 height 393
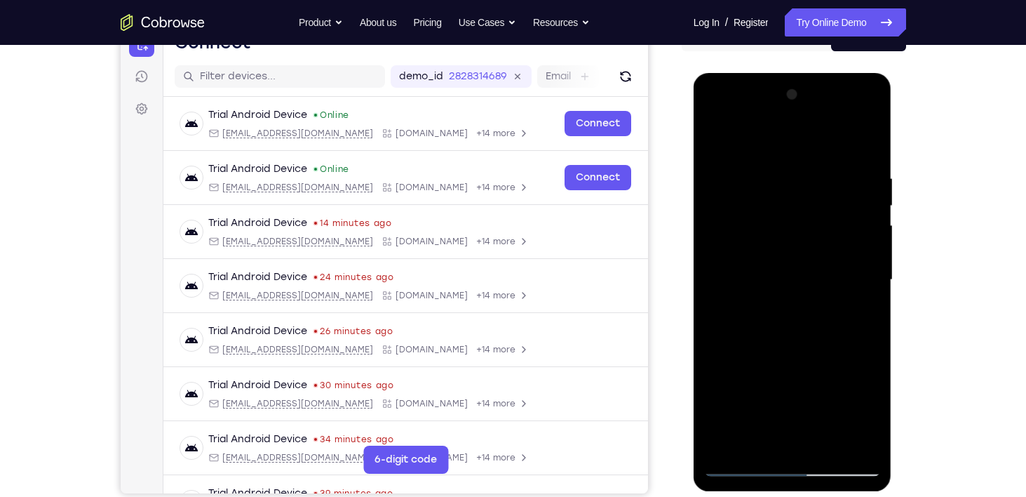
drag, startPoint x: 833, startPoint y: 199, endPoint x: 792, endPoint y: 170, distance: 50.2
click at [792, 170] on div at bounding box center [792, 279] width 177 height 393
drag, startPoint x: 762, startPoint y: 257, endPoint x: 753, endPoint y: 204, distance: 53.3
click at [753, 204] on div at bounding box center [792, 279] width 177 height 393
click at [868, 409] on div at bounding box center [792, 279] width 177 height 393
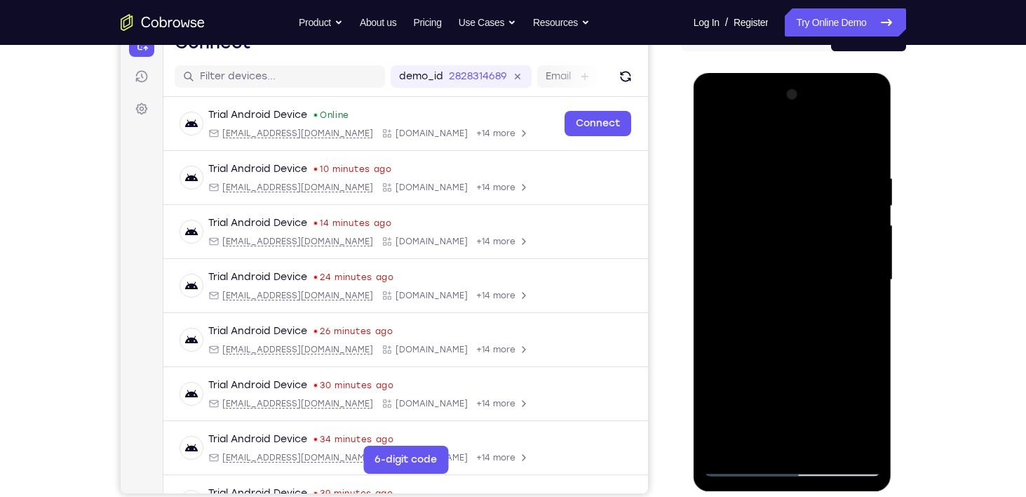
click at [868, 409] on div at bounding box center [792, 279] width 177 height 393
drag, startPoint x: 793, startPoint y: 224, endPoint x: 810, endPoint y: 308, distance: 85.1
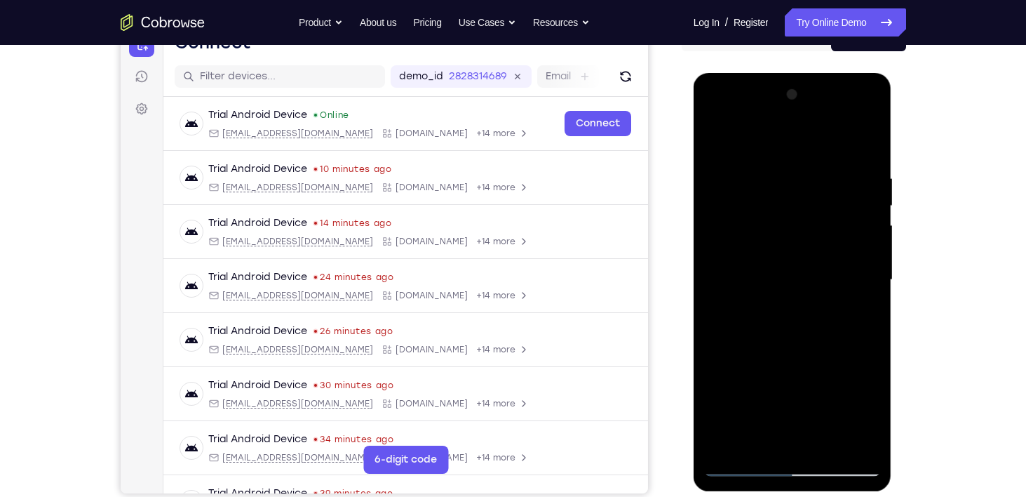
click at [810, 308] on div at bounding box center [792, 279] width 177 height 393
click at [773, 241] on div at bounding box center [792, 279] width 177 height 393
click at [816, 279] on div at bounding box center [792, 279] width 177 height 393
click at [868, 414] on div at bounding box center [792, 279] width 177 height 393
click at [866, 419] on div at bounding box center [792, 279] width 177 height 393
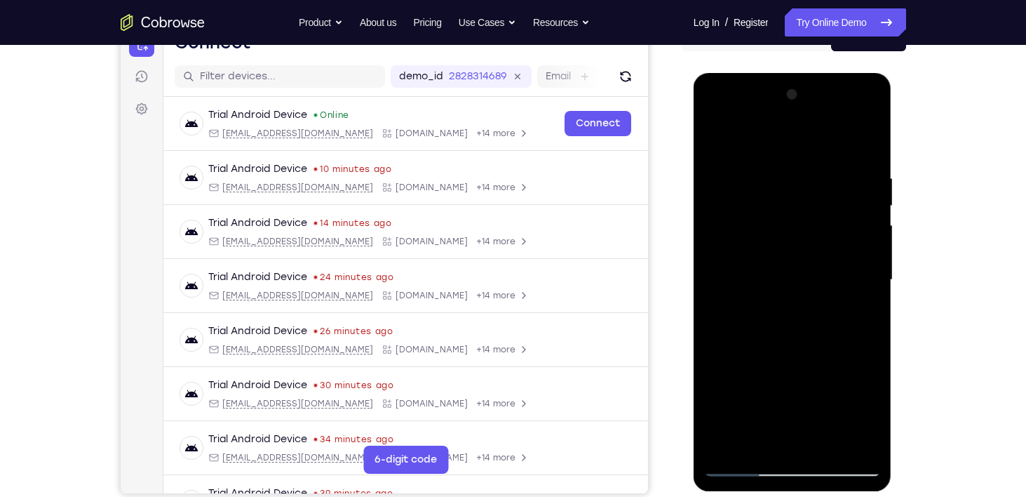
click at [862, 312] on div at bounding box center [792, 279] width 177 height 393
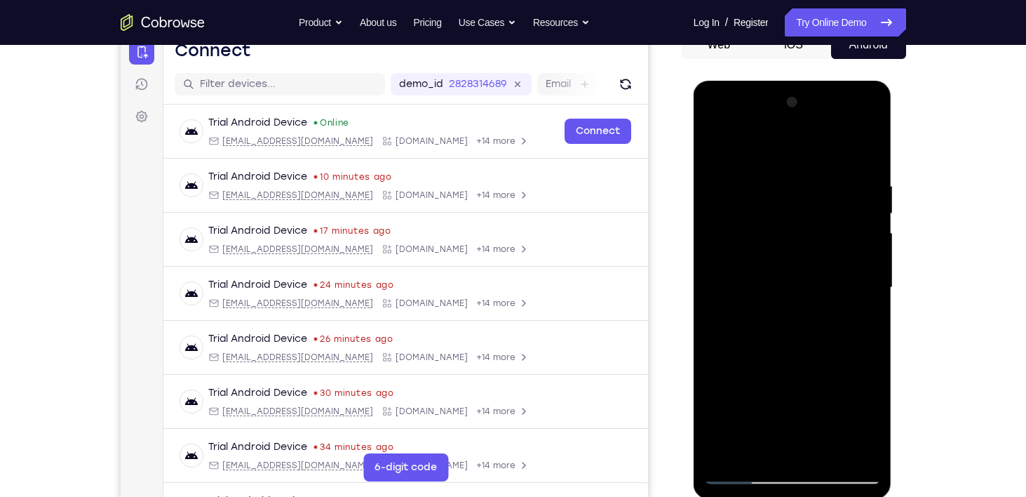
drag, startPoint x: 759, startPoint y: 233, endPoint x: 779, endPoint y: 313, distance: 82.3
click at [779, 313] on div at bounding box center [792, 287] width 177 height 393
drag, startPoint x: 772, startPoint y: 238, endPoint x: 784, endPoint y: 294, distance: 56.8
click at [784, 294] on div at bounding box center [792, 287] width 177 height 393
drag, startPoint x: 743, startPoint y: 272, endPoint x: 731, endPoint y: 161, distance: 111.5
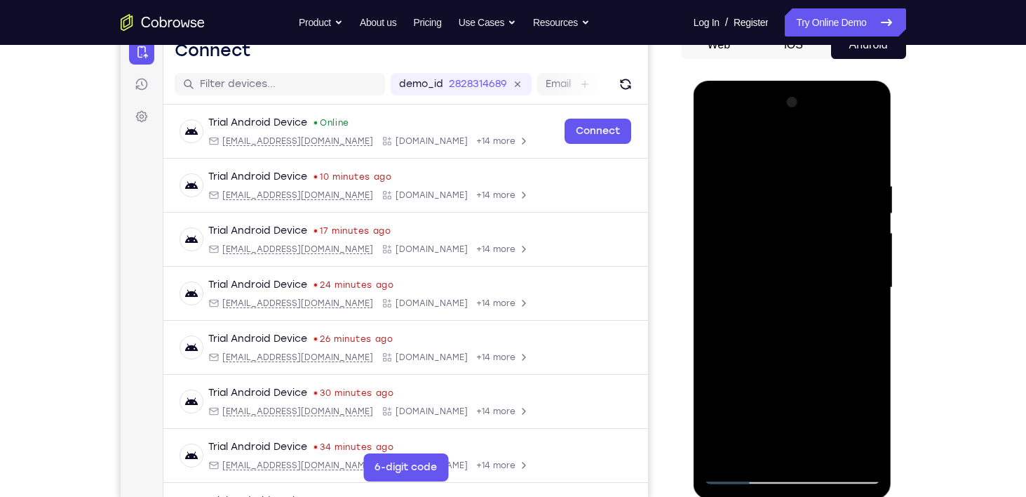
click at [731, 161] on div at bounding box center [792, 287] width 177 height 393
drag, startPoint x: 755, startPoint y: 225, endPoint x: 749, endPoint y: 162, distance: 63.4
click at [749, 162] on div at bounding box center [792, 287] width 177 height 393
drag, startPoint x: 770, startPoint y: 189, endPoint x: 796, endPoint y: 288, distance: 102.2
click at [796, 288] on div at bounding box center [792, 287] width 177 height 393
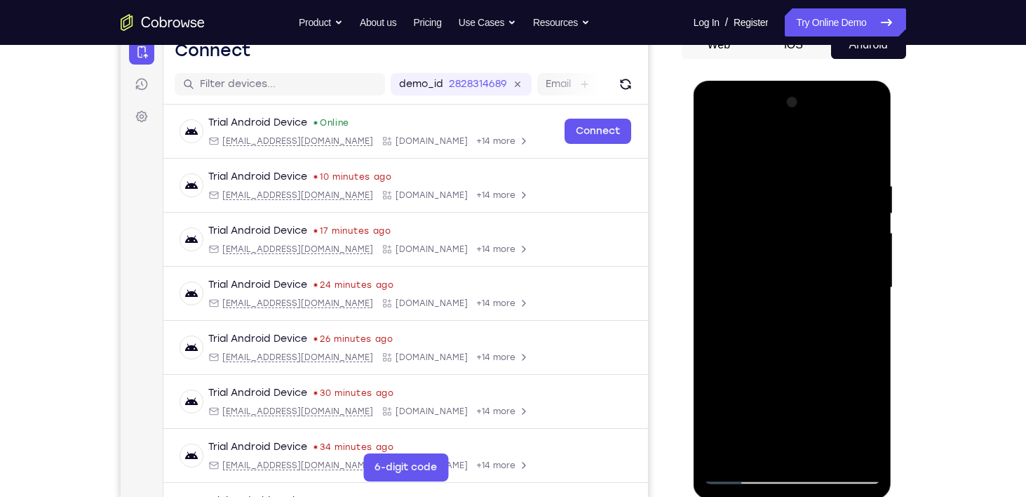
click at [718, 147] on div at bounding box center [792, 287] width 177 height 393
drag, startPoint x: 814, startPoint y: 348, endPoint x: 791, endPoint y: 220, distance: 129.6
click at [791, 220] on div at bounding box center [792, 287] width 177 height 393
click at [870, 211] on div at bounding box center [792, 287] width 177 height 393
click at [870, 212] on div at bounding box center [792, 287] width 177 height 393
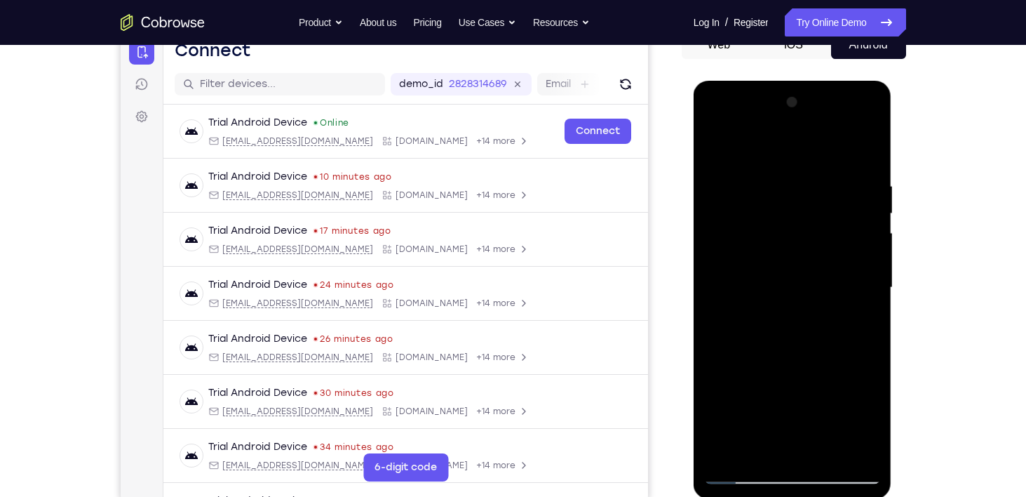
click at [870, 212] on div at bounding box center [792, 287] width 177 height 393
drag, startPoint x: 819, startPoint y: 342, endPoint x: 798, endPoint y: 172, distance: 171.6
click at [798, 172] on div at bounding box center [792, 287] width 177 height 393
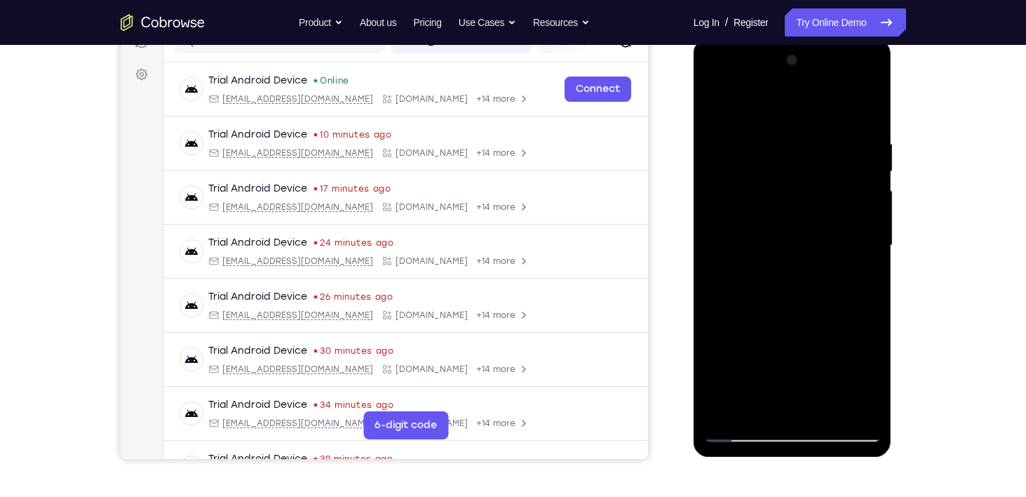
scroll to position [191, 0]
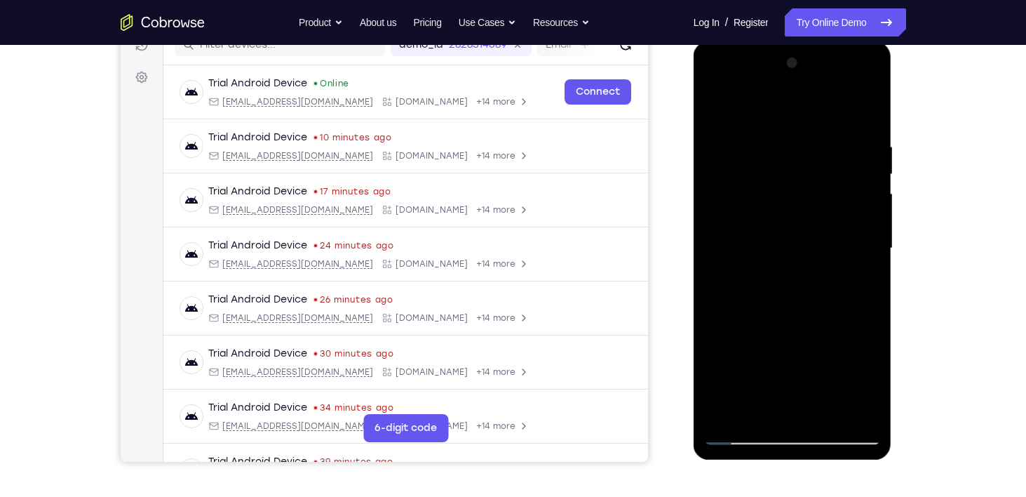
click at [715, 102] on div at bounding box center [792, 248] width 177 height 393
click at [826, 412] on div at bounding box center [792, 248] width 177 height 393
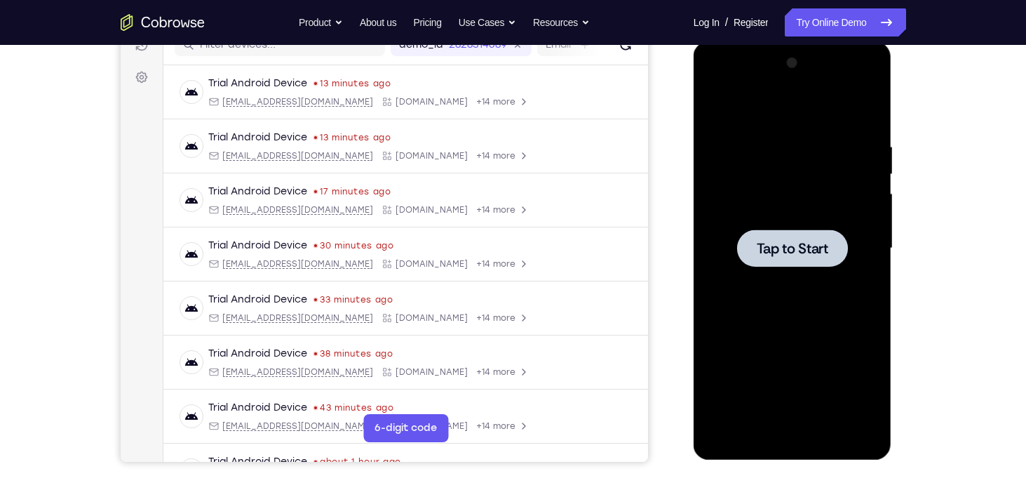
click at [799, 259] on div at bounding box center [792, 247] width 111 height 37
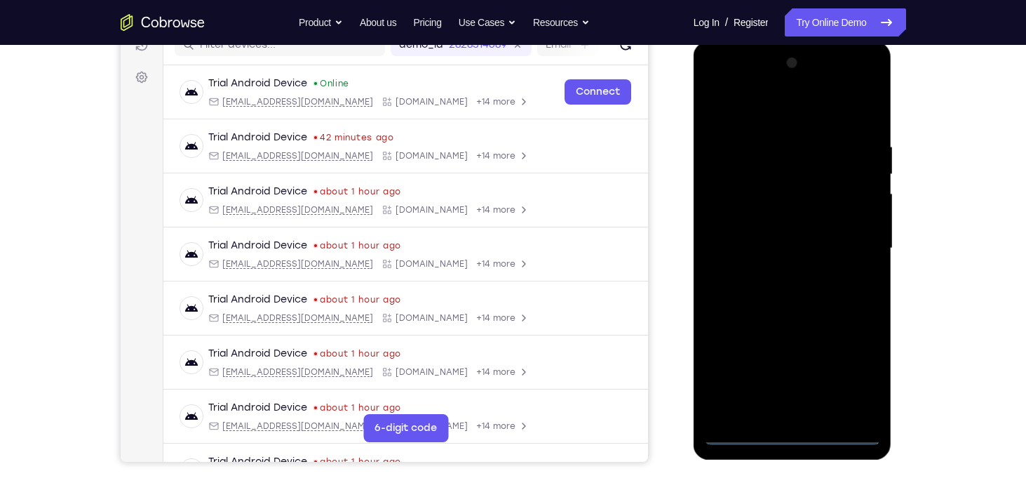
click at [790, 438] on div at bounding box center [792, 248] width 177 height 393
click at [854, 363] on div at bounding box center [792, 248] width 177 height 393
click at [759, 108] on div at bounding box center [792, 248] width 177 height 393
drag, startPoint x: 855, startPoint y: 247, endPoint x: 1377, endPoint y: 115, distance: 538.2
click at [855, 247] on div at bounding box center [792, 248] width 177 height 393
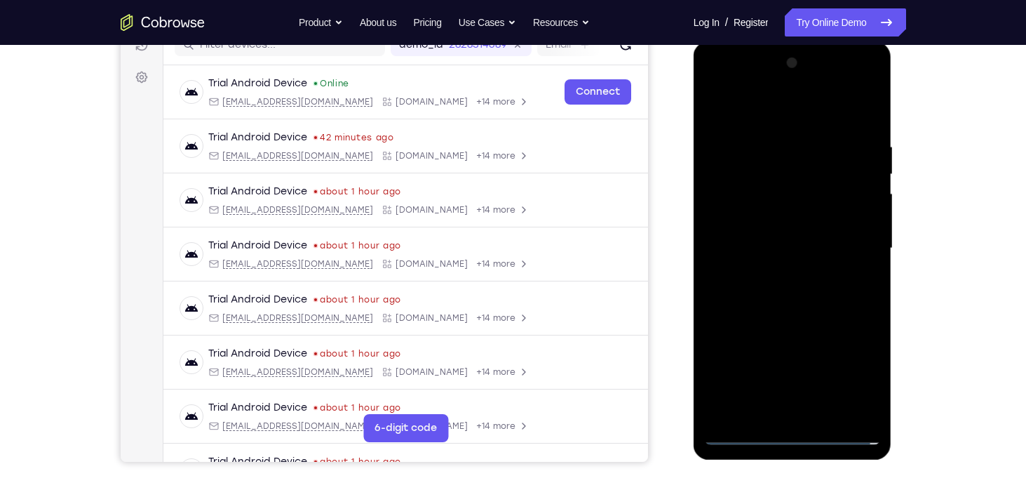
click at [776, 272] on div at bounding box center [792, 248] width 177 height 393
click at [739, 222] on div at bounding box center [792, 248] width 177 height 393
click at [739, 218] on div at bounding box center [792, 248] width 177 height 393
click at [794, 248] on div at bounding box center [792, 248] width 177 height 393
click at [743, 431] on div at bounding box center [792, 248] width 177 height 393
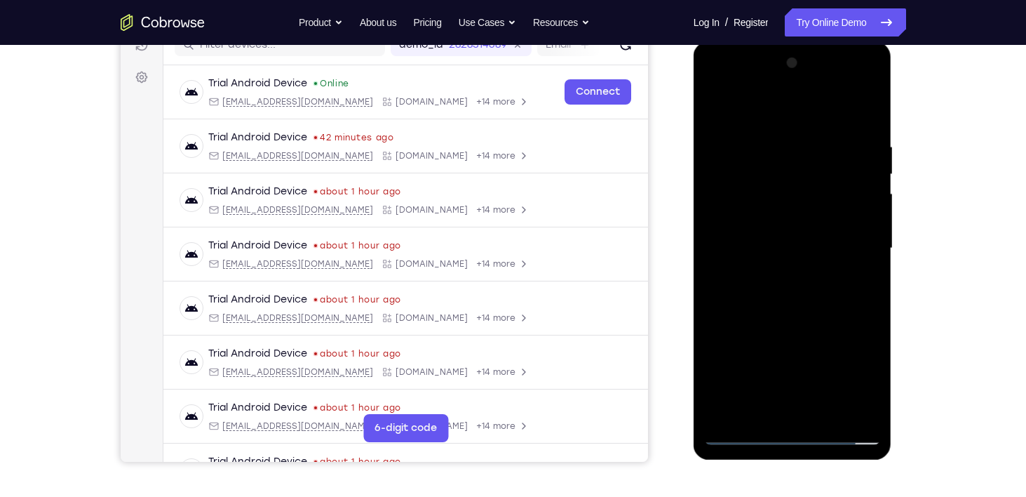
click at [795, 297] on div at bounding box center [792, 248] width 177 height 393
click at [783, 355] on div at bounding box center [792, 248] width 177 height 393
click at [745, 431] on div at bounding box center [792, 248] width 177 height 393
